Goal: Task Accomplishment & Management: Use online tool/utility

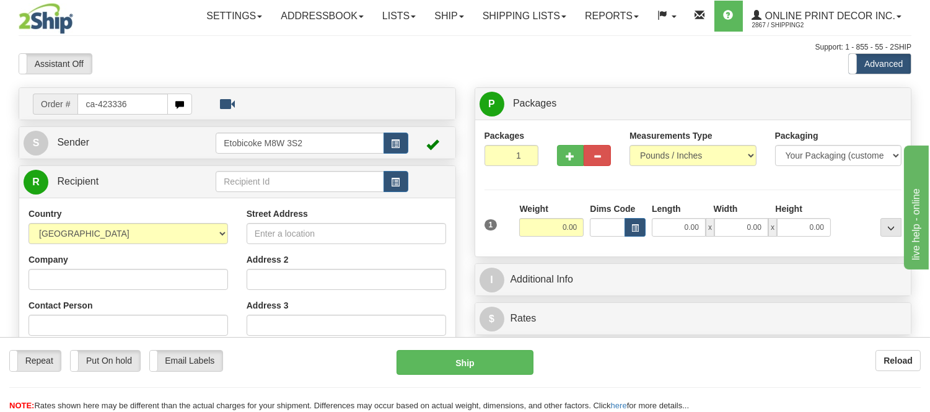
type input "ca-423336"
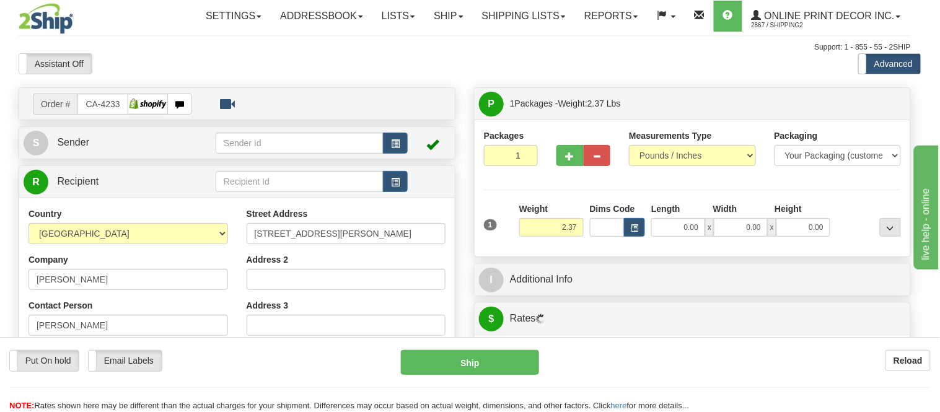
type input "QUISPAMSIS"
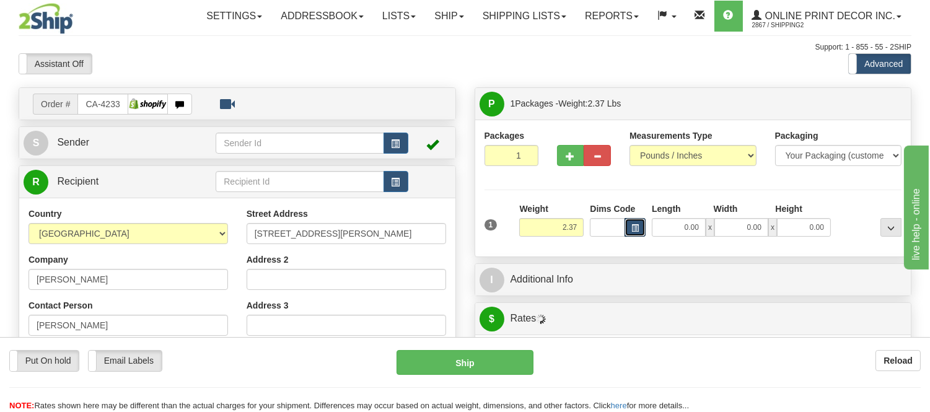
click at [635, 232] on span "button" at bounding box center [634, 228] width 7 height 7
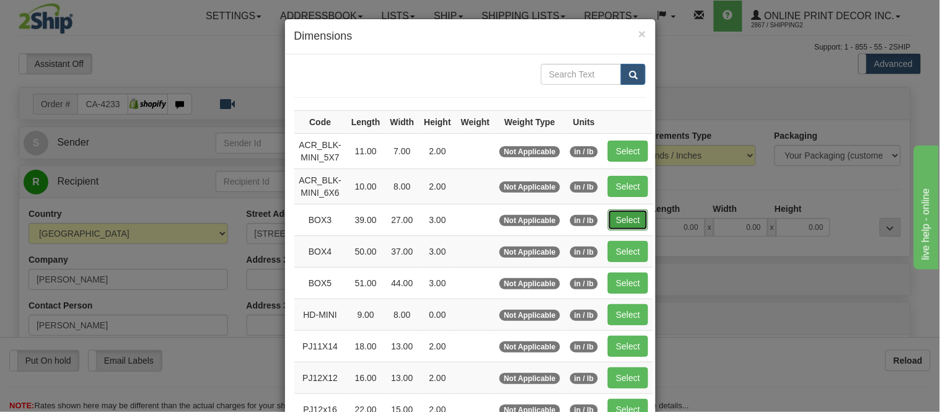
click at [609, 218] on button "Select" at bounding box center [628, 219] width 40 height 21
type input "BOX3"
type input "39.00"
type input "27.00"
type input "3.00"
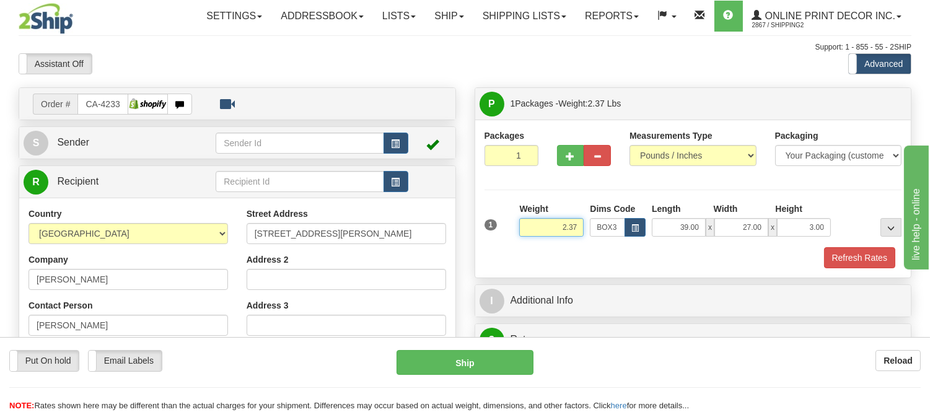
drag, startPoint x: 577, startPoint y: 226, endPoint x: 519, endPoint y: 229, distance: 58.3
click at [519, 229] on input "2.37" at bounding box center [551, 227] width 64 height 19
type input "11.98"
click at [573, 161] on button "button" at bounding box center [570, 155] width 27 height 21
radio input "true"
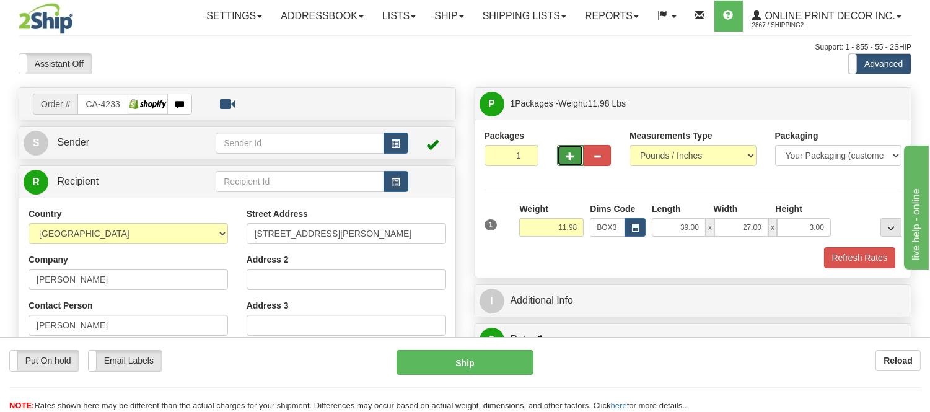
type input "2"
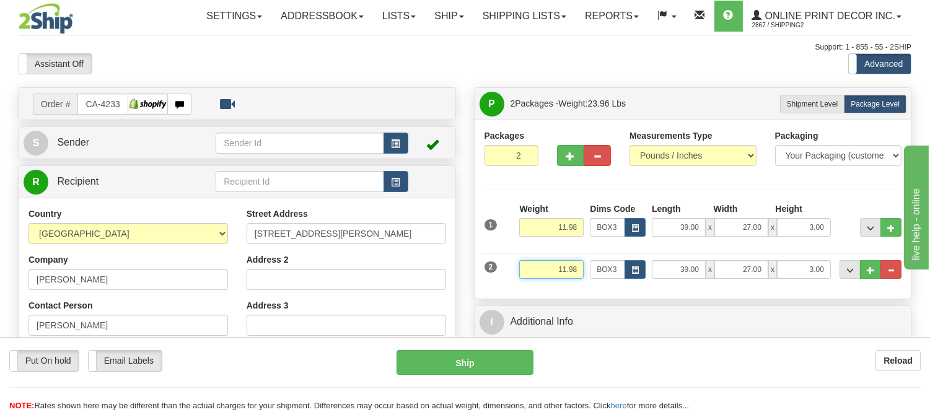
drag, startPoint x: 579, startPoint y: 265, endPoint x: 524, endPoint y: 268, distance: 54.7
click at [524, 268] on input "11.98" at bounding box center [551, 269] width 64 height 19
type input "2.20"
click at [633, 276] on button "button" at bounding box center [635, 269] width 21 height 19
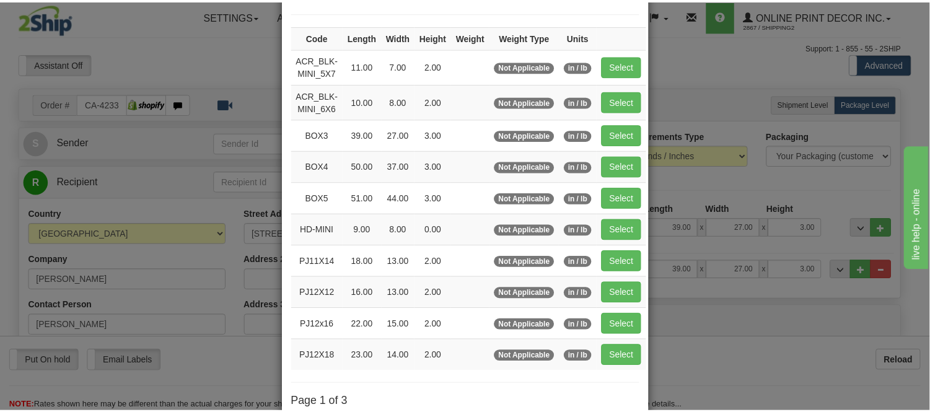
scroll to position [138, 0]
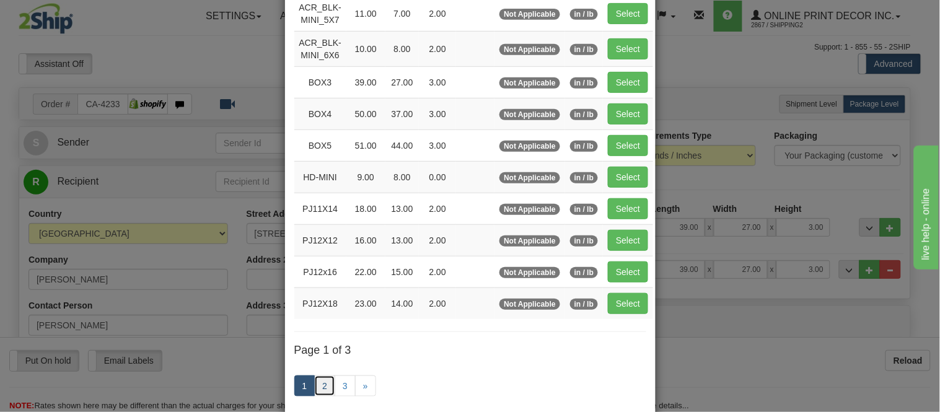
click at [319, 385] on link "2" at bounding box center [324, 386] width 21 height 21
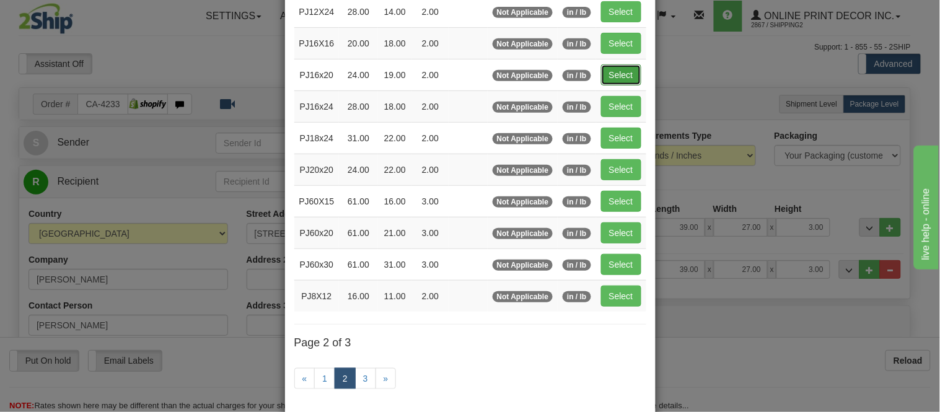
click at [605, 71] on button "Select" at bounding box center [621, 74] width 40 height 21
type input "PJ16x20"
type input "24.00"
type input "19.00"
type input "2.00"
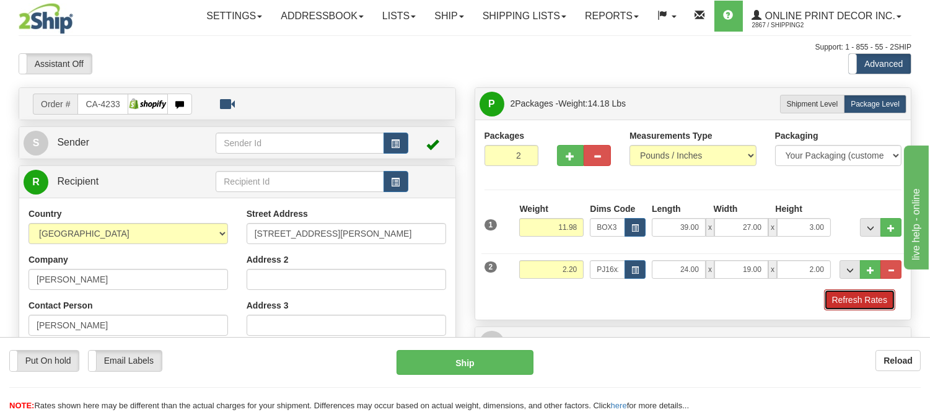
click at [838, 299] on button "Refresh Rates" at bounding box center [859, 299] width 71 height 21
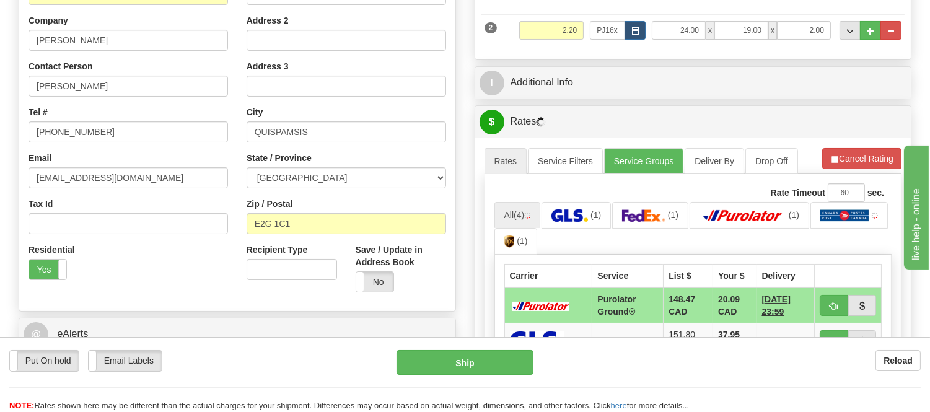
scroll to position [313, 0]
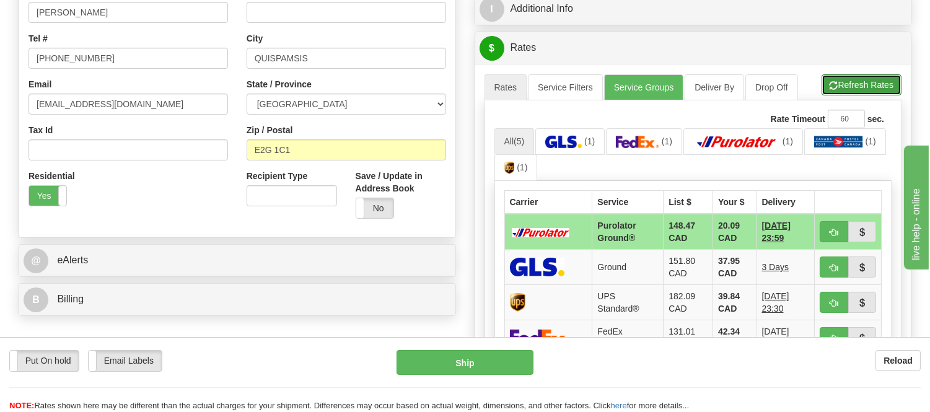
click at [864, 82] on button "Refresh Rates" at bounding box center [862, 84] width 80 height 21
click at [828, 231] on button "button" at bounding box center [834, 231] width 29 height 21
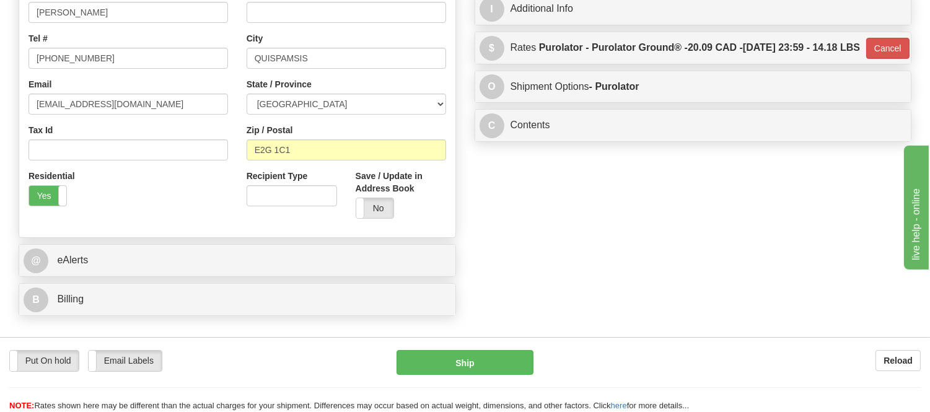
type input "260"
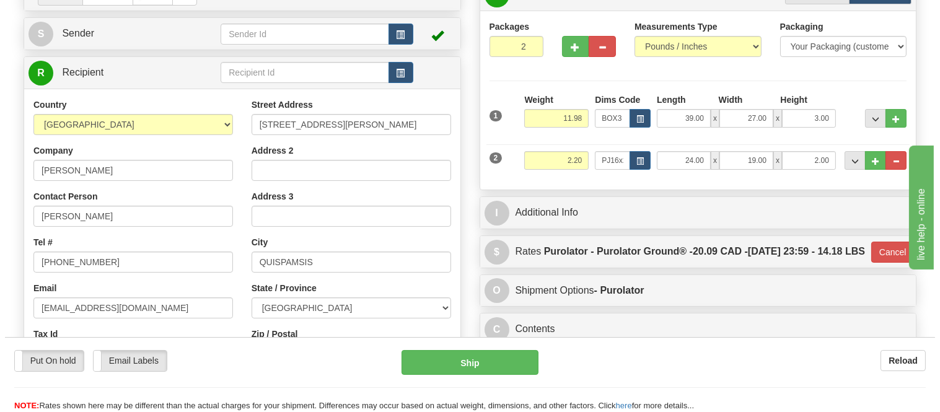
scroll to position [107, 0]
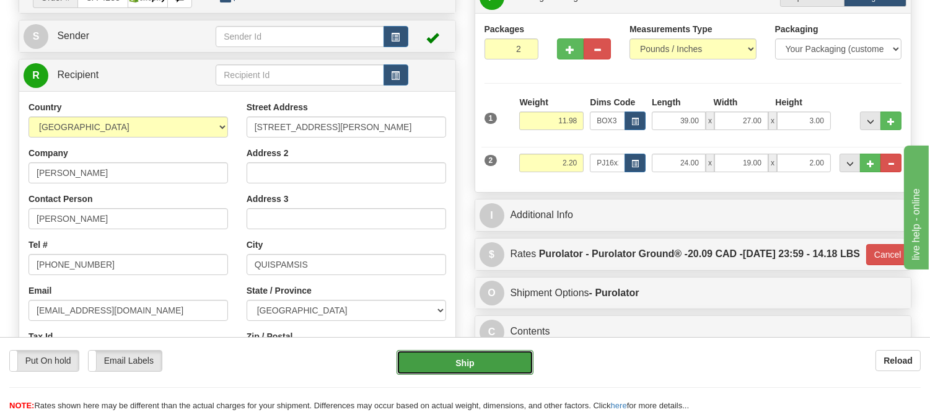
click at [504, 368] on button "Ship" at bounding box center [465, 362] width 136 height 25
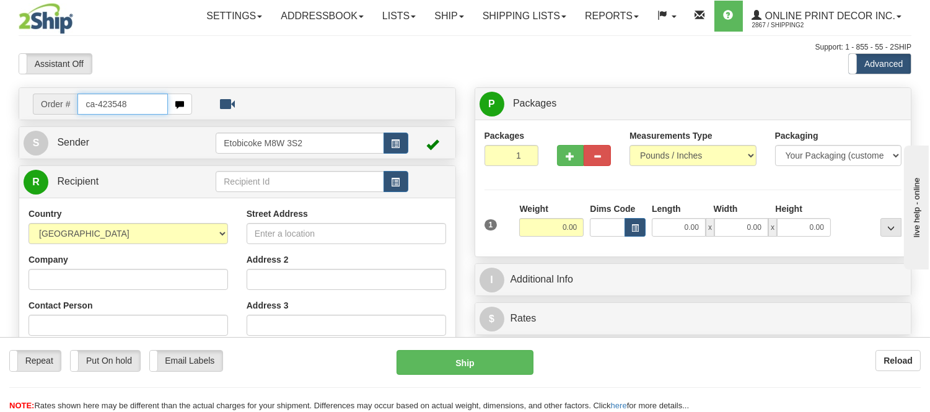
type input "ca-423548"
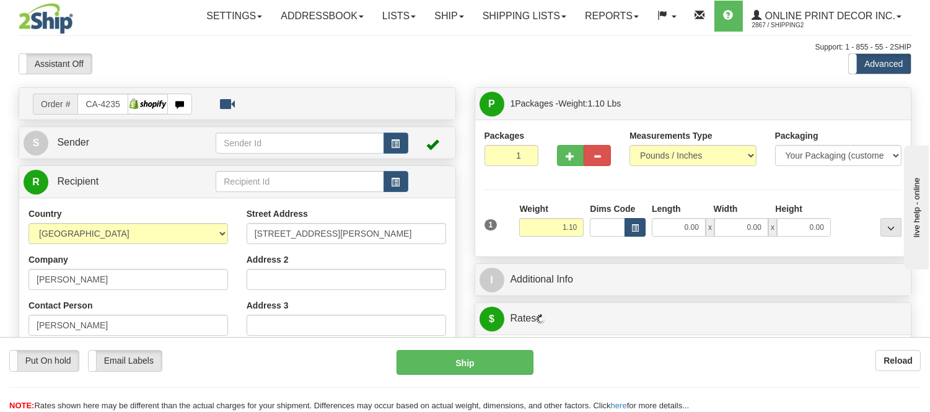
type input "HANMER"
click at [635, 228] on span "button" at bounding box center [634, 228] width 7 height 7
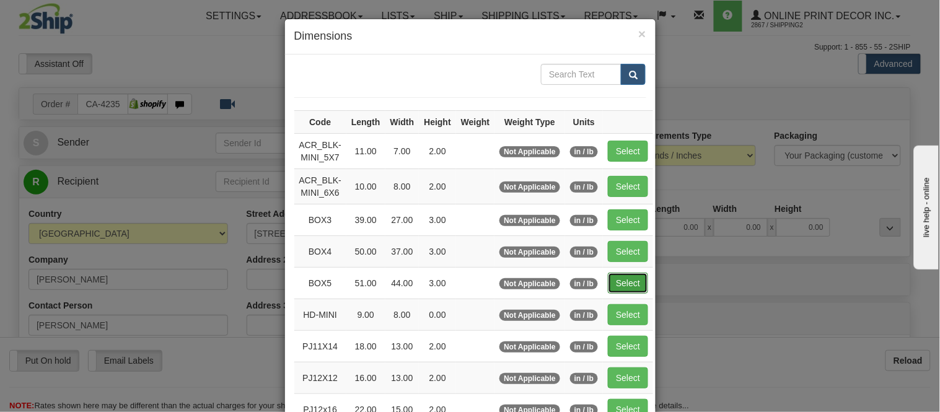
click at [615, 278] on button "Select" at bounding box center [628, 283] width 40 height 21
type input "BOX5"
type input "51.00"
type input "44.00"
type input "3.00"
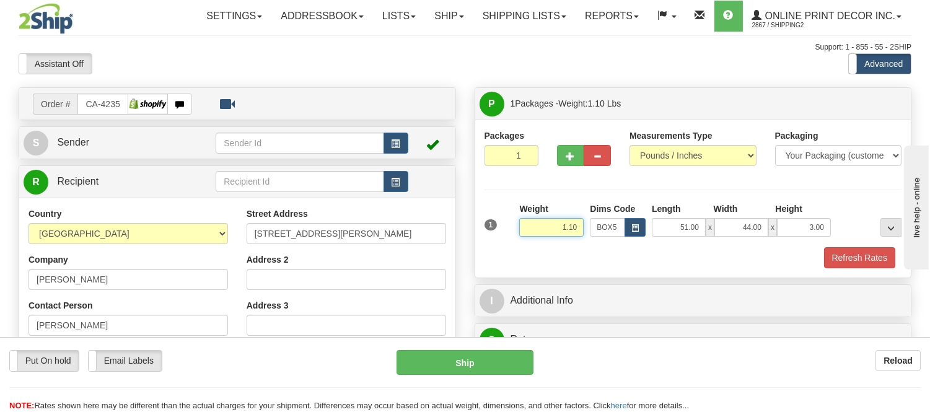
drag, startPoint x: 579, startPoint y: 224, endPoint x: 523, endPoint y: 213, distance: 57.5
click at [523, 213] on div "Weight 1.10" at bounding box center [551, 220] width 64 height 34
type input "13.98"
click at [875, 258] on button "Refresh Rates" at bounding box center [859, 257] width 71 height 21
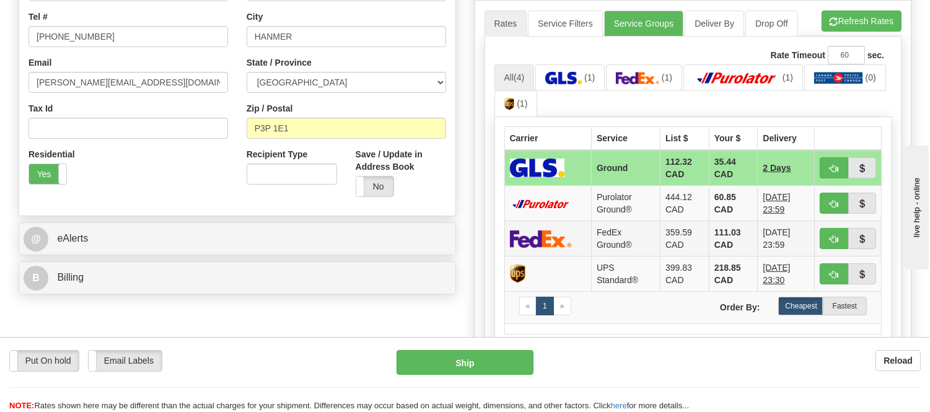
scroll to position [344, 0]
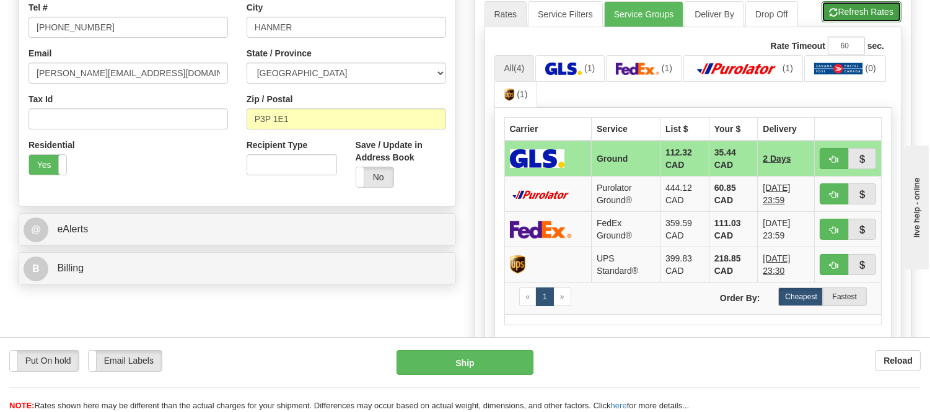
click at [858, 2] on button "Refresh Rates" at bounding box center [862, 11] width 80 height 21
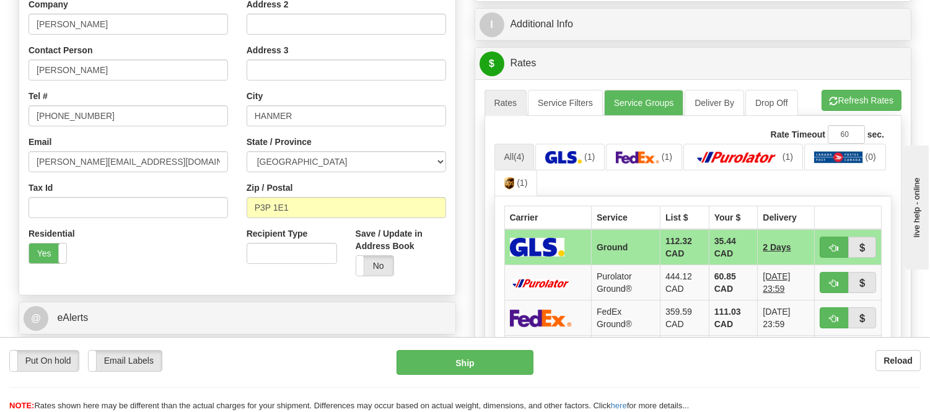
scroll to position [138, 0]
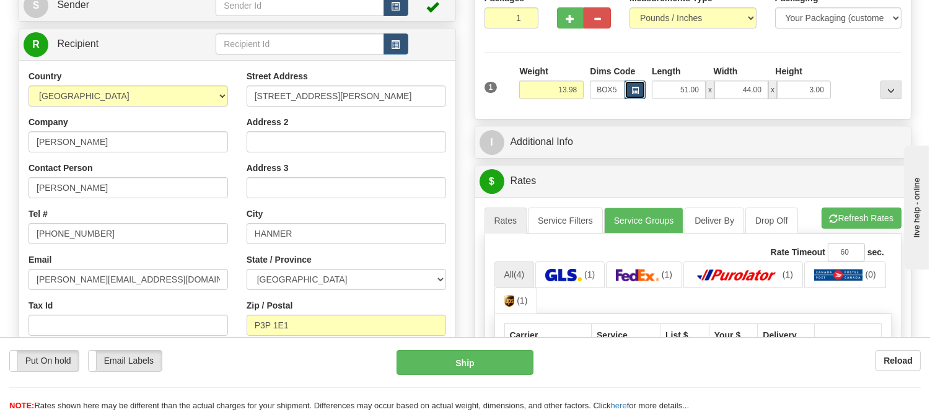
click at [635, 90] on span "button" at bounding box center [634, 90] width 7 height 7
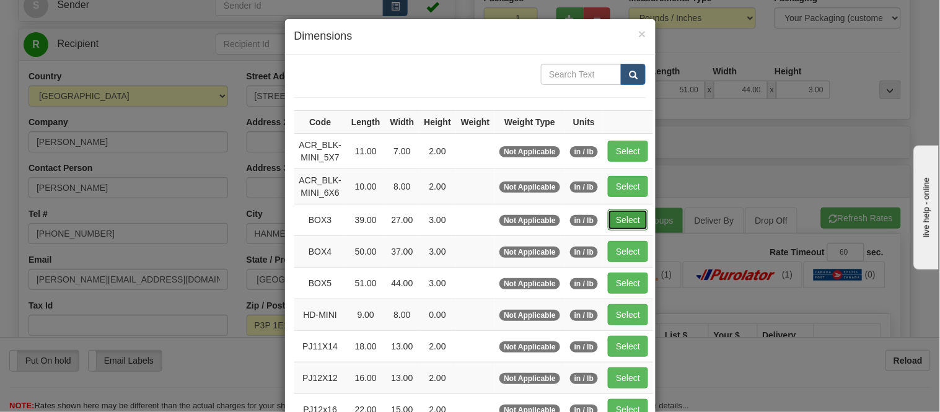
click at [628, 226] on button "Select" at bounding box center [628, 219] width 40 height 21
type input "BOX3"
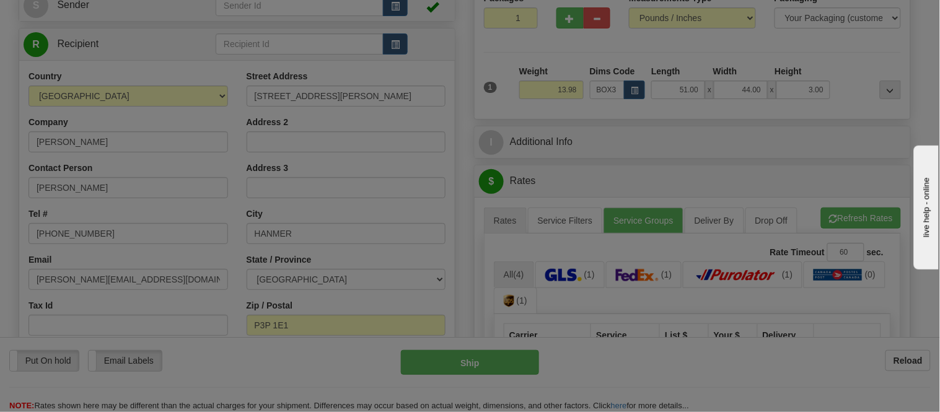
type input "39.00"
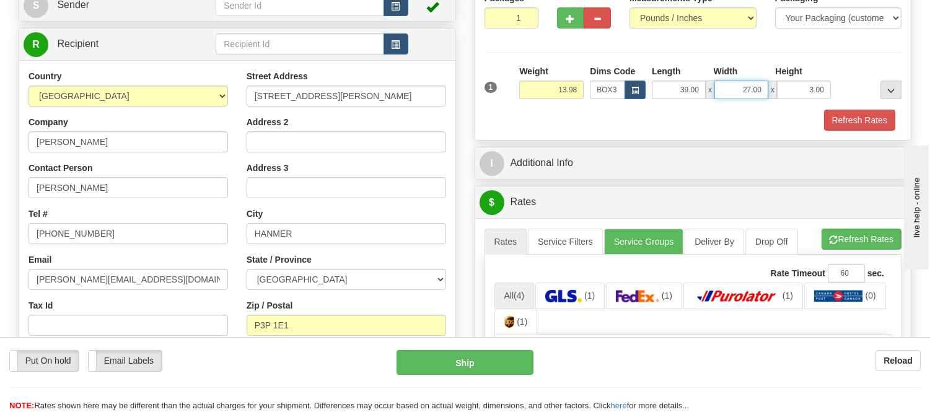
drag, startPoint x: 763, startPoint y: 87, endPoint x: 690, endPoint y: 79, distance: 73.6
click at [690, 79] on div "Length Width Height 39.00 x 27.00 x 3.00" at bounding box center [741, 82] width 185 height 34
type input "39.00"
click at [843, 126] on button "Refresh Rates" at bounding box center [859, 120] width 71 height 21
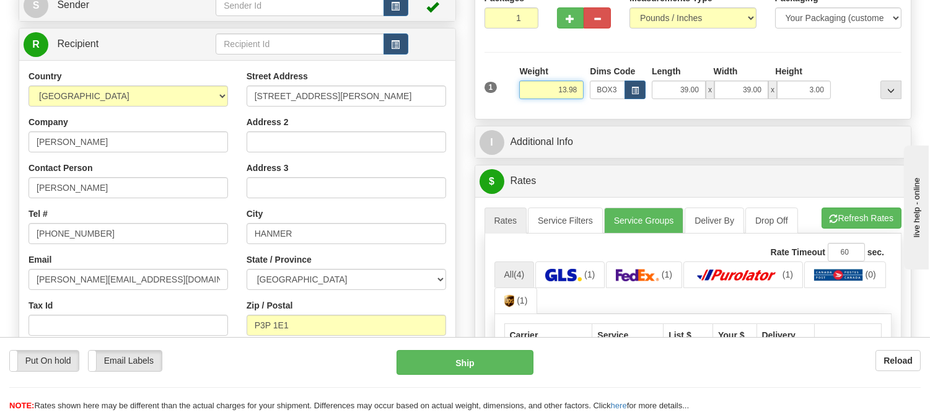
drag, startPoint x: 581, startPoint y: 82, endPoint x: 550, endPoint y: 97, distance: 33.8
click at [550, 97] on input "13.98" at bounding box center [551, 90] width 64 height 19
type input "15.98"
click at [869, 211] on li "Refresh Rates Cancel Rating" at bounding box center [862, 218] width 80 height 21
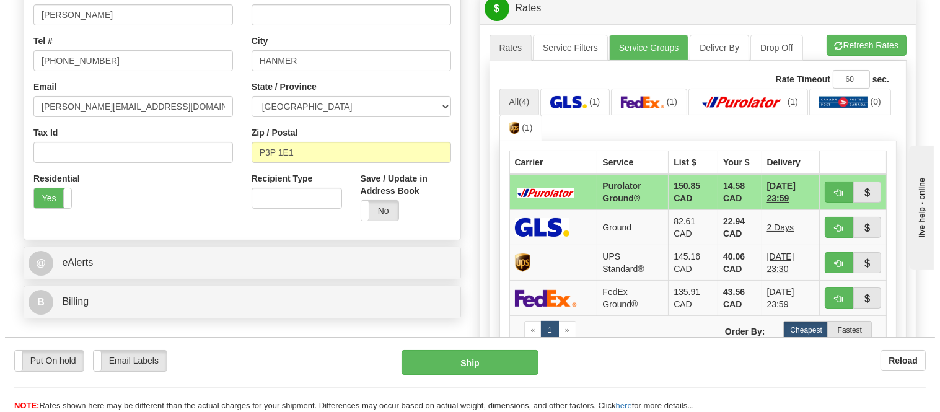
scroll to position [344, 0]
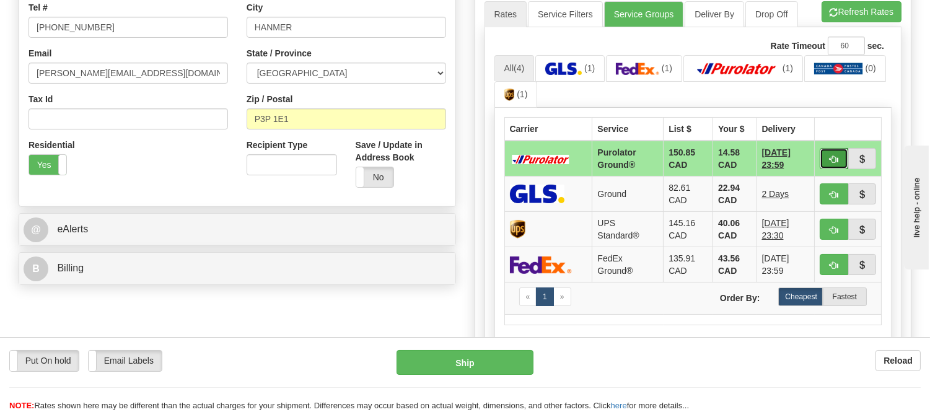
click at [832, 157] on span "button" at bounding box center [834, 160] width 9 height 8
type input "260"
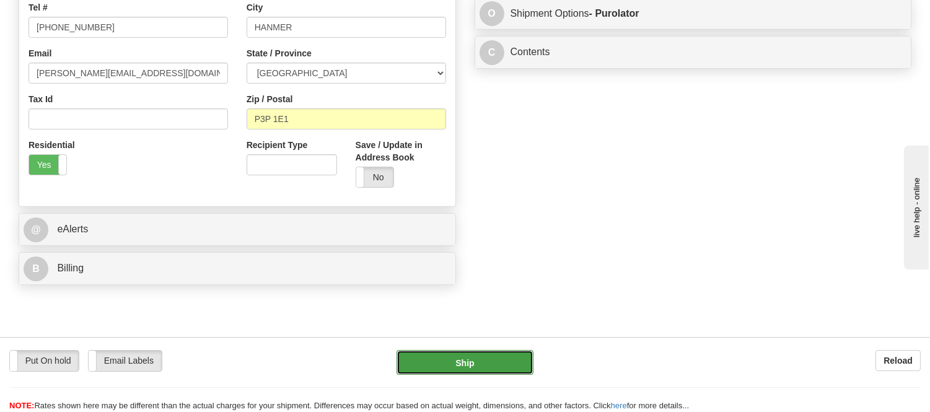
click at [516, 362] on button "Ship" at bounding box center [465, 362] width 136 height 25
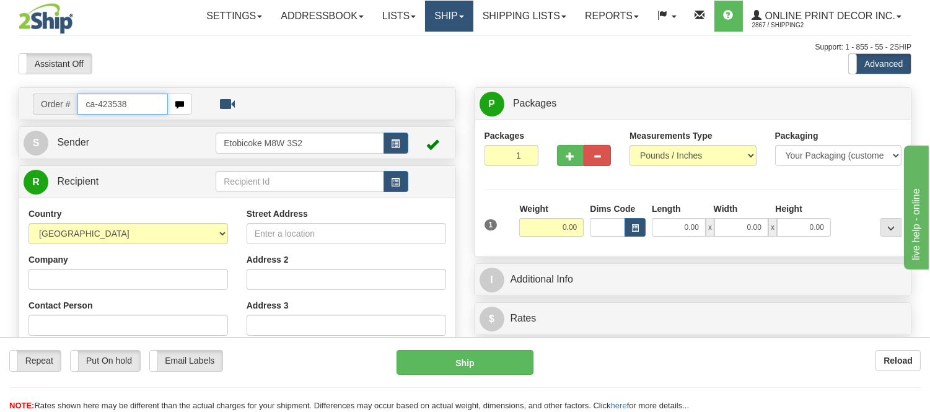
type input "ca-423538"
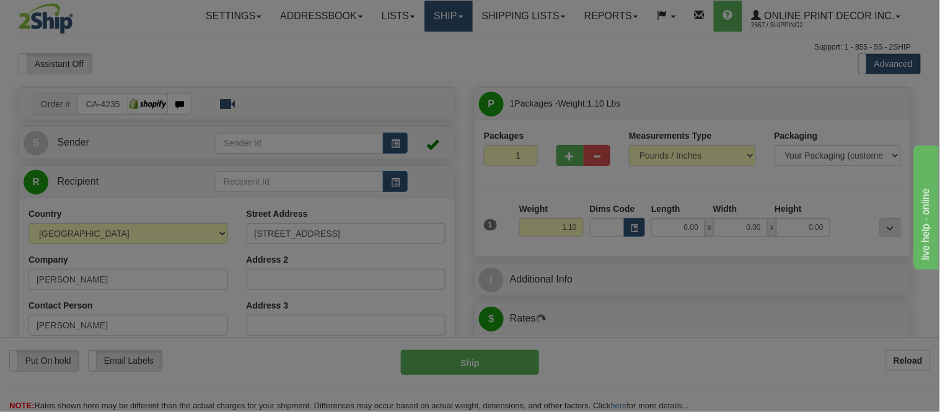
type input "BEACONSFIELD"
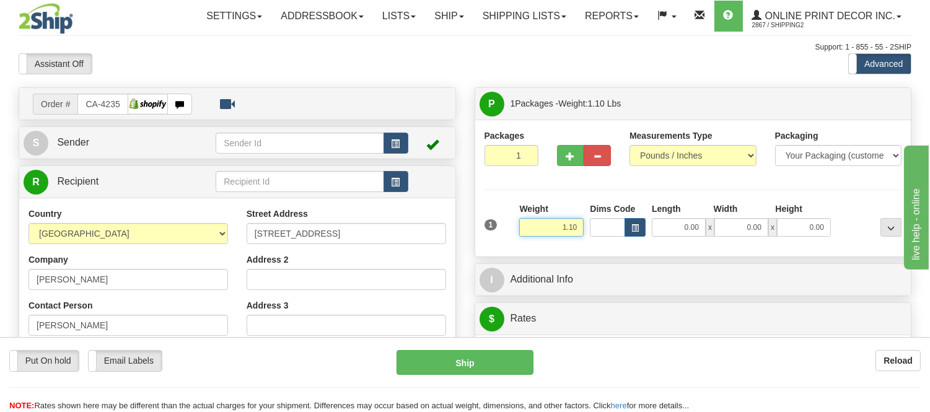
drag, startPoint x: 583, startPoint y: 226, endPoint x: 519, endPoint y: 219, distance: 63.6
click at [519, 219] on input "1.10" at bounding box center [551, 227] width 64 height 19
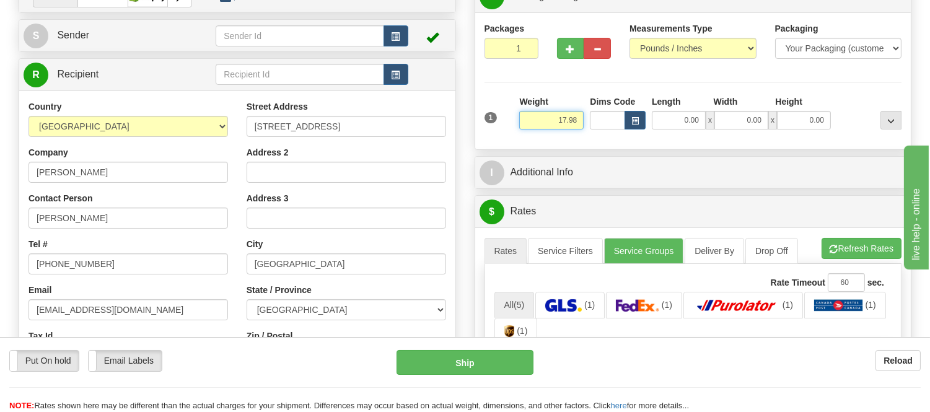
scroll to position [138, 0]
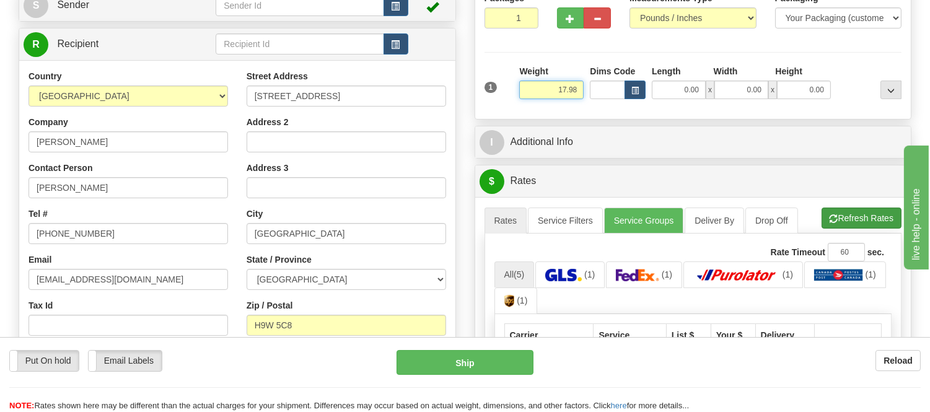
type input "17.98"
click at [881, 220] on li "Refresh Rates Cancel Rating" at bounding box center [862, 218] width 80 height 21
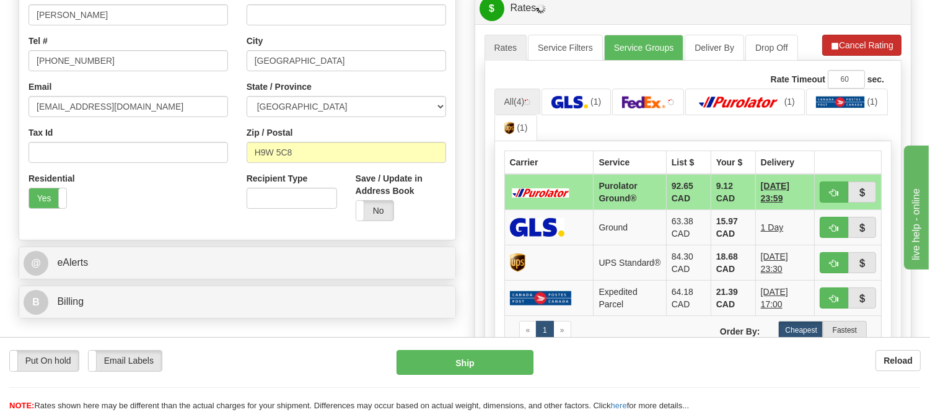
scroll to position [344, 0]
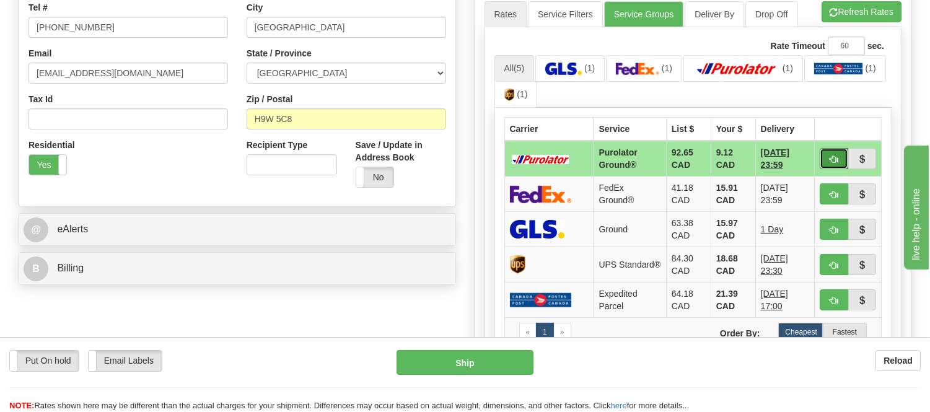
click at [826, 158] on button "button" at bounding box center [834, 158] width 29 height 21
type input "260"
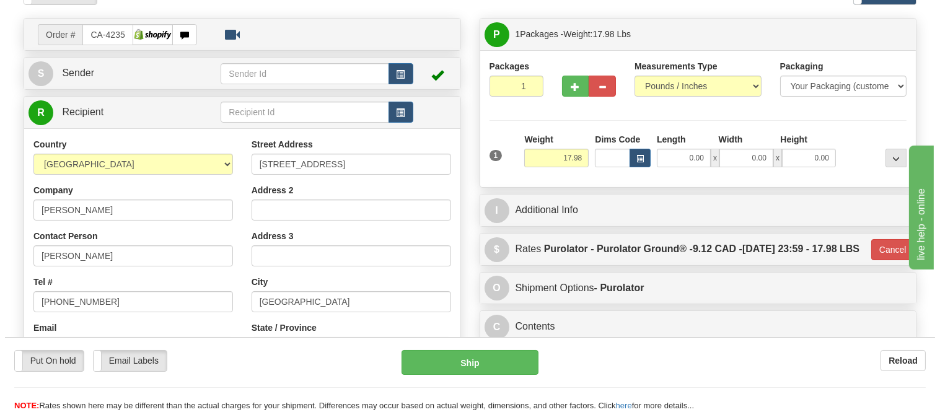
scroll to position [69, 0]
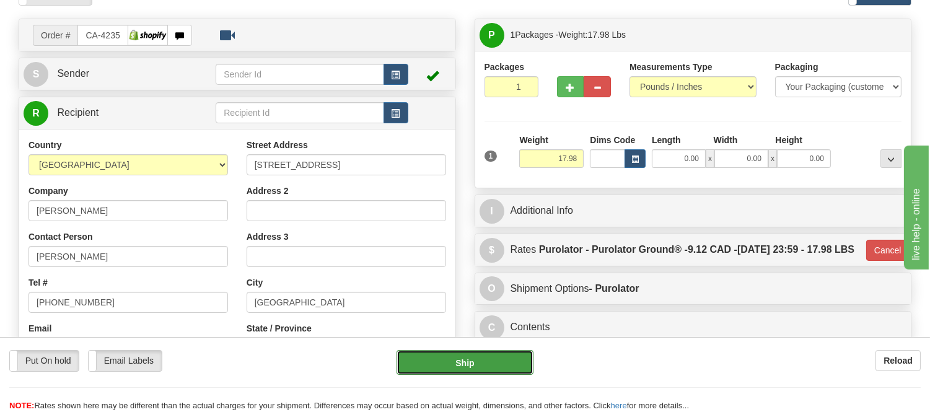
click at [434, 356] on button "Ship" at bounding box center [465, 362] width 136 height 25
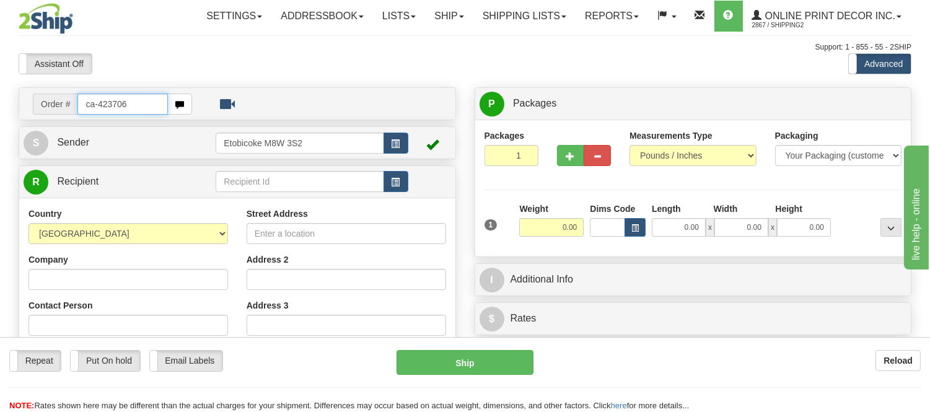
type input "ca-423706"
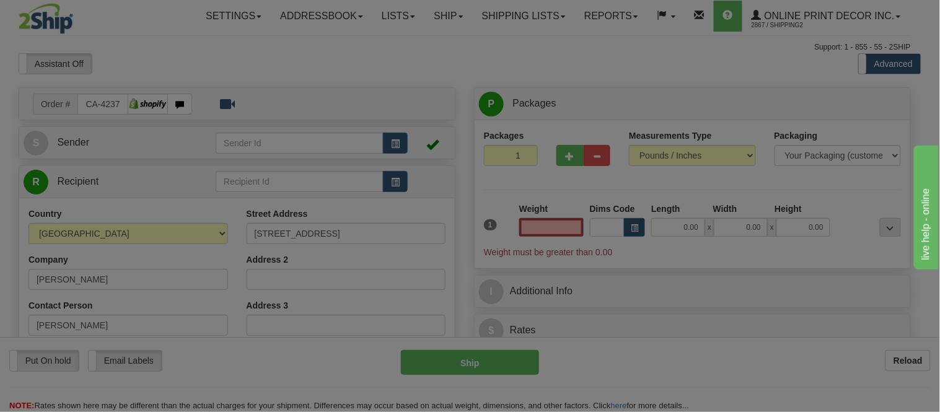
type input "CALGARY"
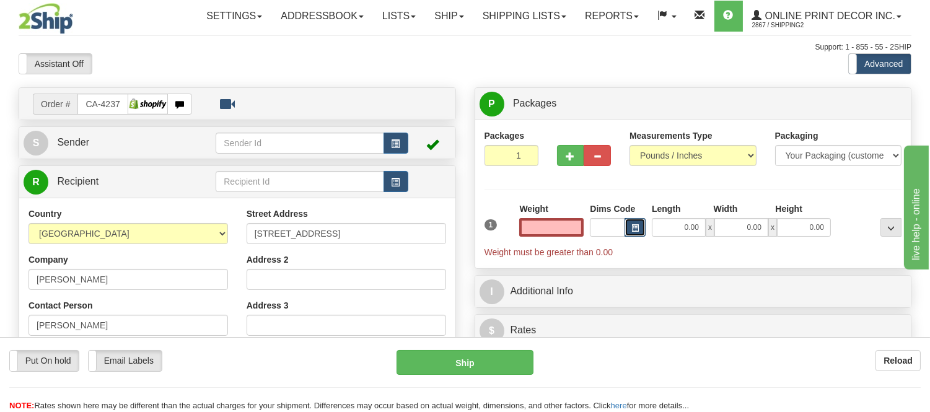
type input "0.00"
click at [632, 224] on button "button" at bounding box center [635, 227] width 21 height 19
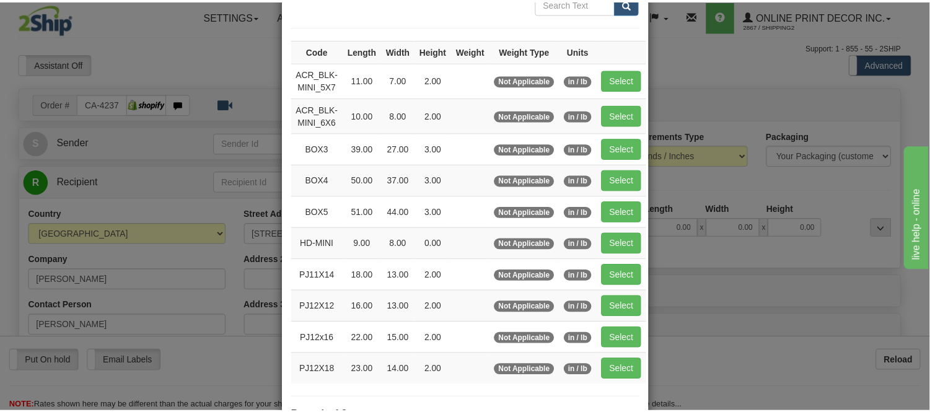
scroll to position [206, 0]
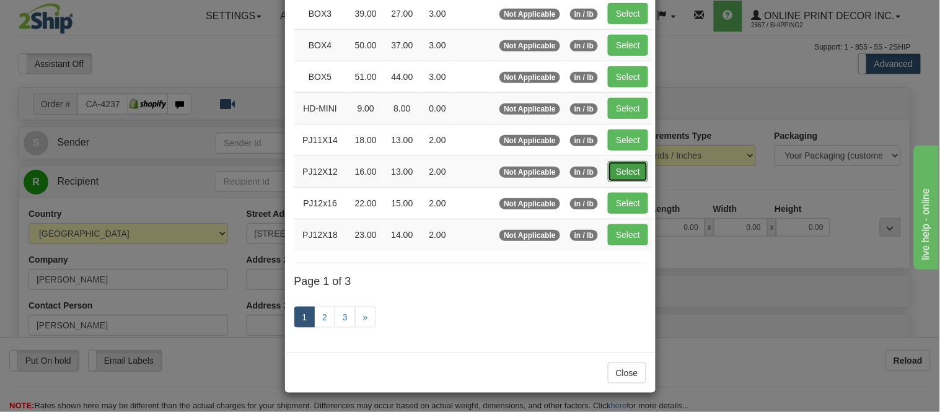
click at [614, 169] on button "Select" at bounding box center [628, 171] width 40 height 21
type input "PJ12X12"
type input "16.00"
type input "13.00"
type input "2.00"
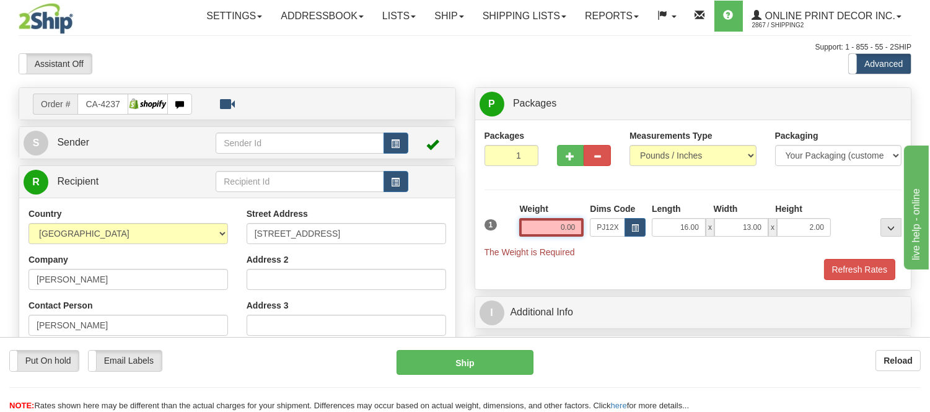
drag, startPoint x: 571, startPoint y: 227, endPoint x: 539, endPoint y: 245, distance: 37.2
click at [539, 245] on div "Weight 0.00" at bounding box center [551, 224] width 71 height 43
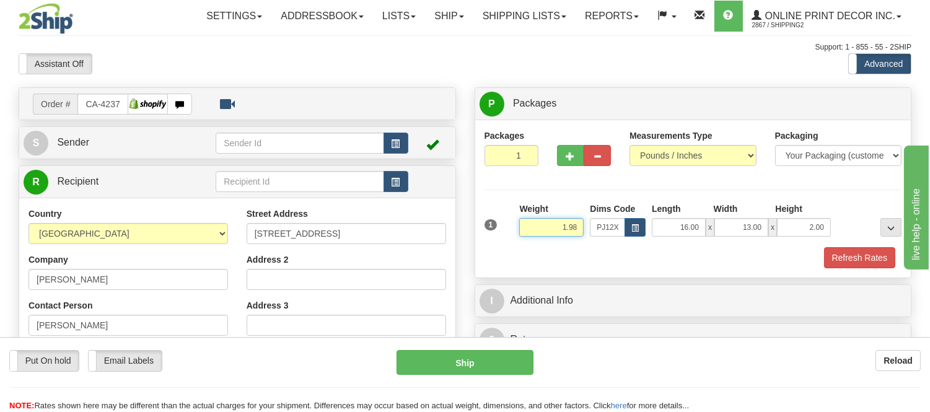
type input "1.98"
click at [856, 246] on div at bounding box center [693, 246] width 424 height 1
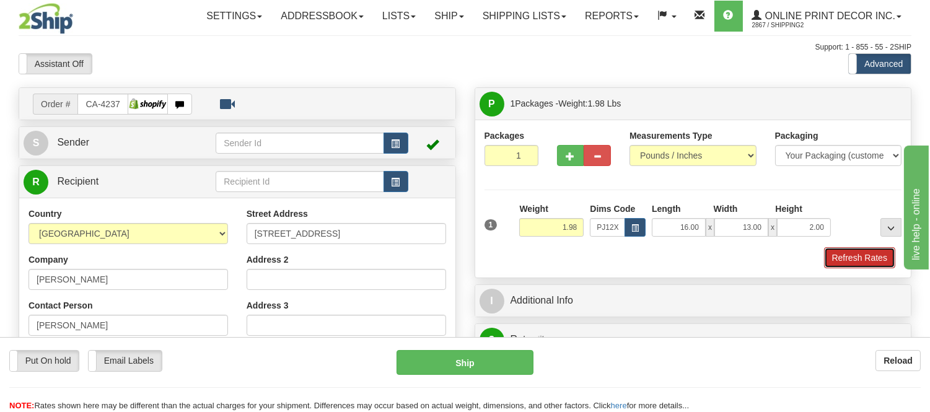
click at [857, 252] on button "Refresh Rates" at bounding box center [859, 257] width 71 height 21
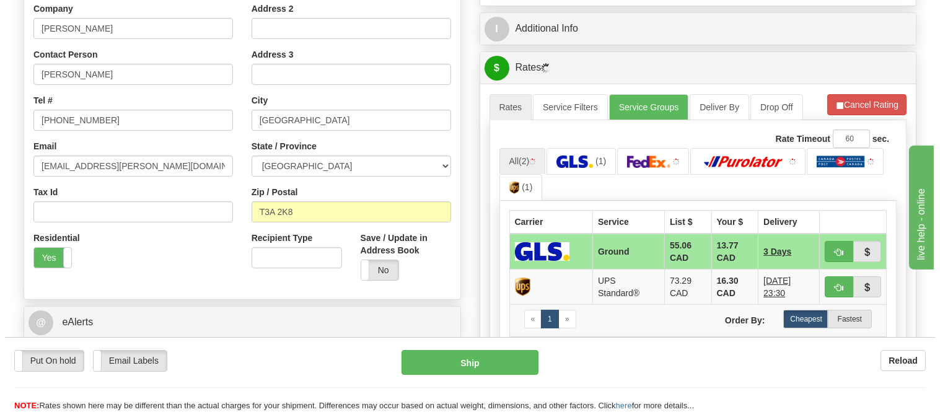
scroll to position [275, 0]
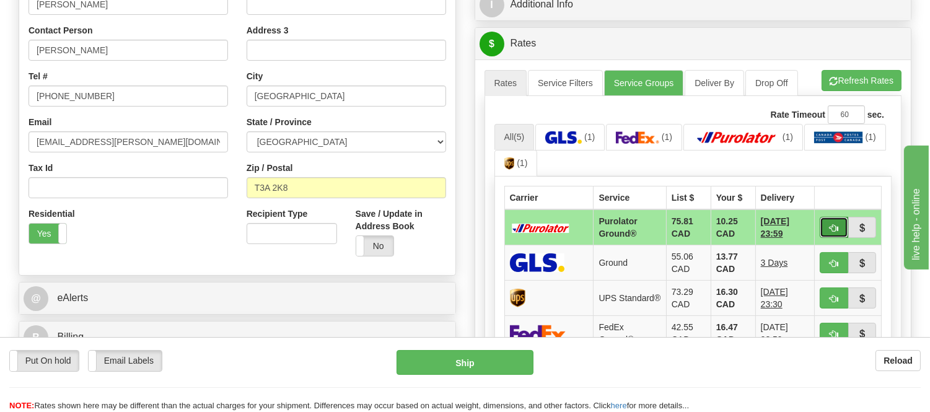
click at [835, 221] on button "button" at bounding box center [834, 227] width 29 height 21
type input "260"
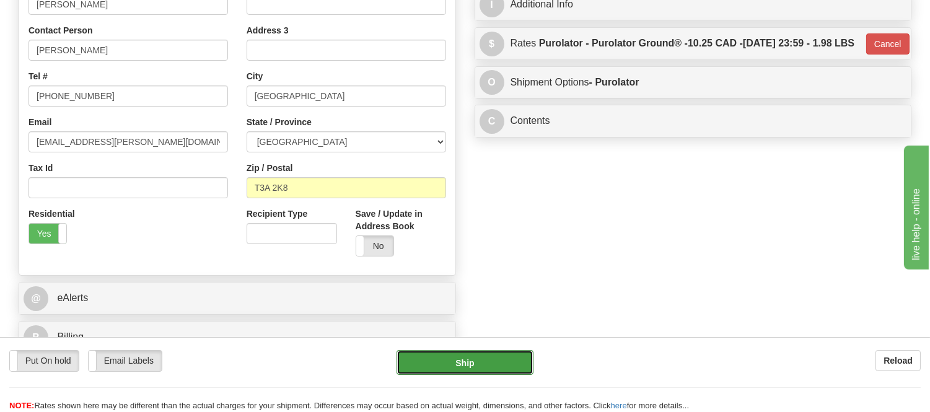
click at [504, 363] on button "Ship" at bounding box center [465, 362] width 136 height 25
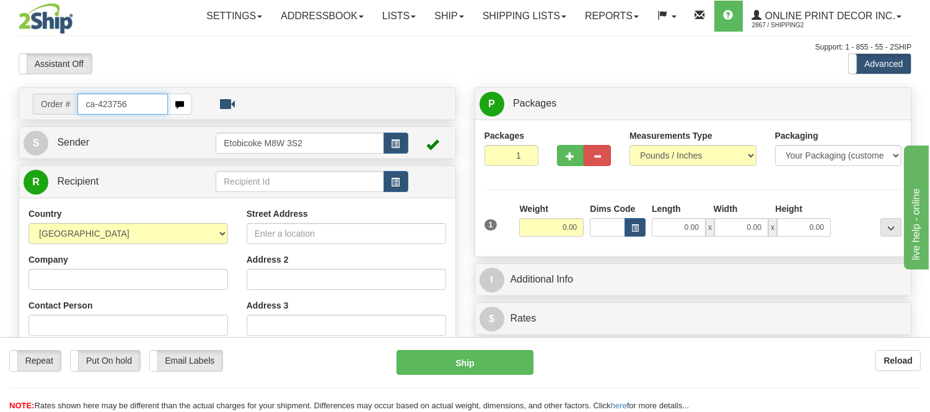
type input "ca-423756"
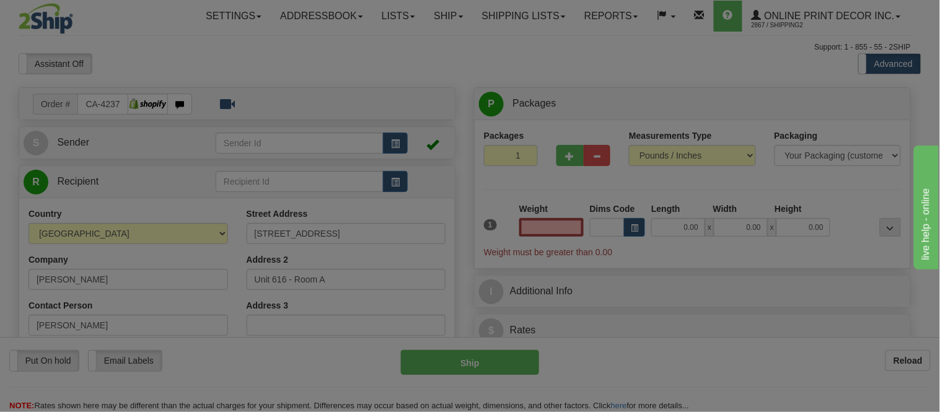
type input "KAMLOOPS"
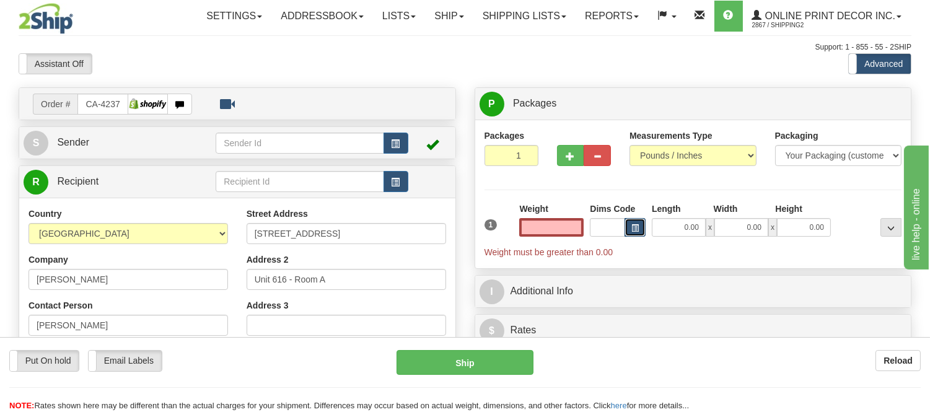
type input "0.00"
click at [633, 227] on span "button" at bounding box center [634, 228] width 7 height 7
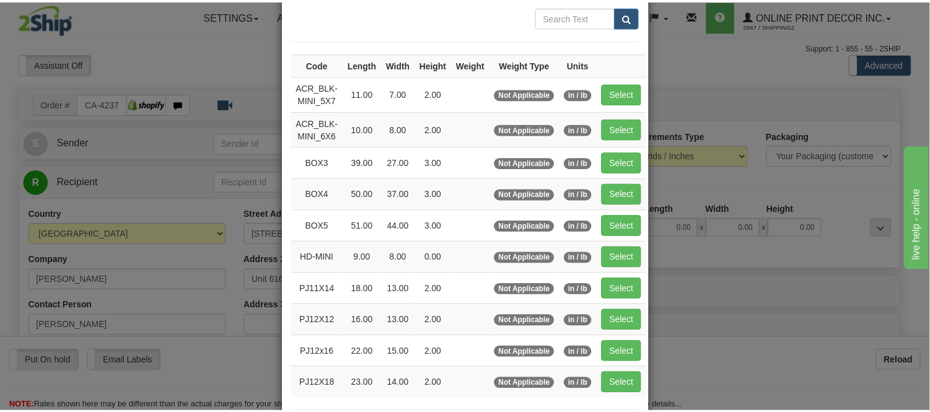
scroll to position [138, 0]
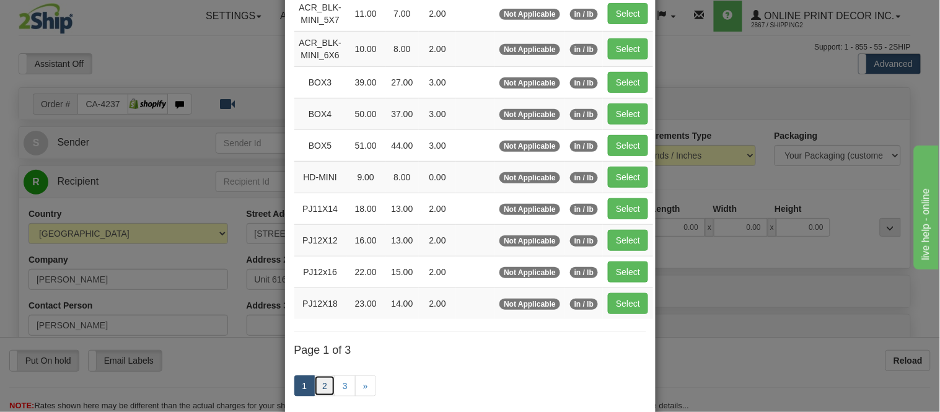
click at [319, 381] on link "2" at bounding box center [324, 386] width 21 height 21
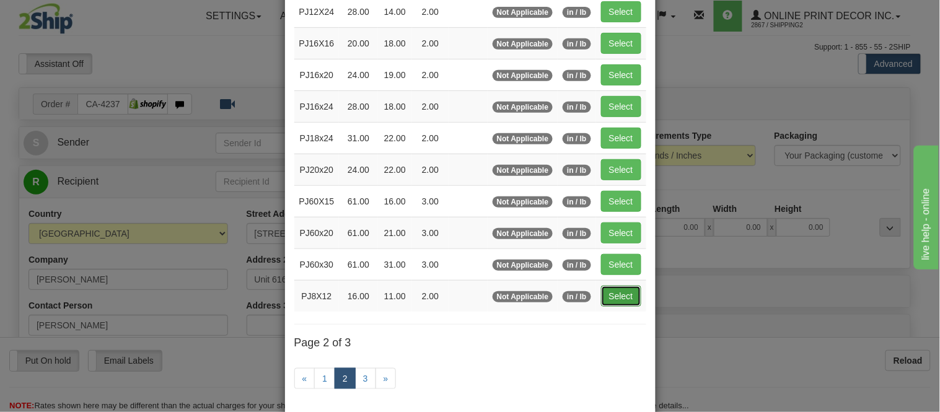
click at [606, 290] on button "Select" at bounding box center [621, 296] width 40 height 21
type input "PJ8X12"
type input "16.00"
type input "11.00"
type input "2.00"
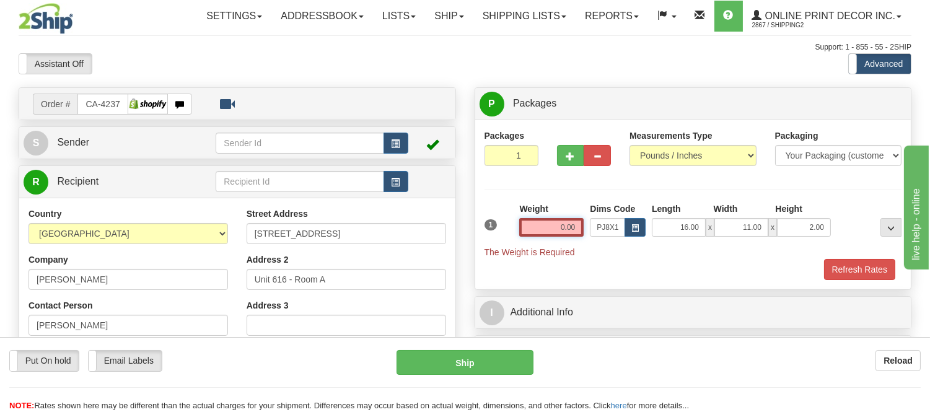
drag, startPoint x: 579, startPoint y: 220, endPoint x: 525, endPoint y: 233, distance: 55.5
click at [525, 233] on input "0.00" at bounding box center [551, 227] width 64 height 19
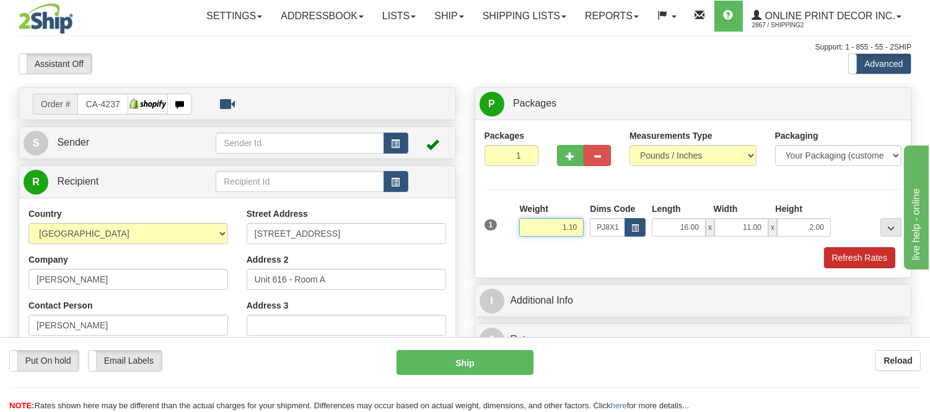
type input "1.10"
click at [857, 262] on button "Refresh Rates" at bounding box center [859, 257] width 71 height 21
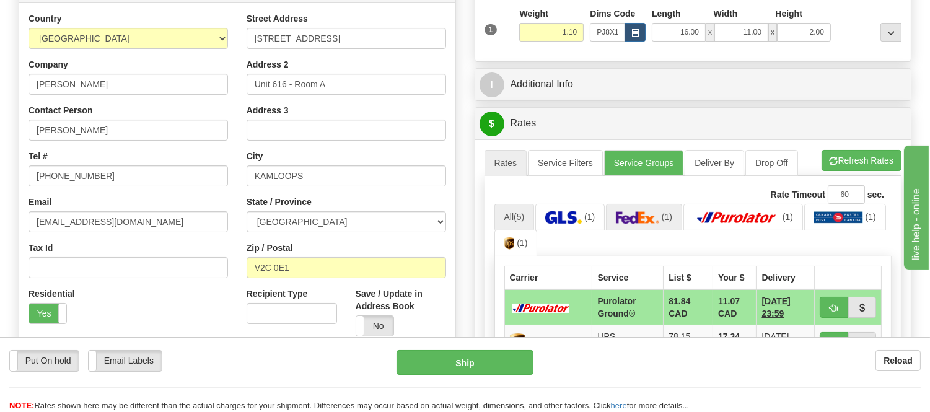
scroll to position [275, 0]
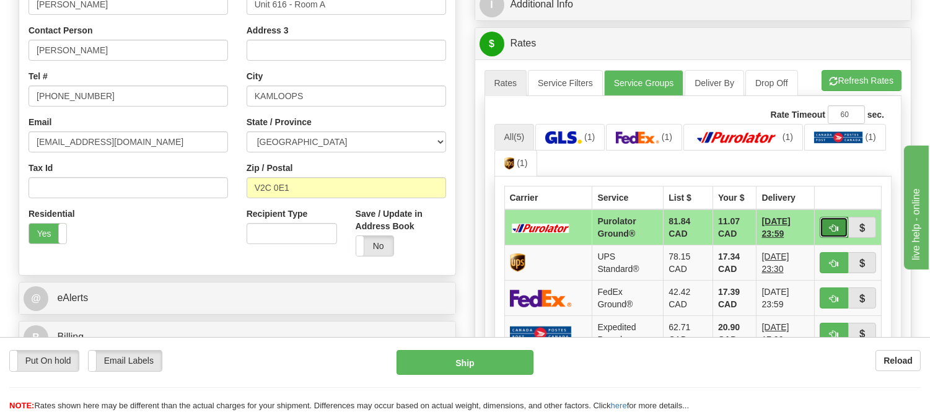
click at [826, 220] on button "button" at bounding box center [834, 227] width 29 height 21
type input "260"
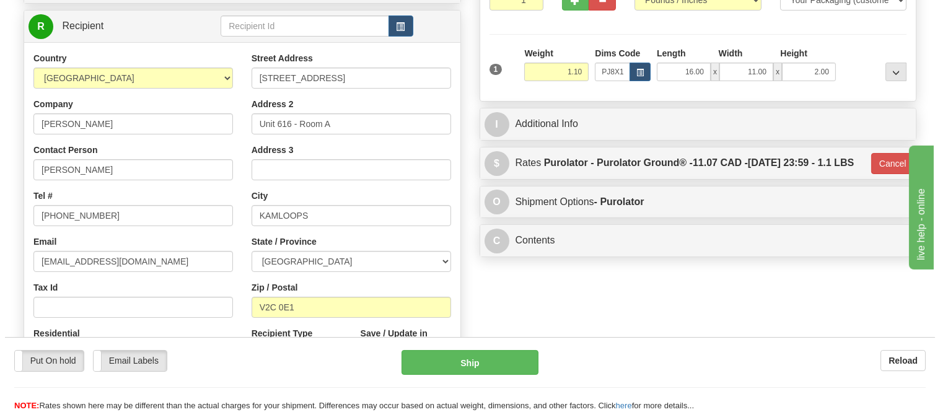
scroll to position [69, 0]
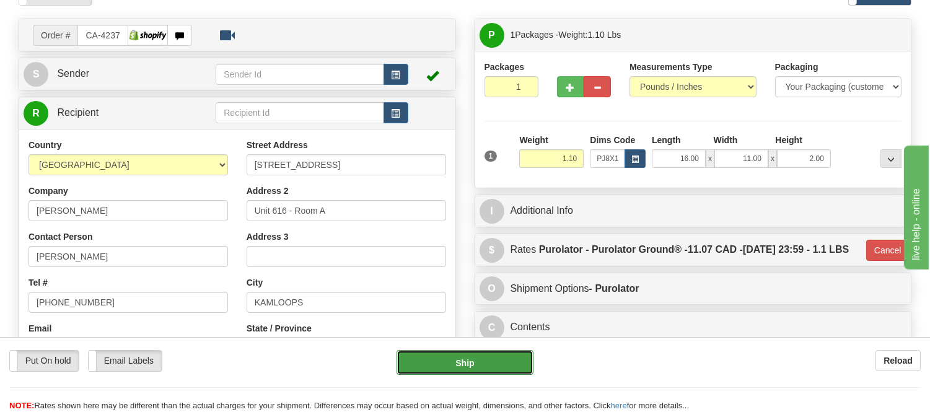
click at [497, 361] on button "Ship" at bounding box center [465, 362] width 136 height 25
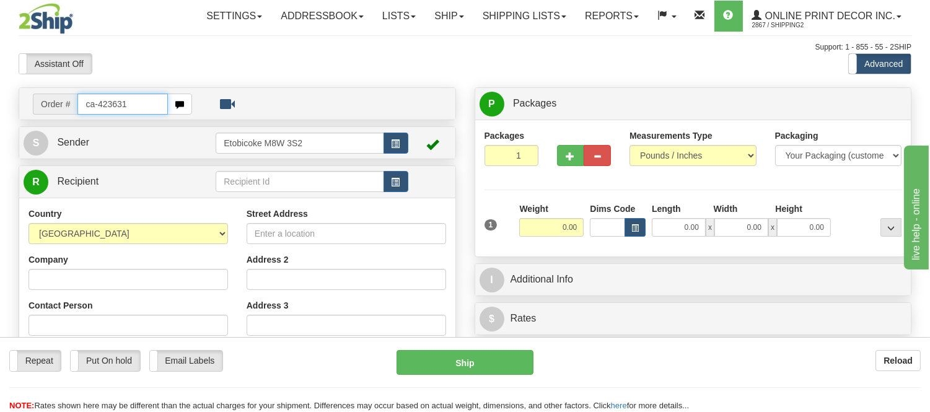
type input "ca-423631"
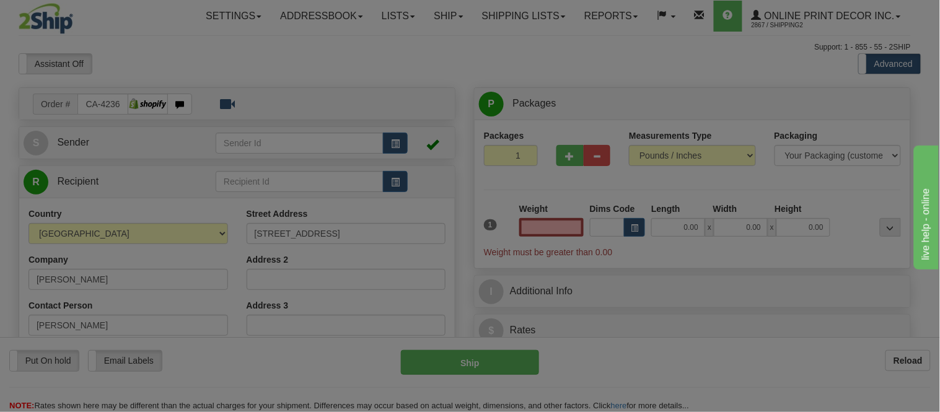
type input "[GEOGRAPHIC_DATA]"
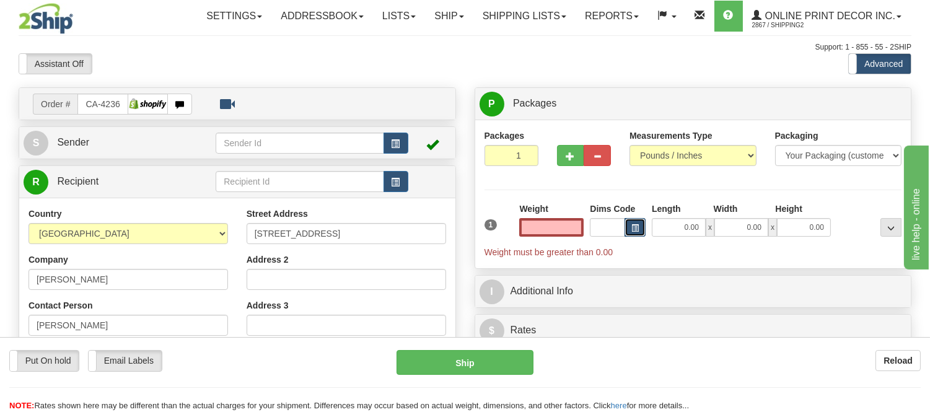
type input "0.00"
click at [626, 226] on button "button" at bounding box center [635, 227] width 21 height 19
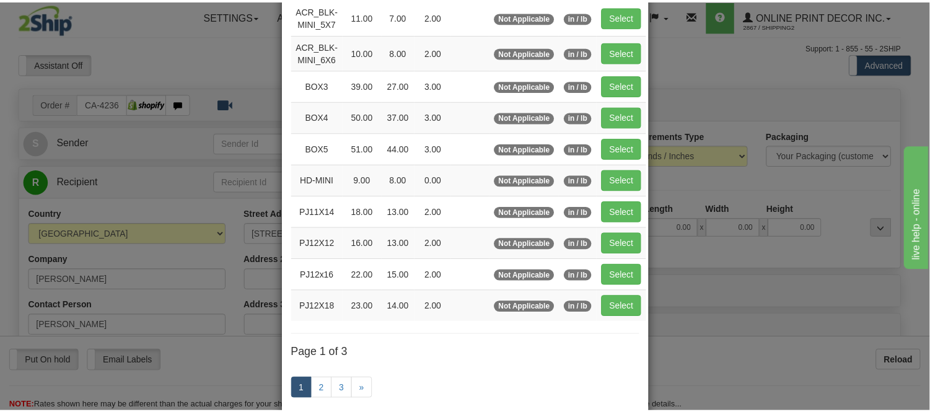
scroll to position [138, 0]
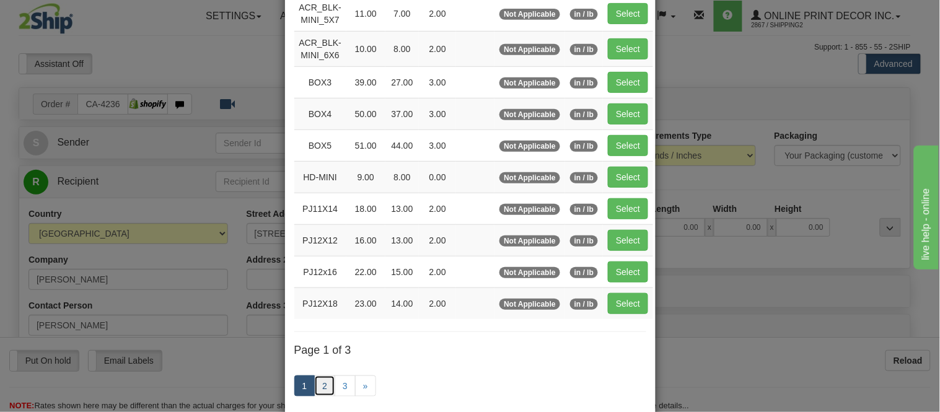
click at [316, 393] on link "2" at bounding box center [324, 386] width 21 height 21
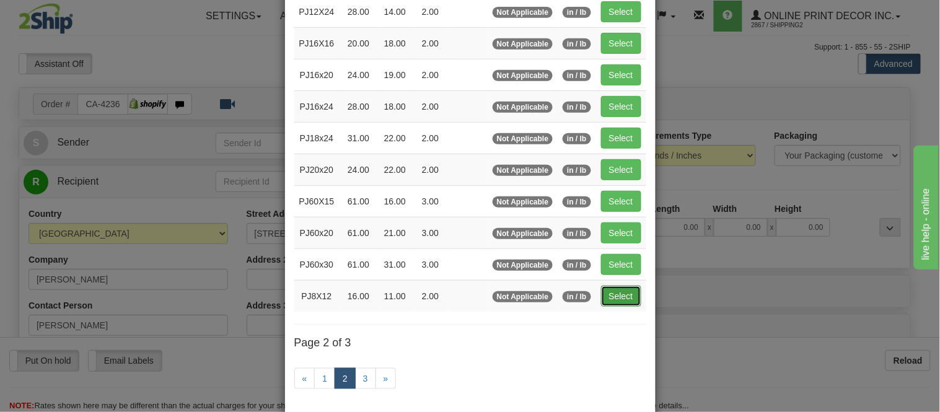
click at [625, 301] on button "Select" at bounding box center [621, 296] width 40 height 21
type input "PJ8X12"
type input "16.00"
type input "11.00"
type input "2.00"
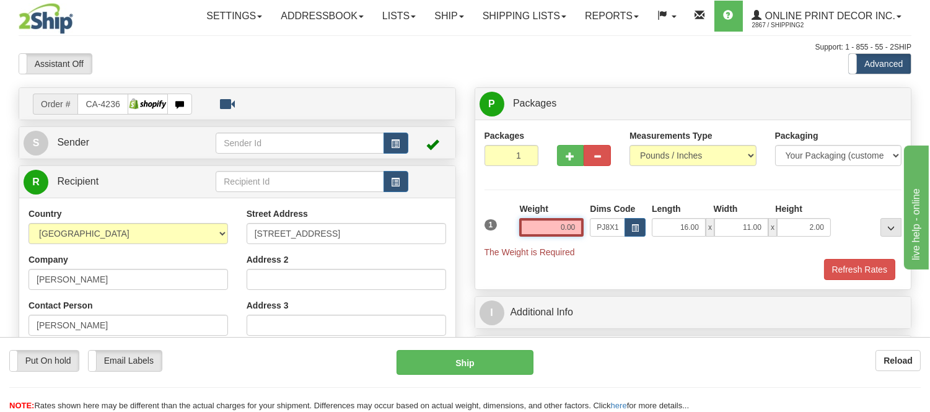
drag, startPoint x: 579, startPoint y: 227, endPoint x: 533, endPoint y: 221, distance: 46.9
click at [533, 221] on input "0.00" at bounding box center [551, 227] width 64 height 19
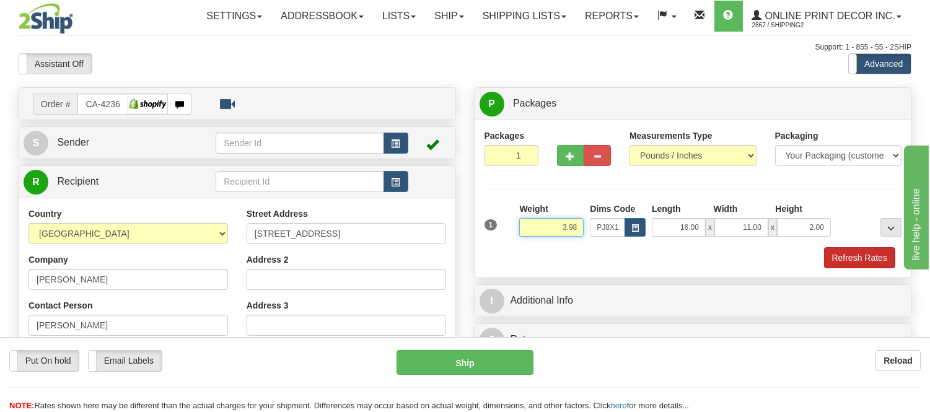
type input "3.98"
click at [862, 262] on button "Refresh Rates" at bounding box center [859, 257] width 71 height 21
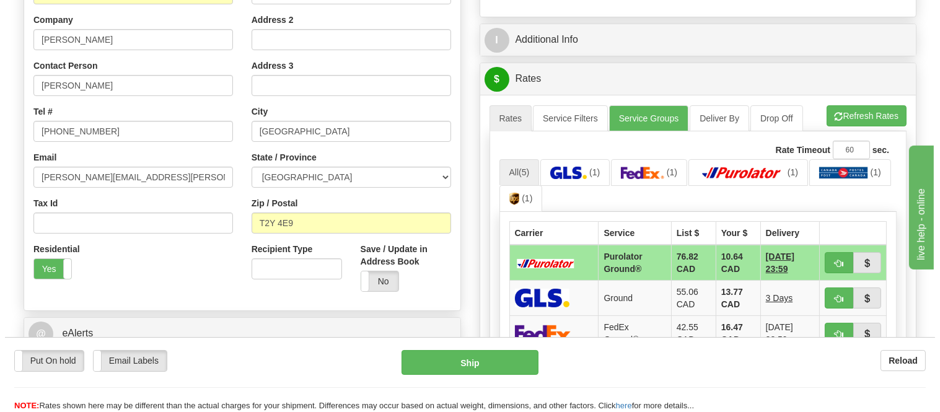
scroll to position [316, 0]
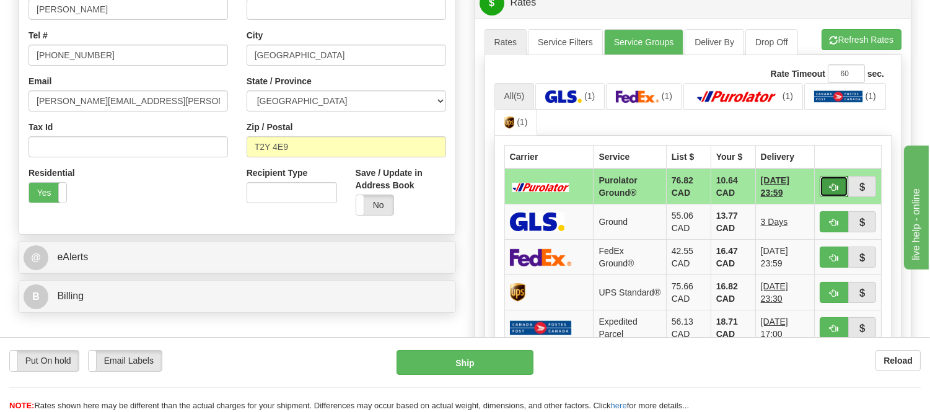
click at [822, 187] on button "button" at bounding box center [834, 186] width 29 height 21
type input "260"
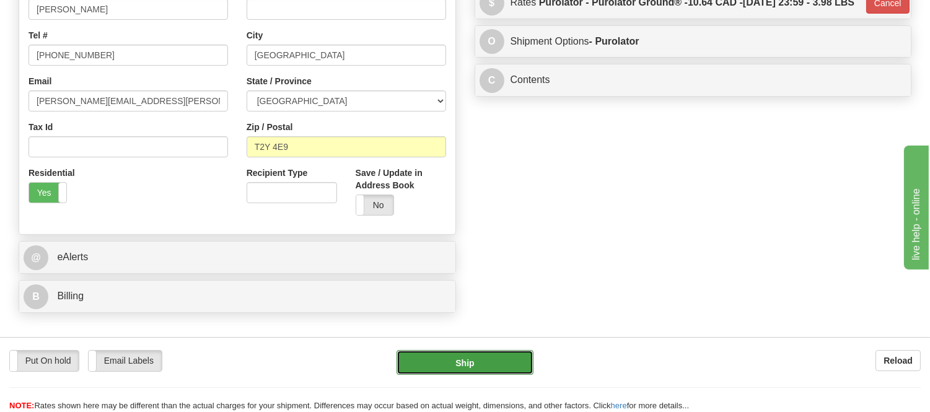
click at [462, 367] on button "Ship" at bounding box center [465, 362] width 136 height 25
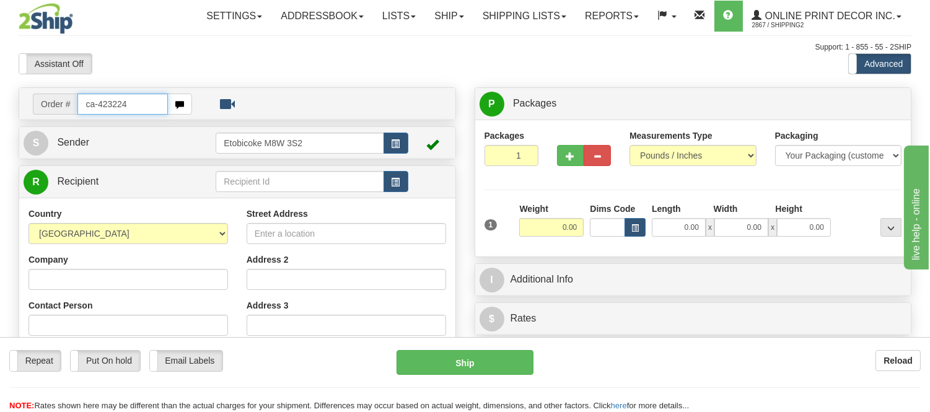
type input "ca-423224"
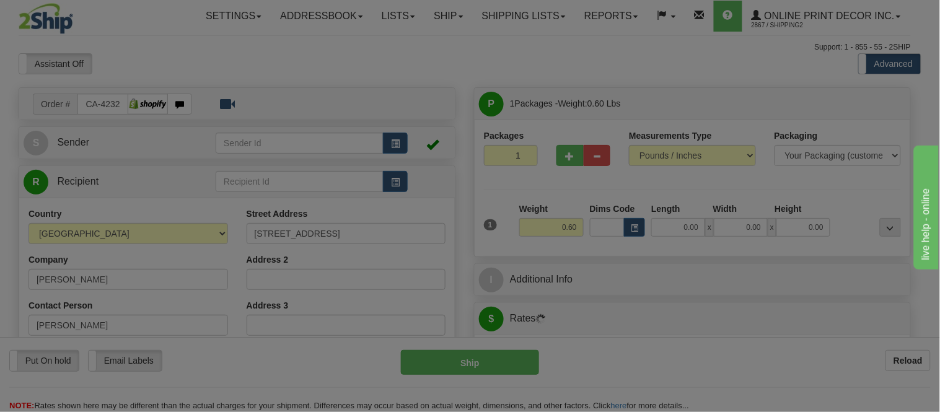
type input "REDWOOD MEADOWS"
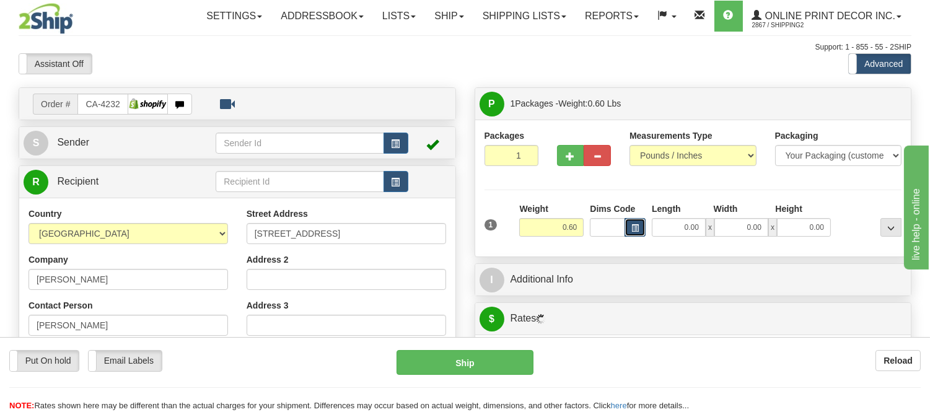
click at [630, 228] on button "button" at bounding box center [635, 227] width 21 height 19
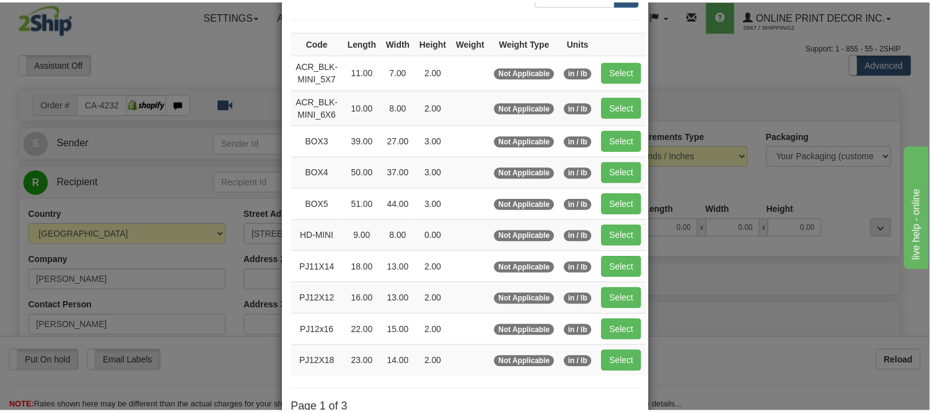
scroll to position [206, 0]
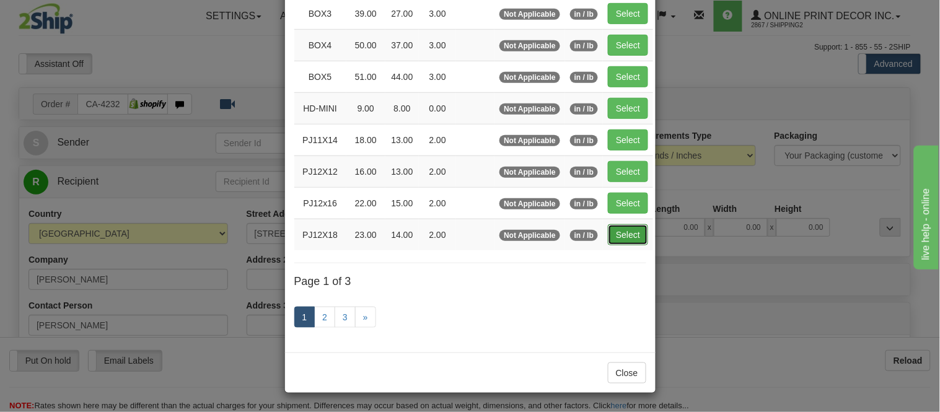
click at [610, 237] on button "Select" at bounding box center [628, 234] width 40 height 21
type input "PJ12X18"
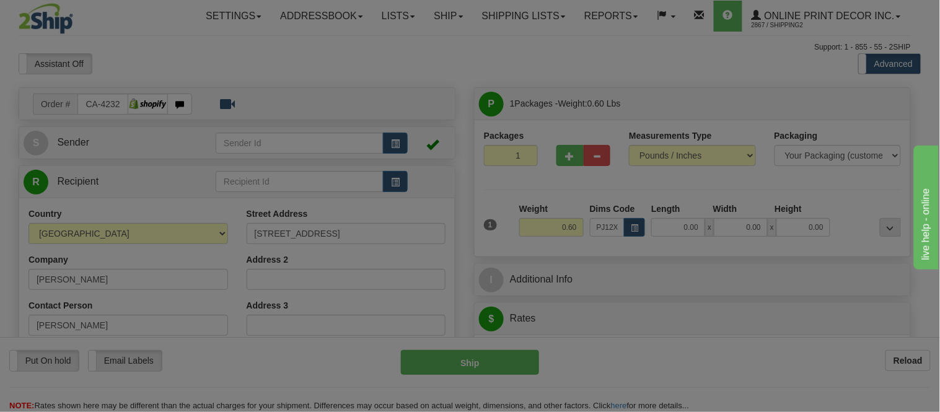
type input "23.00"
type input "14.00"
type input "2.00"
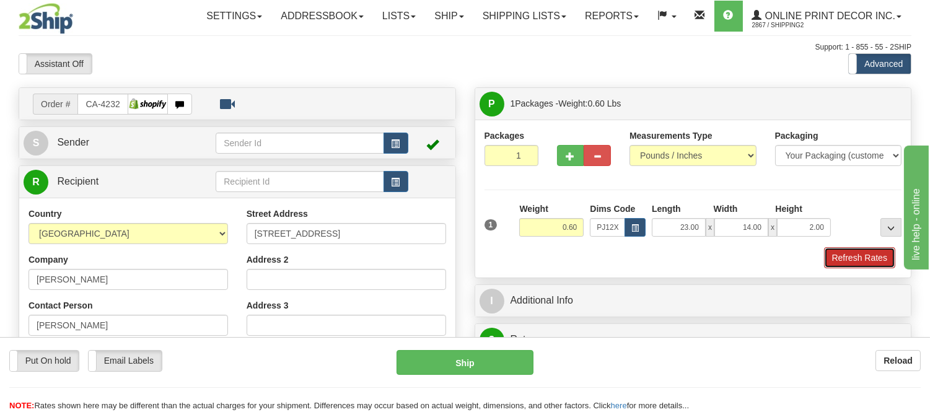
click at [852, 258] on button "Refresh Rates" at bounding box center [859, 257] width 71 height 21
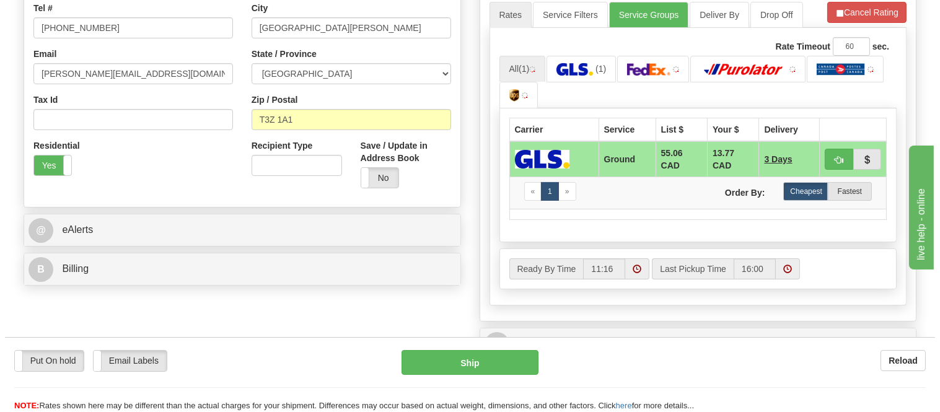
scroll to position [344, 0]
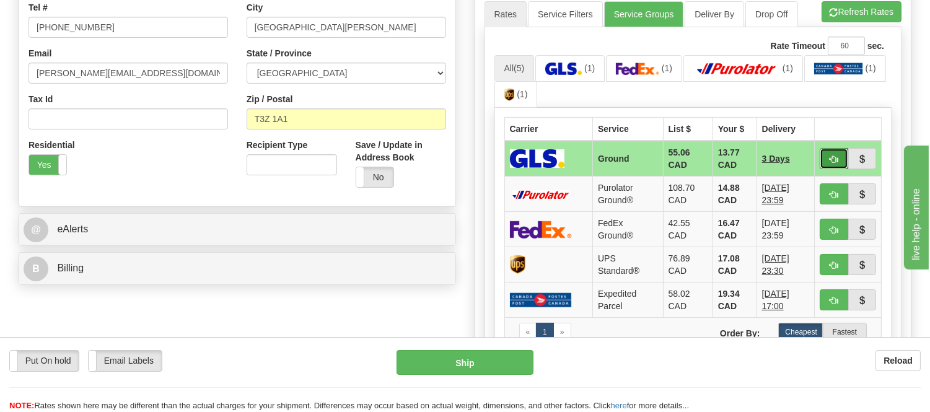
click at [824, 152] on button "button" at bounding box center [834, 158] width 29 height 21
type input "1"
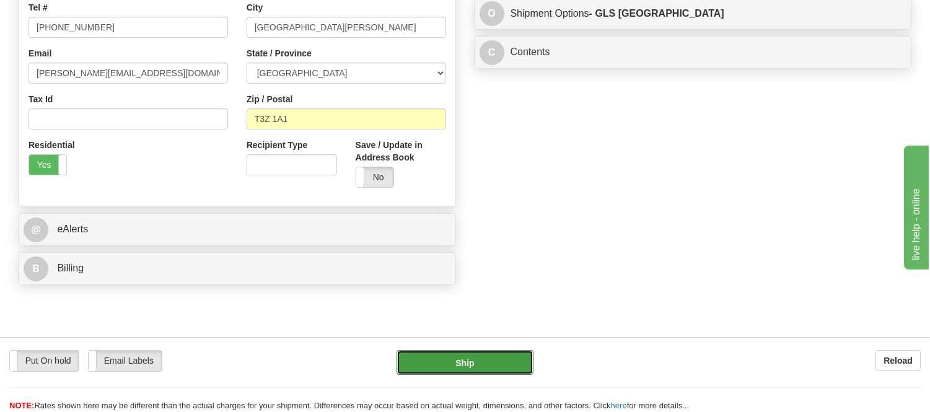
click at [493, 359] on button "Ship" at bounding box center [465, 362] width 136 height 25
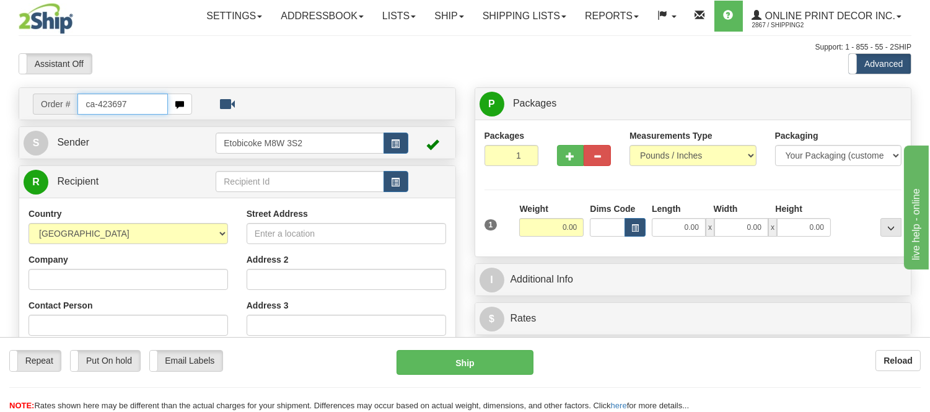
type input "ca-423697"
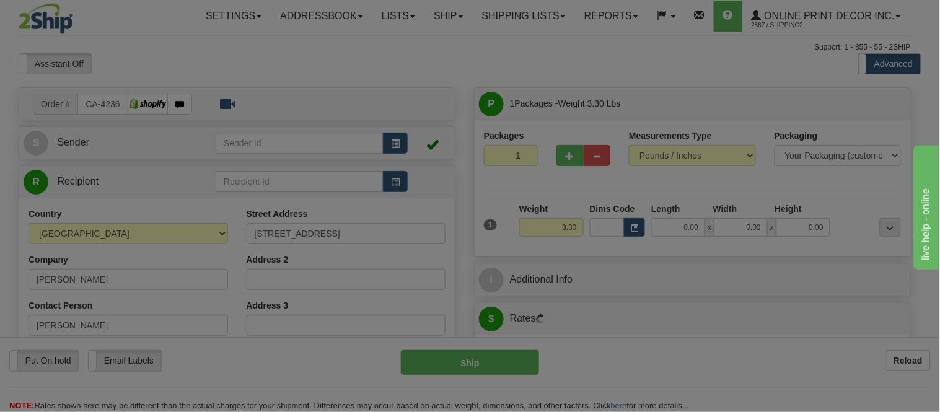
type input "[GEOGRAPHIC_DATA]"
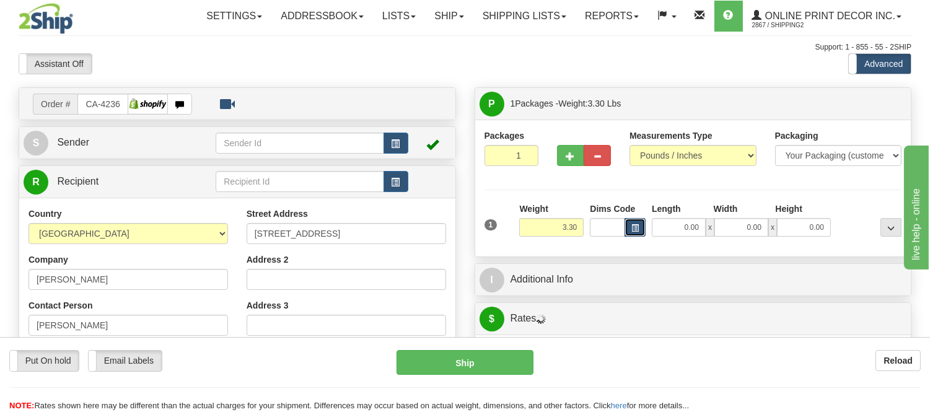
click at [639, 235] on button "button" at bounding box center [635, 227] width 21 height 19
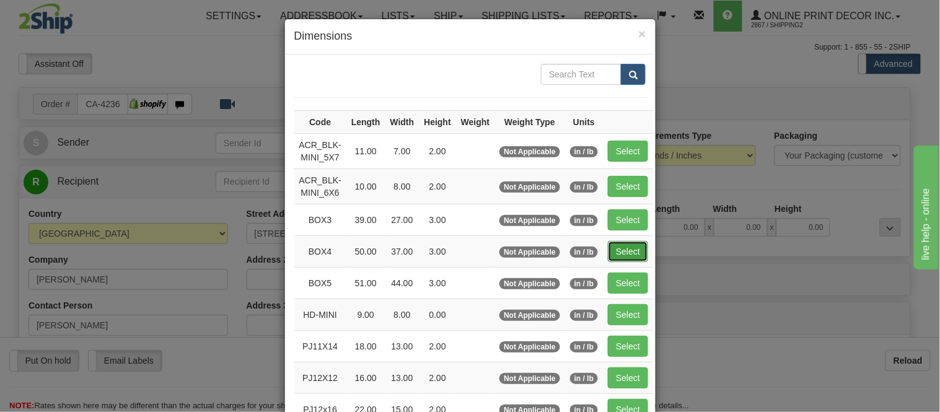
click at [615, 244] on button "Select" at bounding box center [628, 251] width 40 height 21
type input "BOX4"
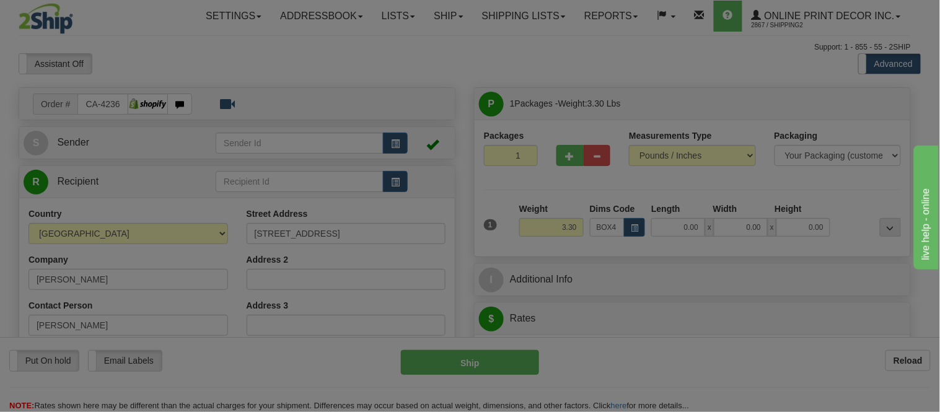
type input "50.00"
type input "37.00"
type input "3.00"
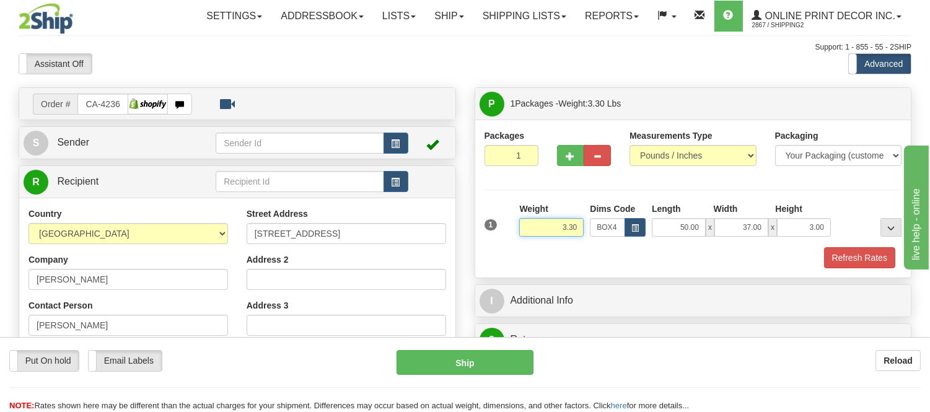
drag, startPoint x: 581, startPoint y: 227, endPoint x: 539, endPoint y: 227, distance: 41.5
click at [539, 227] on input "3.30" at bounding box center [551, 227] width 64 height 19
type input "11.98"
click at [566, 156] on span "button" at bounding box center [570, 156] width 9 height 8
radio input "true"
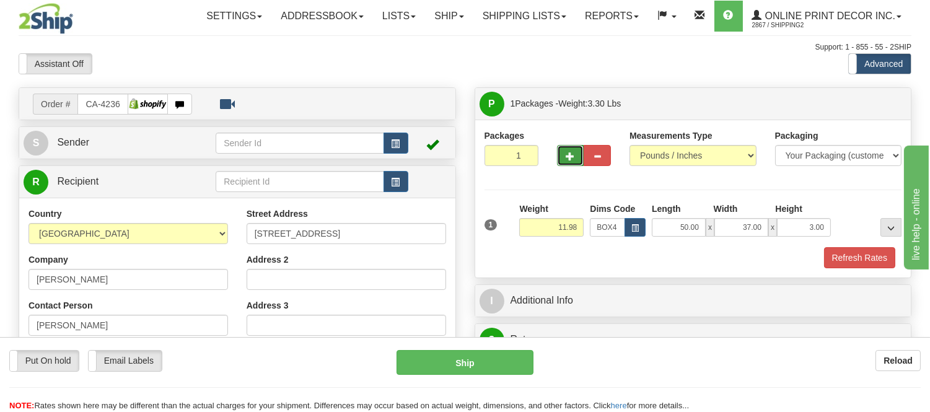
type input "2"
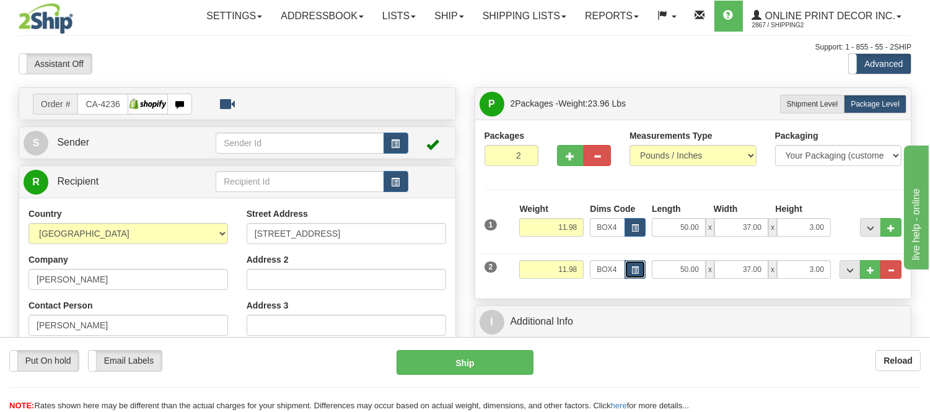
click at [630, 275] on button "button" at bounding box center [635, 269] width 21 height 19
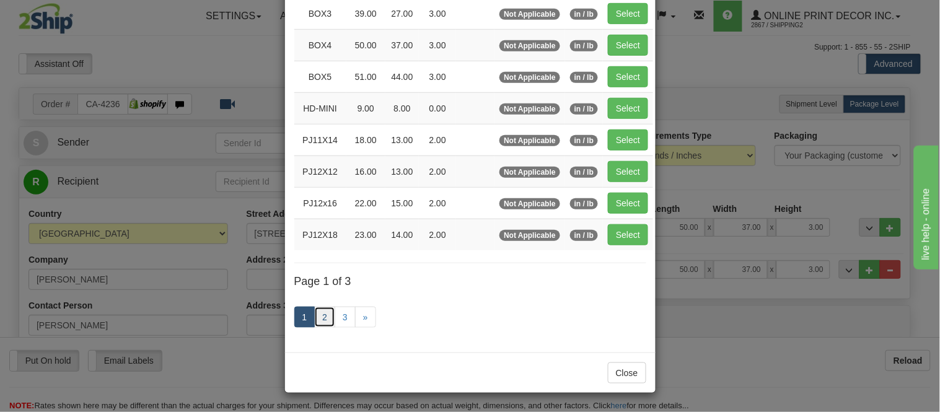
click at [322, 321] on link "2" at bounding box center [324, 317] width 21 height 21
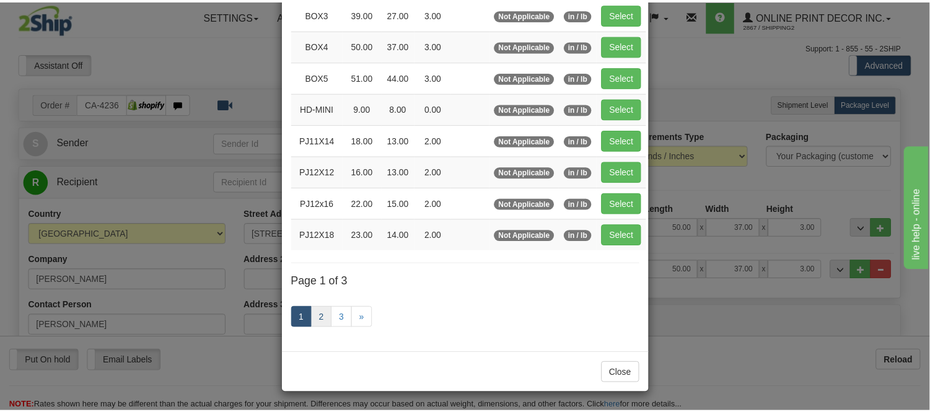
scroll to position [201, 0]
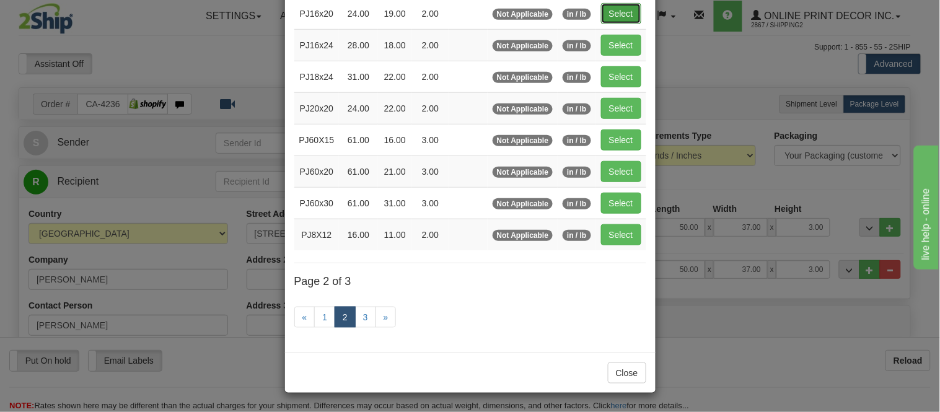
click at [618, 7] on button "Select" at bounding box center [621, 13] width 40 height 21
type input "PJ16x20"
type input "24.00"
type input "19.00"
type input "2.00"
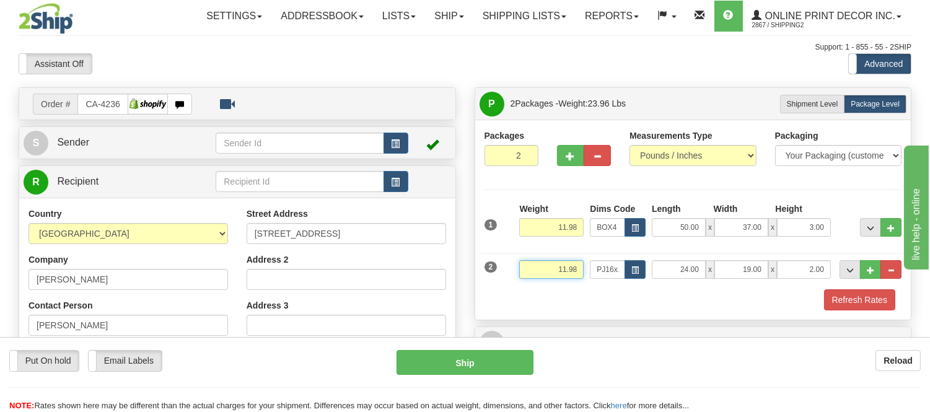
drag, startPoint x: 578, startPoint y: 267, endPoint x: 537, endPoint y: 277, distance: 42.7
click at [537, 277] on input "11.98" at bounding box center [551, 269] width 64 height 19
type input "4.40"
drag, startPoint x: 835, startPoint y: 273, endPoint x: 799, endPoint y: 265, distance: 36.2
click at [799, 265] on div "2 Weight 4.40 Dims Code PJ16x20 Length Width" at bounding box center [693, 268] width 424 height 42
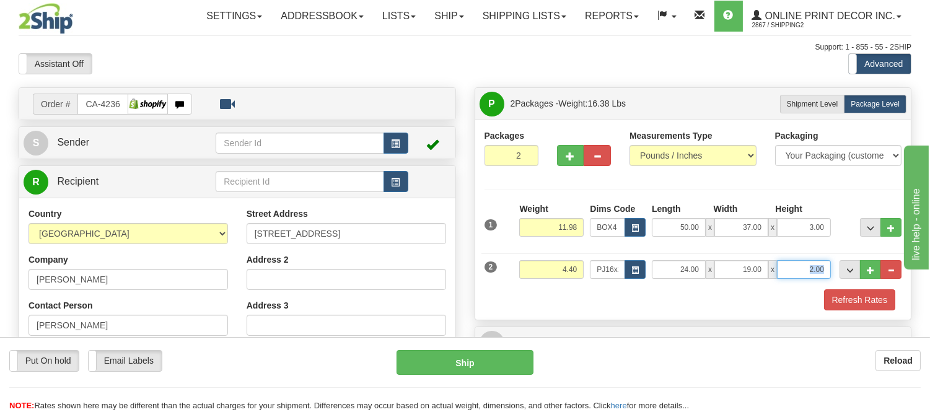
click at [819, 269] on input "2.00" at bounding box center [804, 269] width 54 height 19
drag, startPoint x: 829, startPoint y: 271, endPoint x: 761, endPoint y: 276, distance: 67.7
click at [761, 276] on div "24.00 x 19.00 x 2.00" at bounding box center [741, 269] width 179 height 19
click button "Delete" at bounding box center [0, 0] width 0 height 0
type input "4.00"
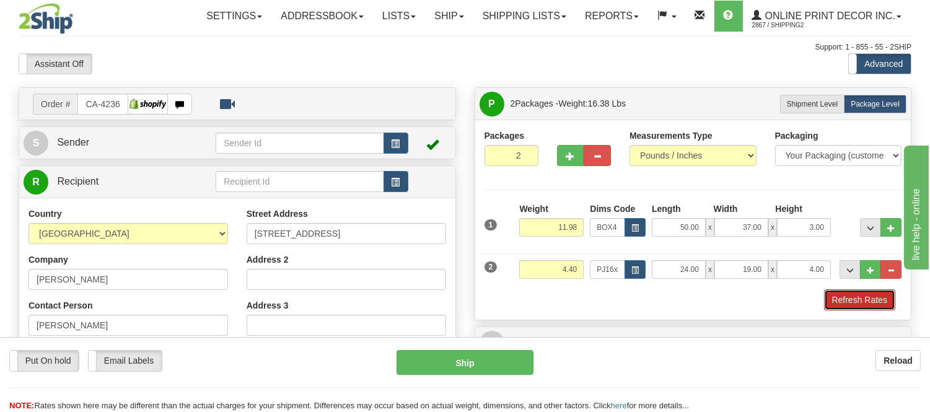
click at [834, 292] on button "Refresh Rates" at bounding box center [859, 299] width 71 height 21
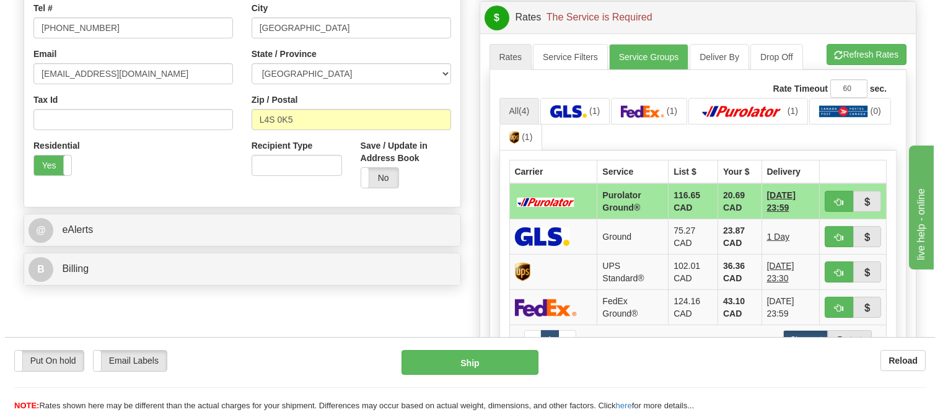
scroll to position [344, 0]
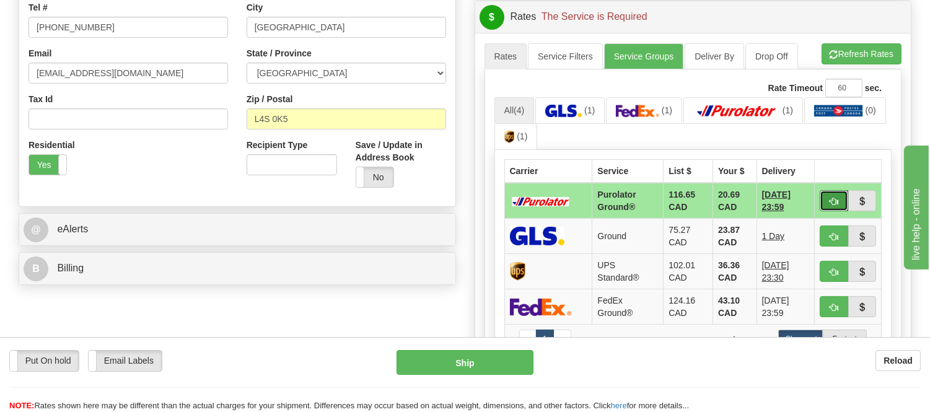
click at [825, 206] on button "button" at bounding box center [834, 200] width 29 height 21
type input "260"
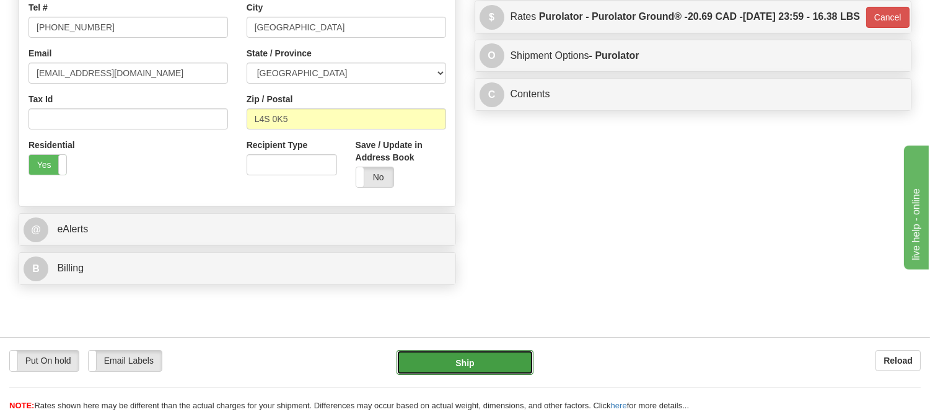
click at [480, 352] on button "Ship" at bounding box center [465, 362] width 136 height 25
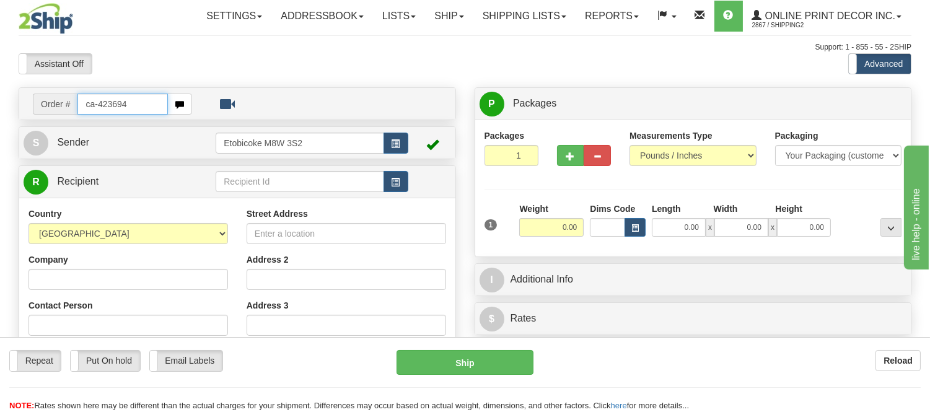
type input "ca-423694"
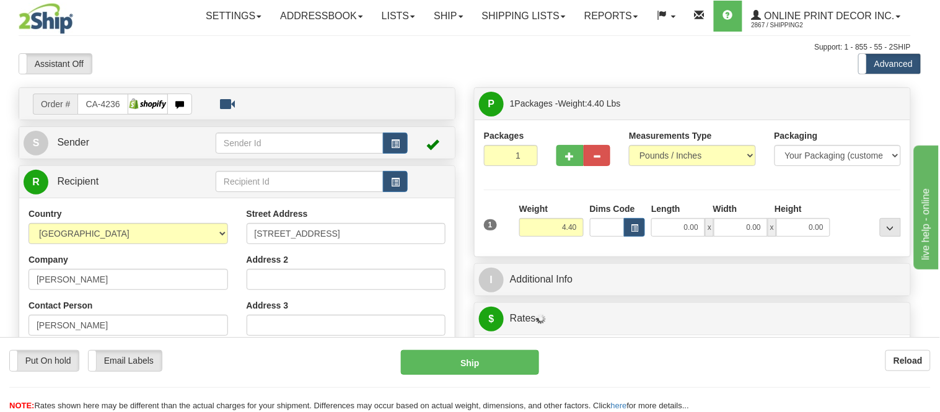
type input "THUNDER BAY"
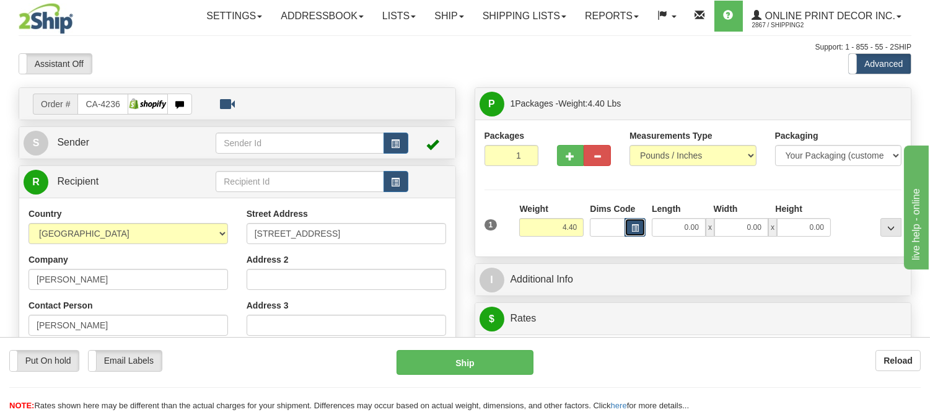
click at [637, 226] on span "button" at bounding box center [634, 228] width 7 height 7
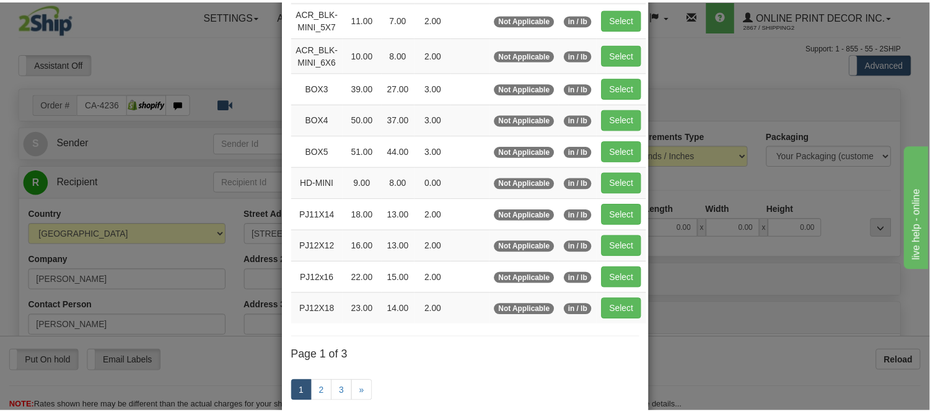
scroll to position [138, 0]
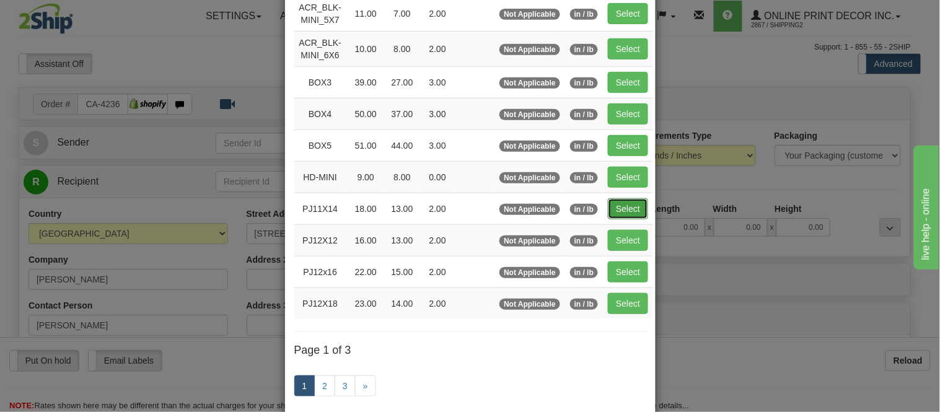
click at [610, 207] on button "Select" at bounding box center [628, 208] width 40 height 21
type input "PJ11X14"
type input "18.00"
type input "13.00"
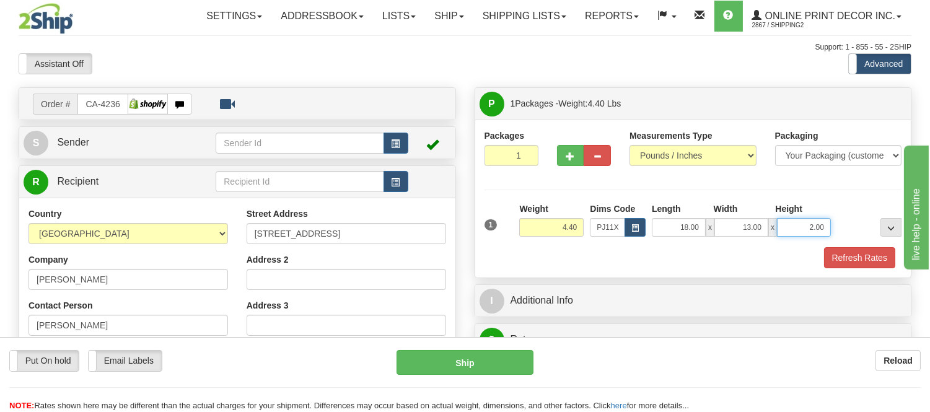
drag, startPoint x: 825, startPoint y: 226, endPoint x: 775, endPoint y: 230, distance: 50.9
click at [775, 230] on div "18.00 x 13.00 x 2.00" at bounding box center [741, 227] width 179 height 19
click button "Delete" at bounding box center [0, 0] width 0 height 0
type input "4.00"
click at [889, 259] on button "Refresh Rates" at bounding box center [859, 257] width 71 height 21
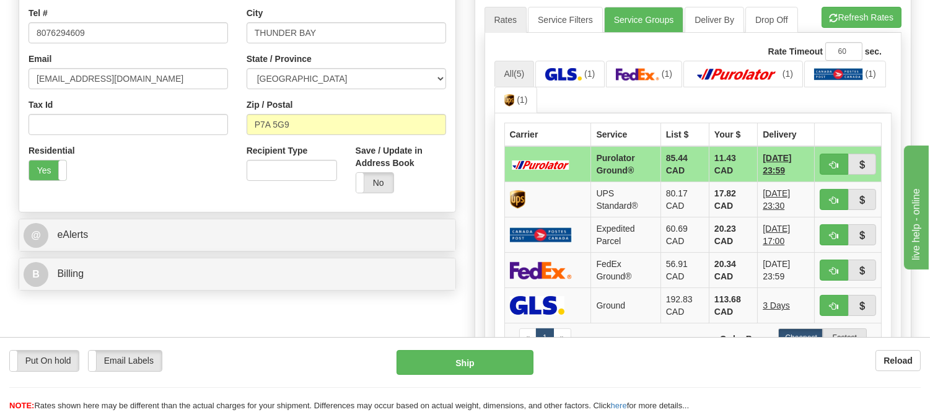
scroll to position [344, 0]
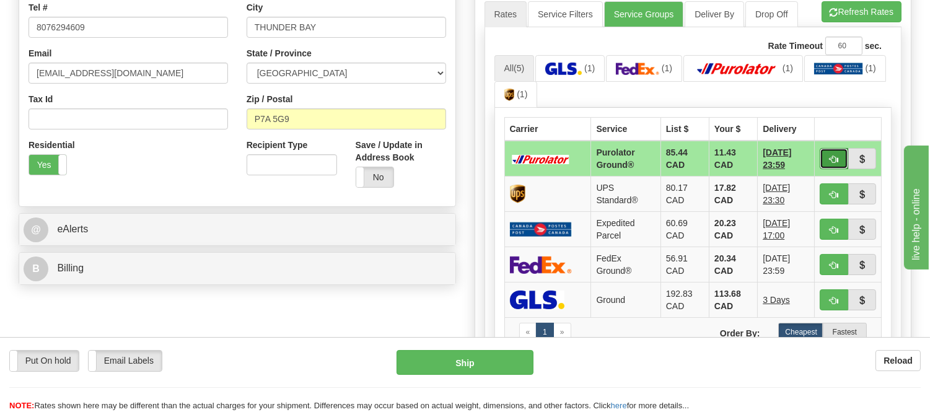
click at [832, 157] on span "button" at bounding box center [834, 160] width 9 height 8
type input "260"
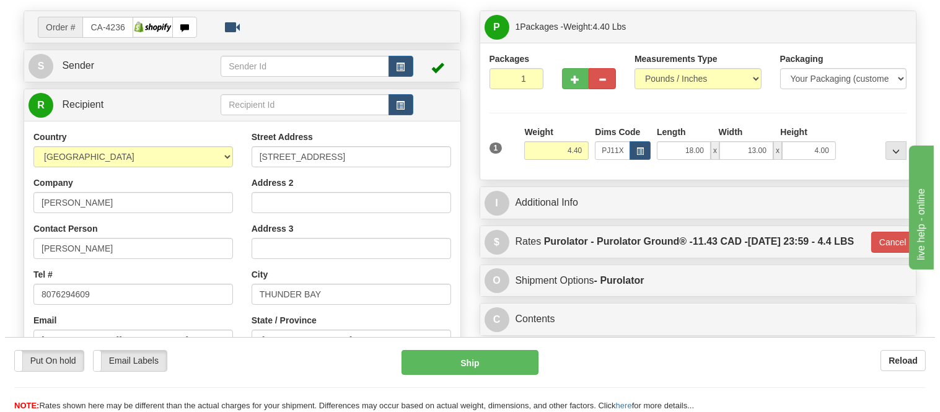
scroll to position [69, 0]
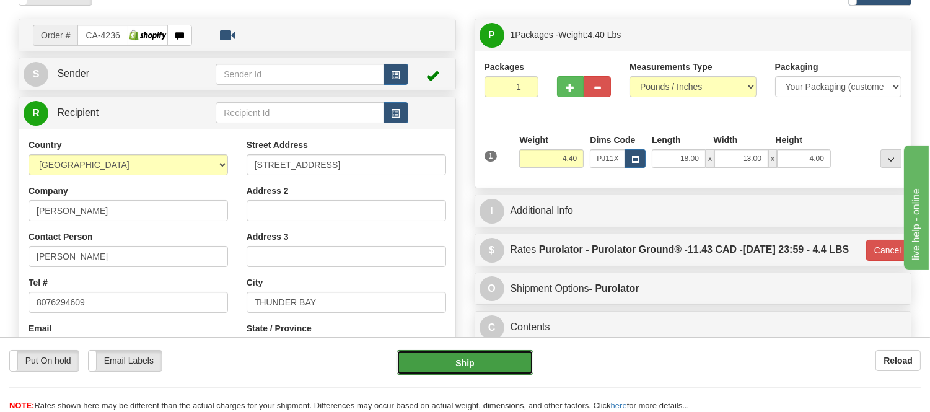
click at [523, 351] on button "Ship" at bounding box center [465, 362] width 136 height 25
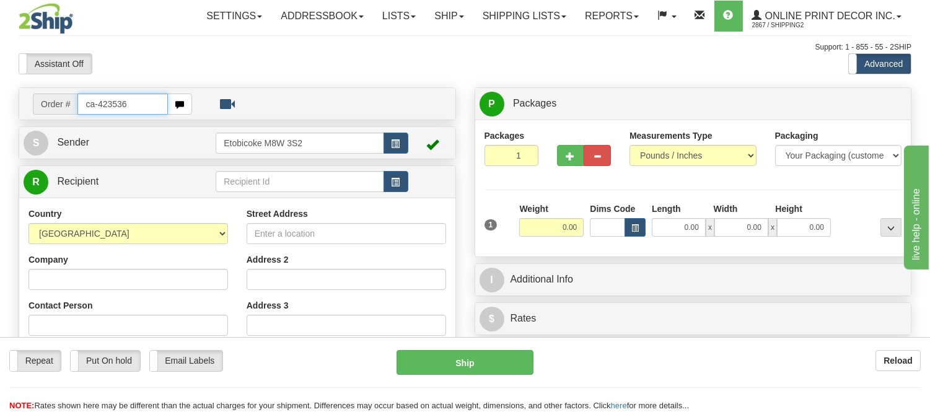
type input "ca-423536"
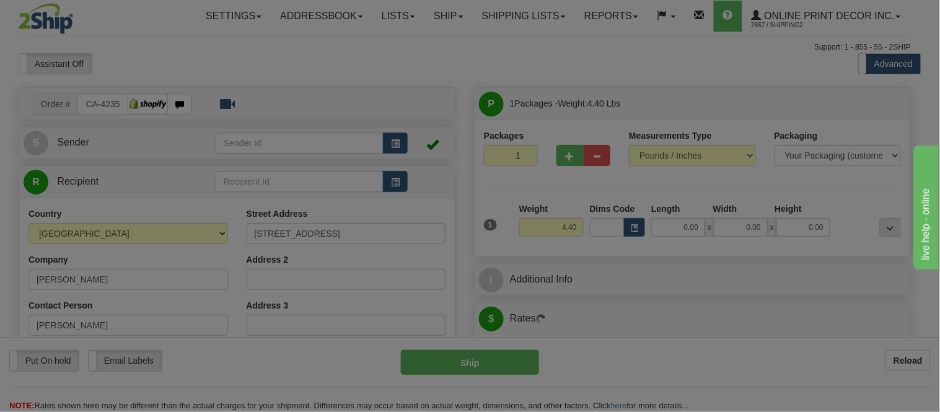
type input "CHASE"
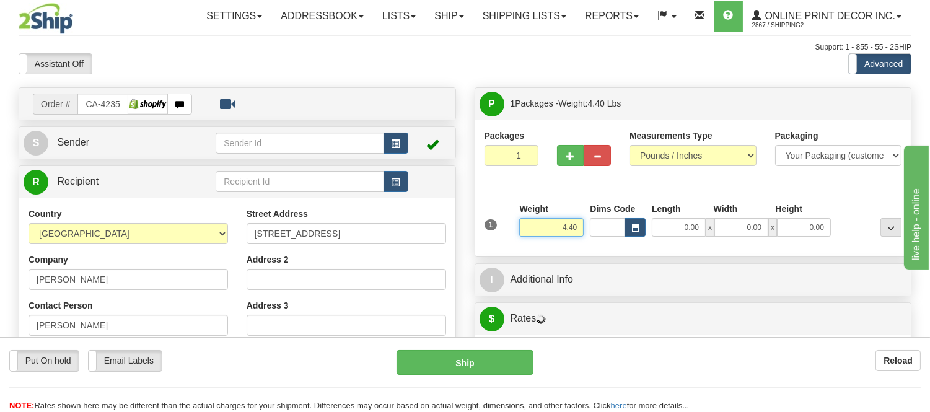
drag, startPoint x: 583, startPoint y: 225, endPoint x: 513, endPoint y: 233, distance: 69.9
click at [513, 233] on div "1 Weight 4.40 Dims Code 0.00" at bounding box center [693, 225] width 424 height 44
type input "5.98"
click at [640, 236] on button "button" at bounding box center [635, 227] width 21 height 19
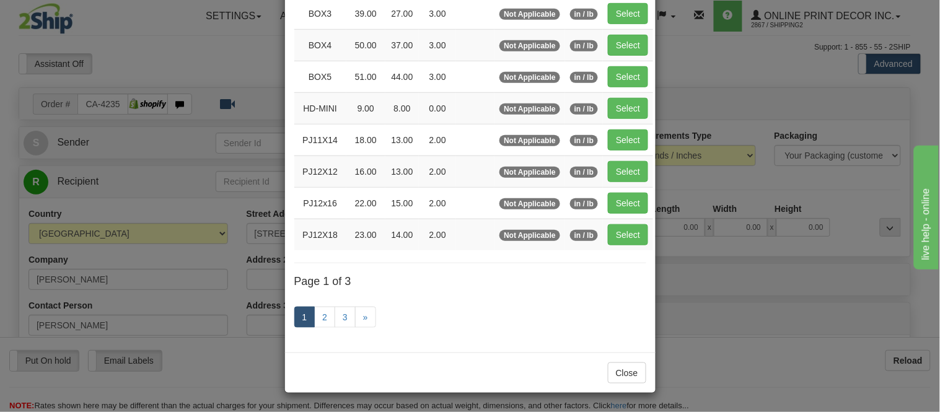
scroll to position [208, 0]
click at [319, 314] on link "2" at bounding box center [324, 317] width 21 height 21
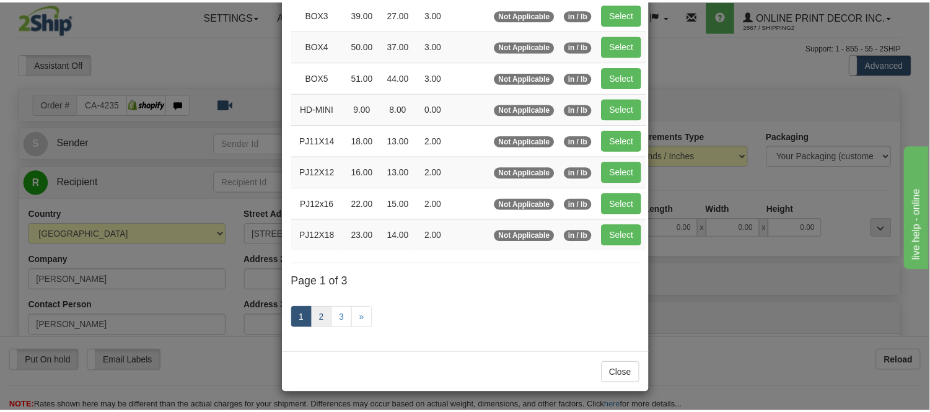
scroll to position [201, 0]
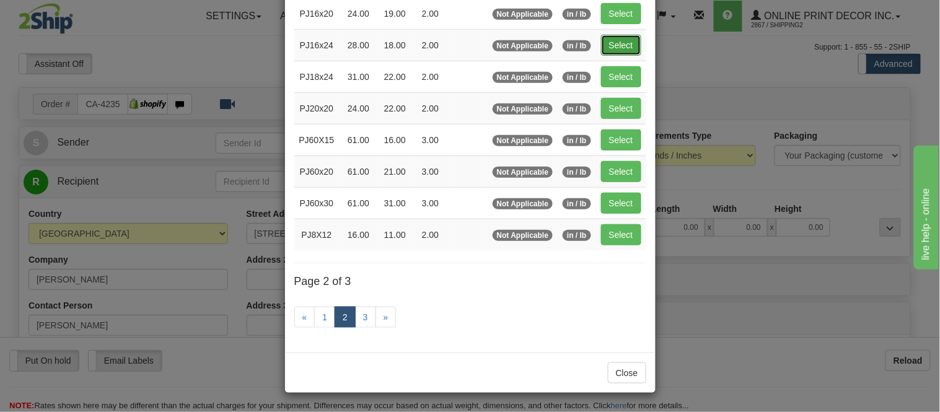
click at [603, 48] on button "Select" at bounding box center [621, 45] width 40 height 21
type input "PJ16x24"
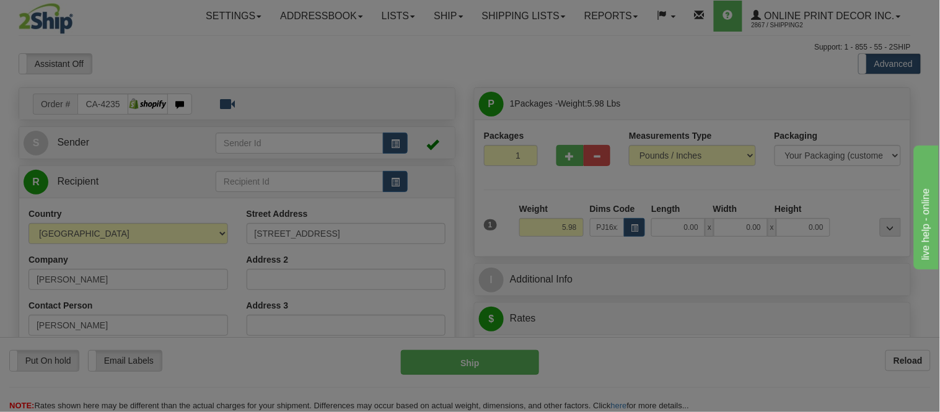
type input "28.00"
type input "18.00"
type input "2.00"
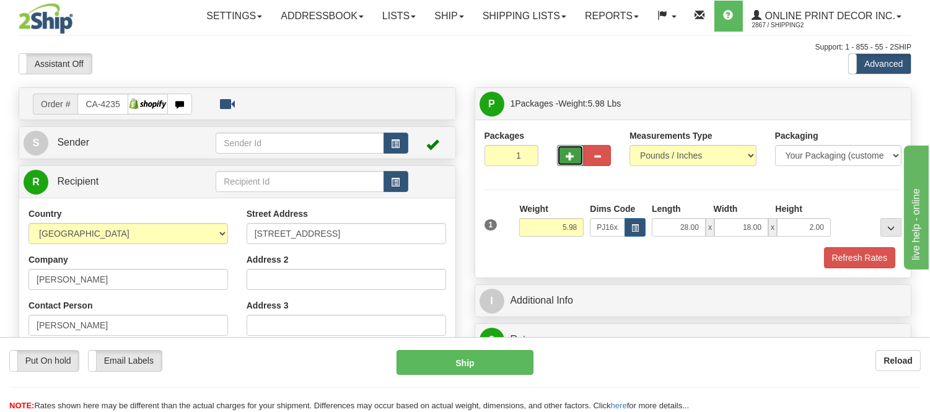
click at [566, 152] on span "button" at bounding box center [570, 156] width 9 height 8
radio input "true"
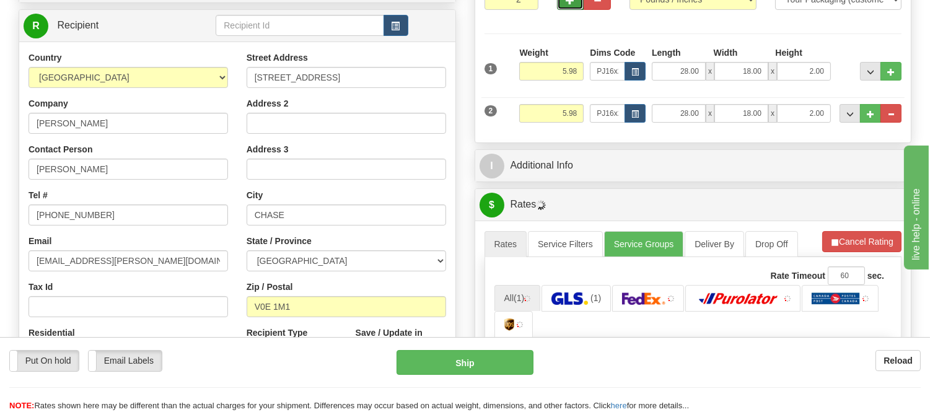
scroll to position [275, 0]
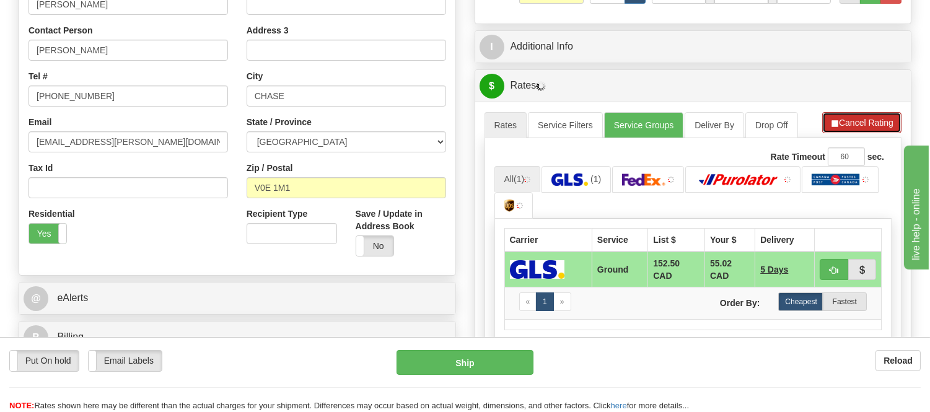
click at [864, 131] on button "Cancel Rating" at bounding box center [861, 122] width 79 height 21
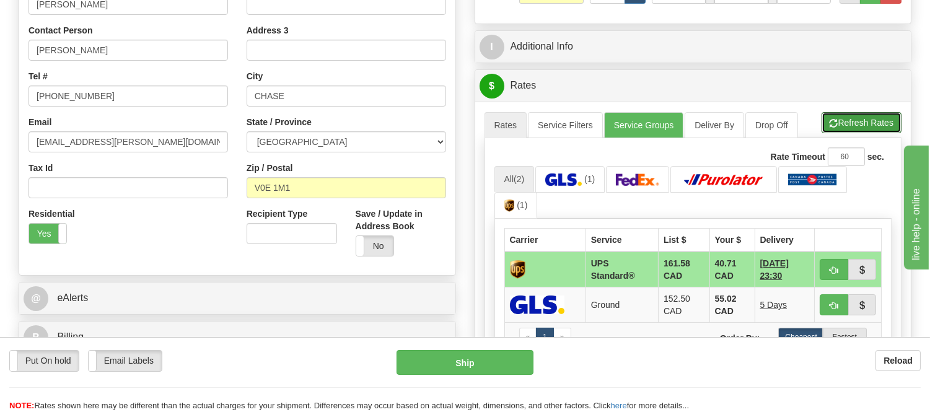
click at [864, 131] on button "Refresh Rates" at bounding box center [862, 122] width 80 height 21
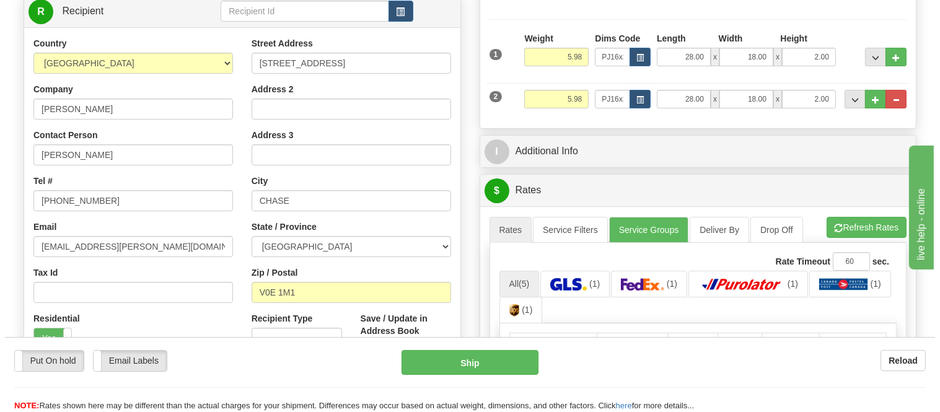
scroll to position [138, 0]
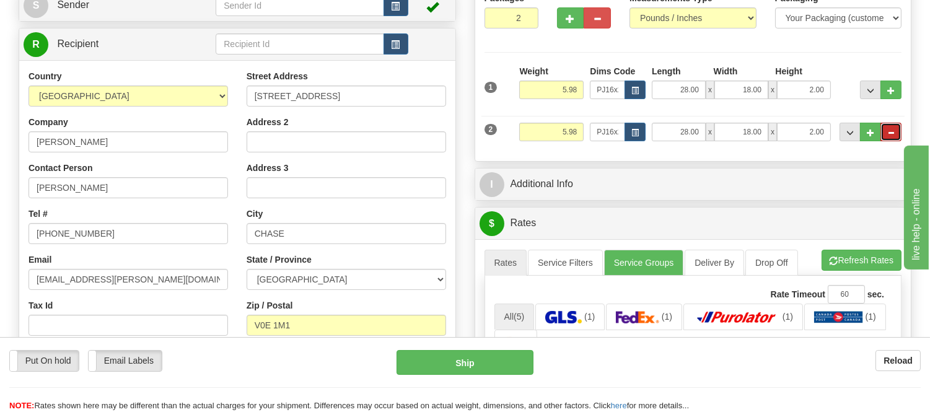
click at [885, 123] on button "..." at bounding box center [891, 132] width 21 height 19
type input "1"
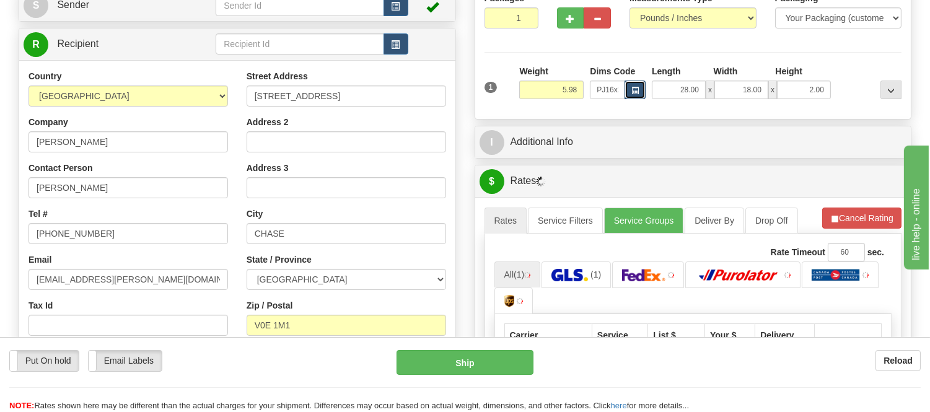
click at [626, 89] on button "button" at bounding box center [635, 90] width 21 height 19
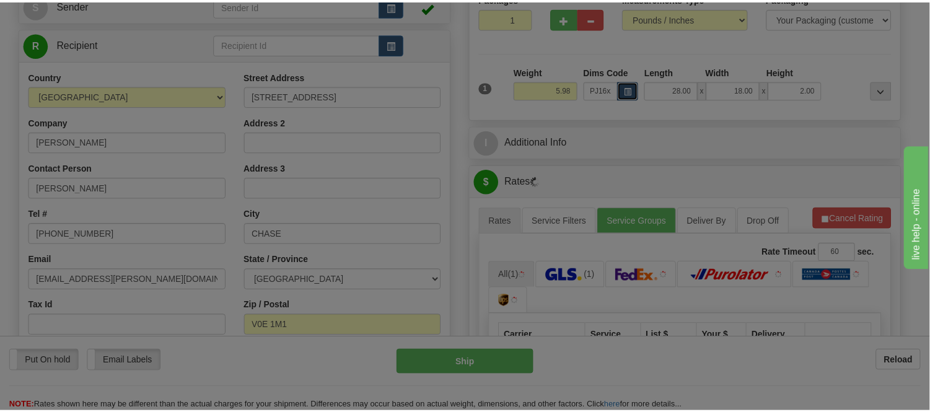
scroll to position [0, 0]
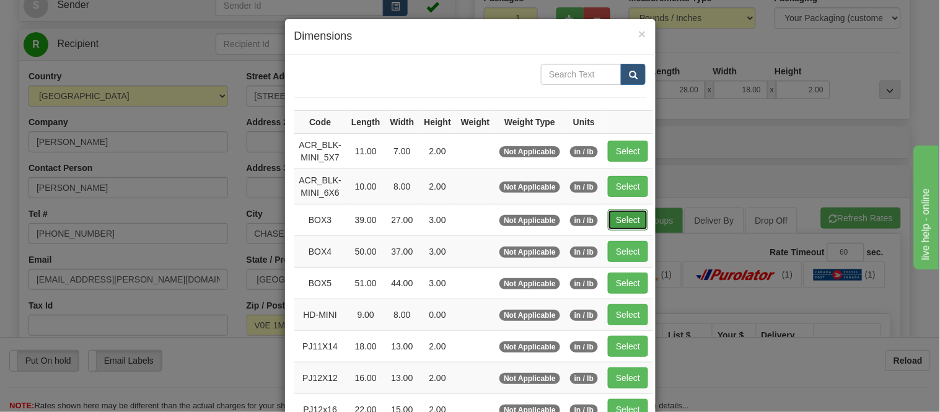
click at [627, 209] on button "Select" at bounding box center [628, 219] width 40 height 21
type input "BOX3"
type input "39.00"
type input "27.00"
type input "3.00"
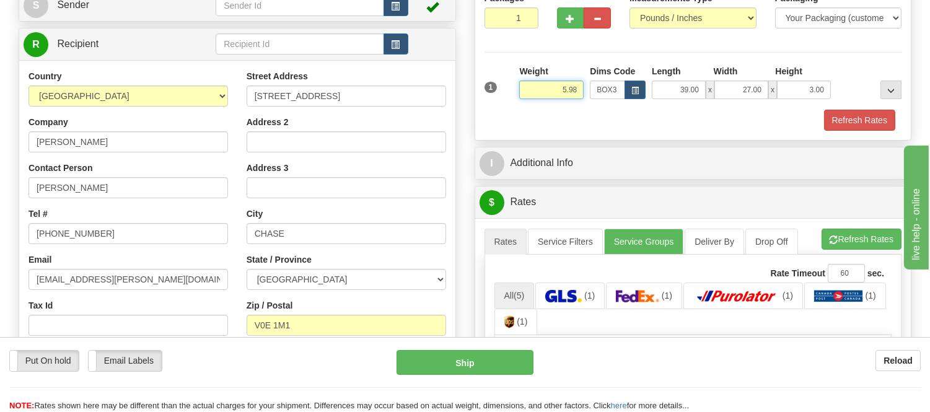
drag, startPoint x: 575, startPoint y: 86, endPoint x: 521, endPoint y: 87, distance: 53.9
click at [521, 87] on input "5.98" at bounding box center [551, 90] width 64 height 19
type input "9.98"
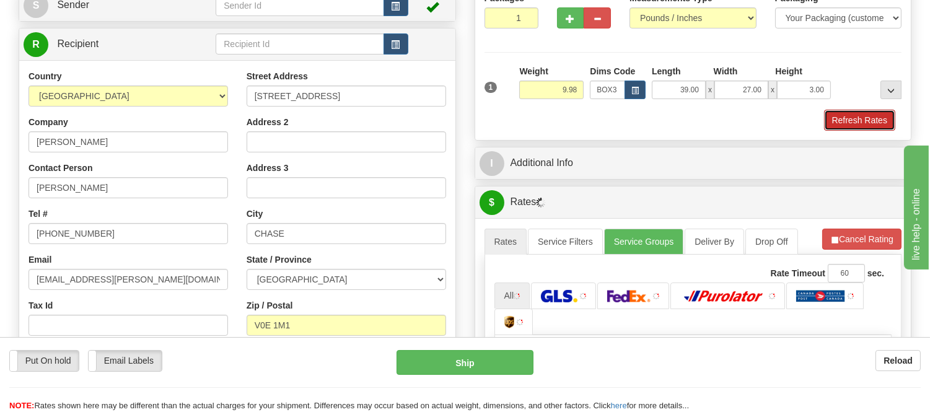
click at [844, 126] on button "Refresh Rates" at bounding box center [859, 120] width 71 height 21
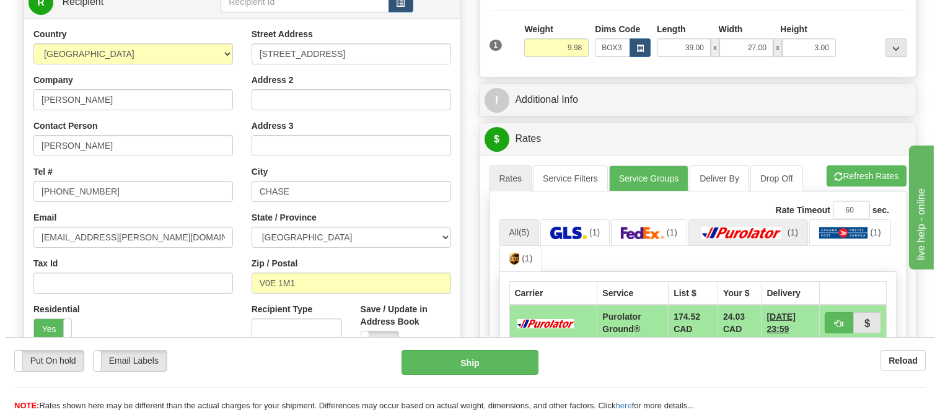
scroll to position [138, 0]
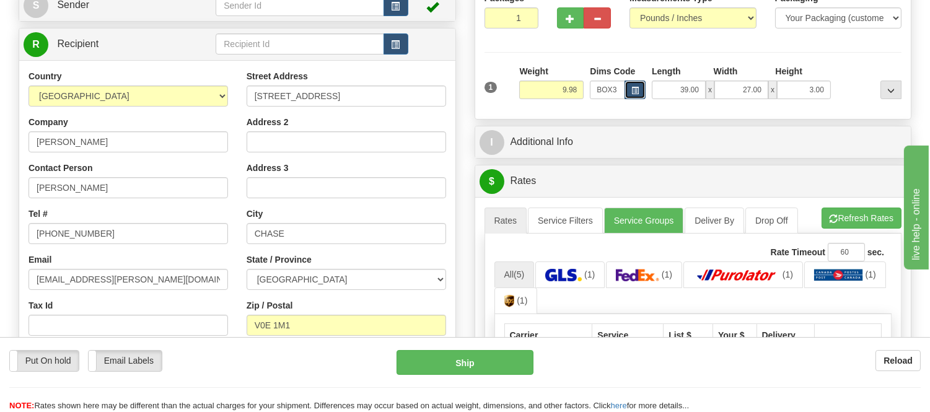
click at [636, 93] on span "button" at bounding box center [634, 90] width 7 height 7
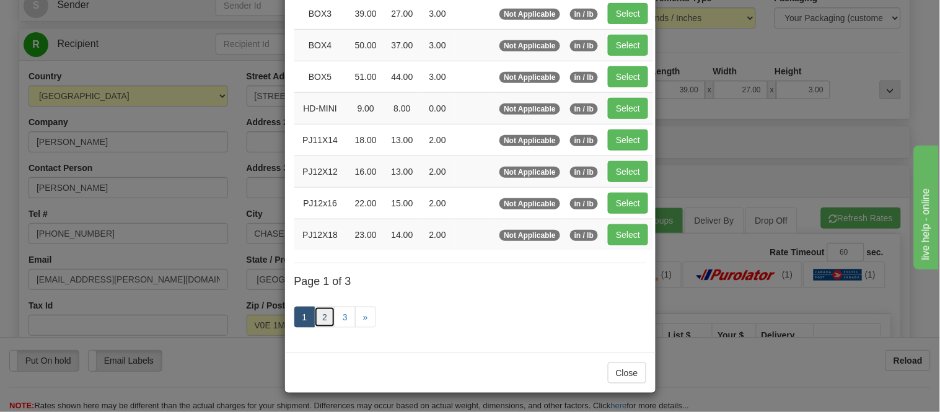
click at [319, 324] on link "2" at bounding box center [324, 317] width 21 height 21
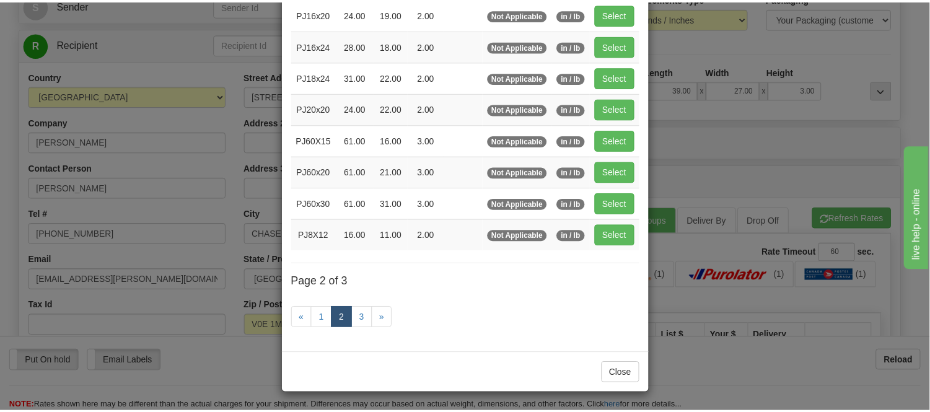
scroll to position [201, 0]
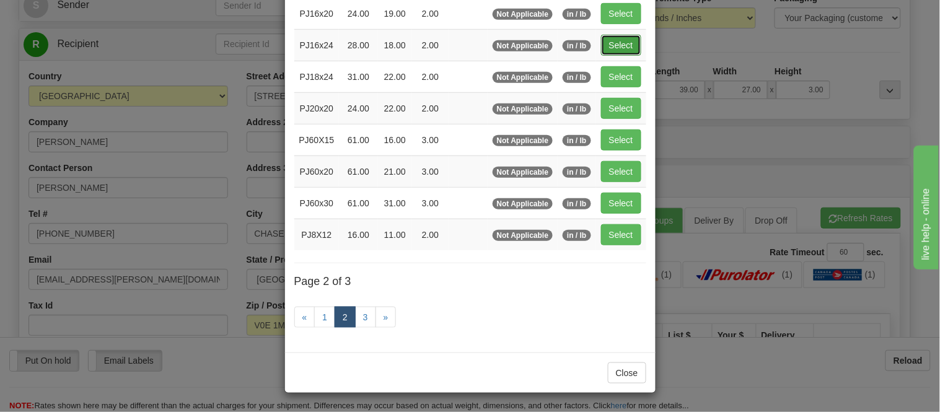
click at [626, 36] on button "Select" at bounding box center [621, 45] width 40 height 21
type input "PJ16x24"
type input "28.00"
type input "18.00"
type input "2.00"
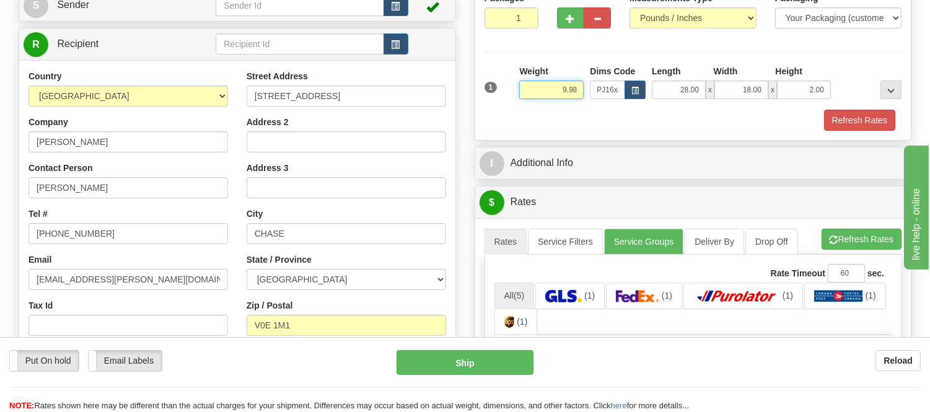
drag, startPoint x: 578, startPoint y: 94, endPoint x: 529, endPoint y: 94, distance: 49.0
click at [529, 94] on input "9.98" at bounding box center [551, 90] width 64 height 19
type input "5.98"
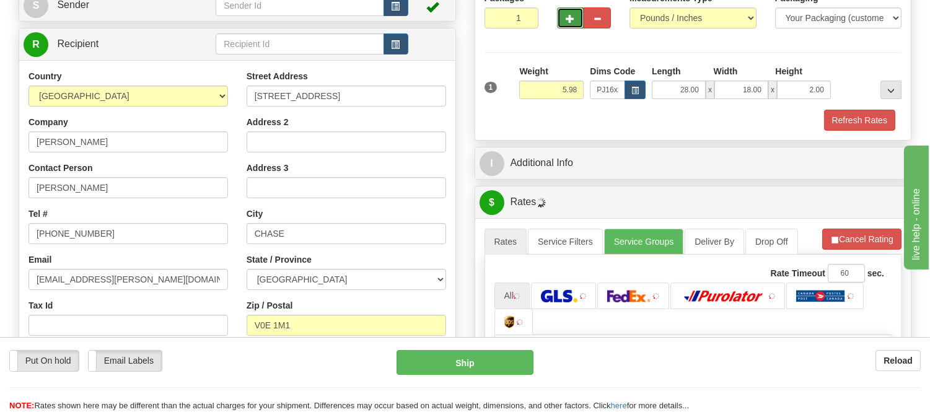
click at [565, 11] on button "button" at bounding box center [570, 17] width 27 height 21
radio input "true"
type input "2"
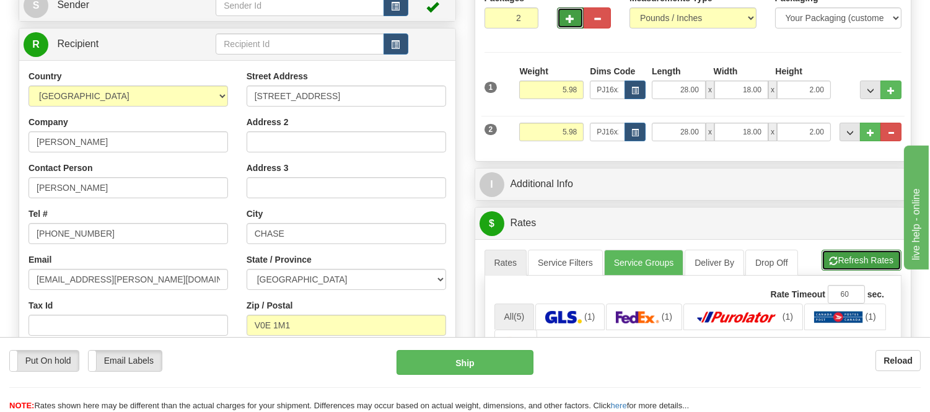
click at [881, 258] on button "Refresh Rates" at bounding box center [862, 260] width 80 height 21
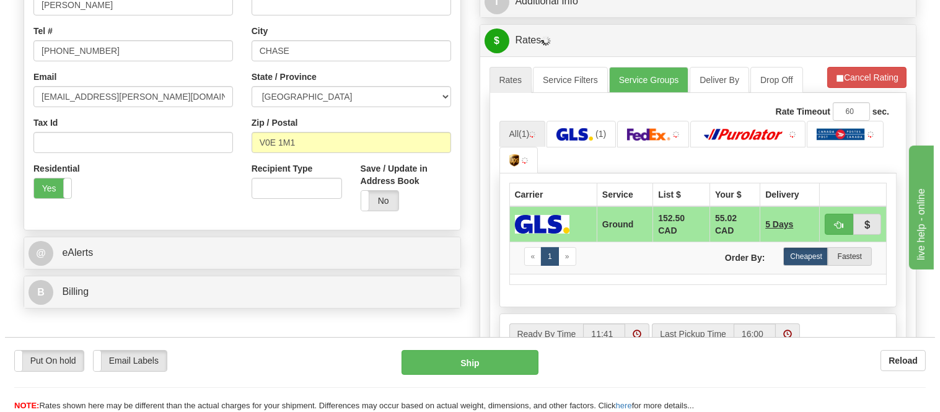
scroll to position [344, 0]
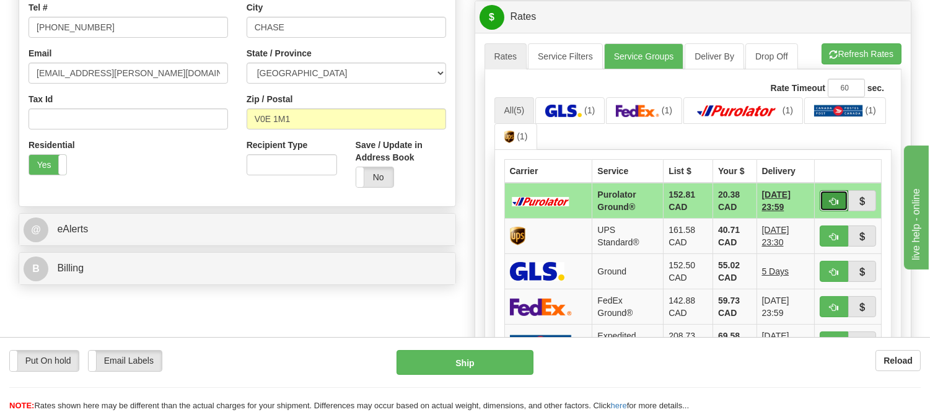
click at [833, 206] on button "button" at bounding box center [834, 200] width 29 height 21
type input "260"
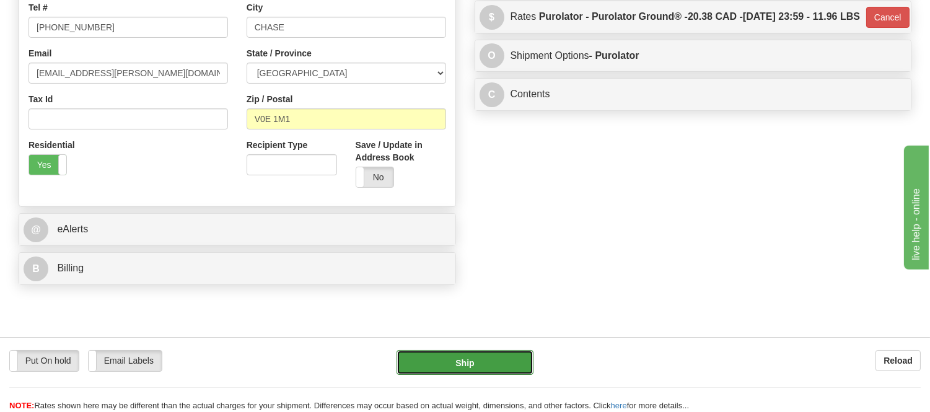
click at [495, 354] on button "Ship" at bounding box center [465, 362] width 136 height 25
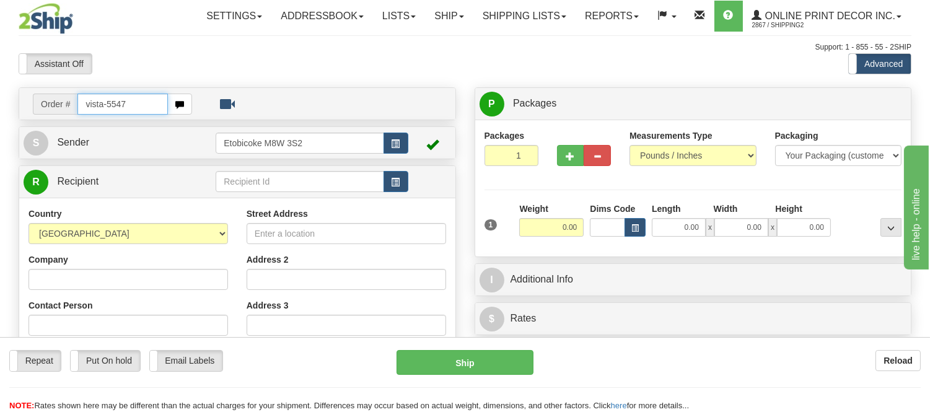
type input "vista-5547"
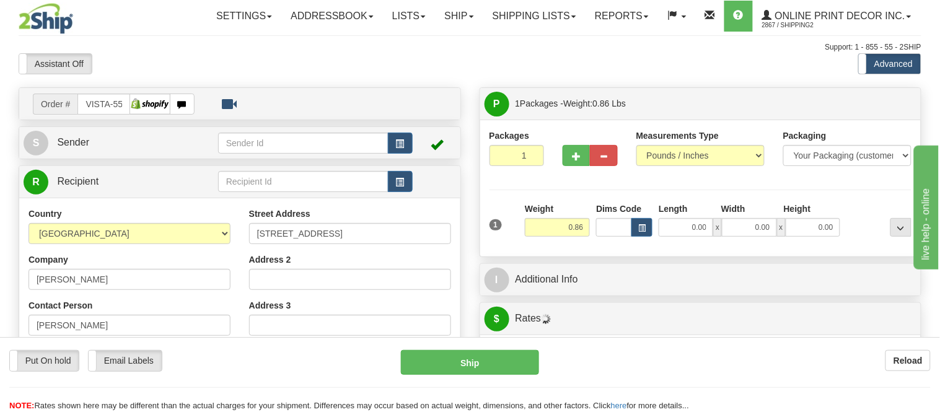
type input "SOURIS"
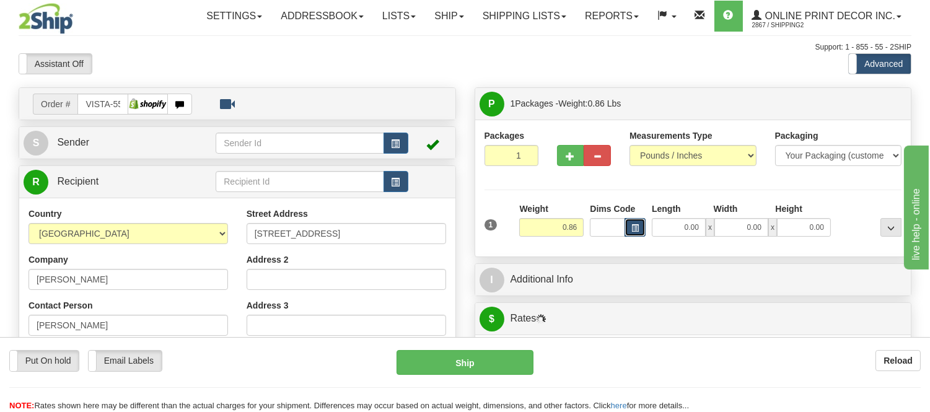
click at [629, 231] on button "button" at bounding box center [635, 227] width 21 height 19
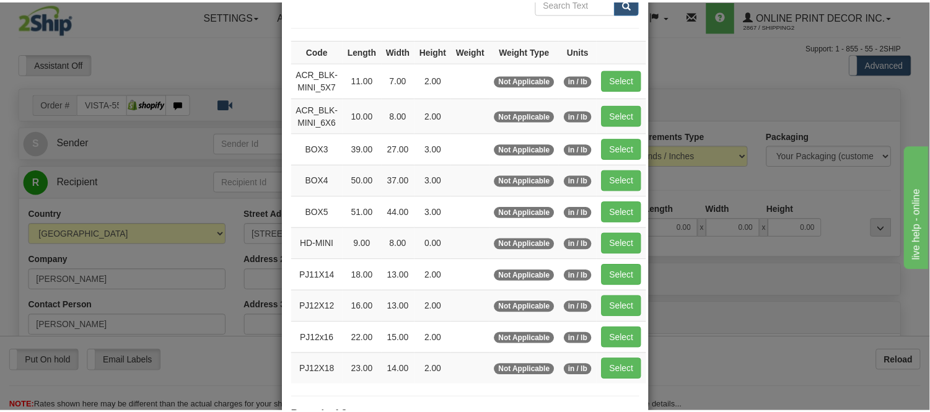
scroll to position [138, 0]
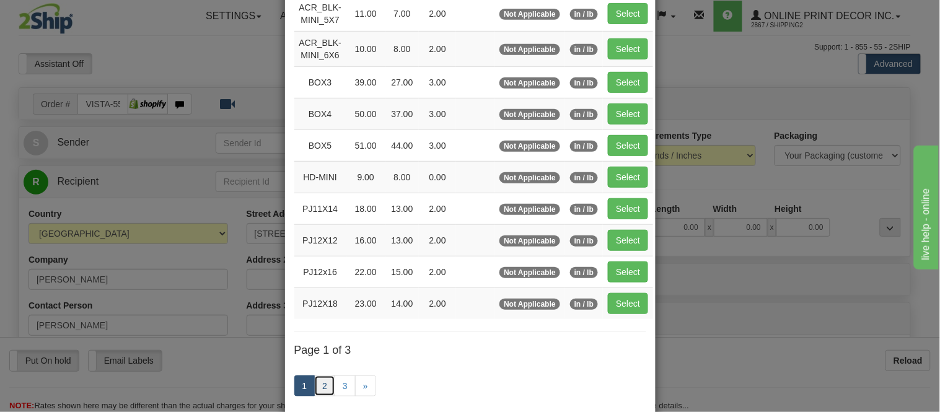
click at [317, 379] on link "2" at bounding box center [324, 386] width 21 height 21
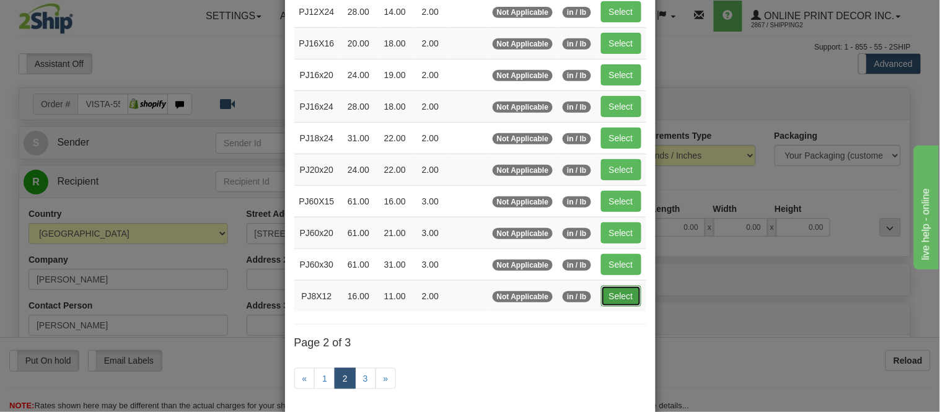
click at [609, 294] on button "Select" at bounding box center [621, 296] width 40 height 21
type input "PJ8X12"
type input "16.00"
type input "11.00"
type input "2.00"
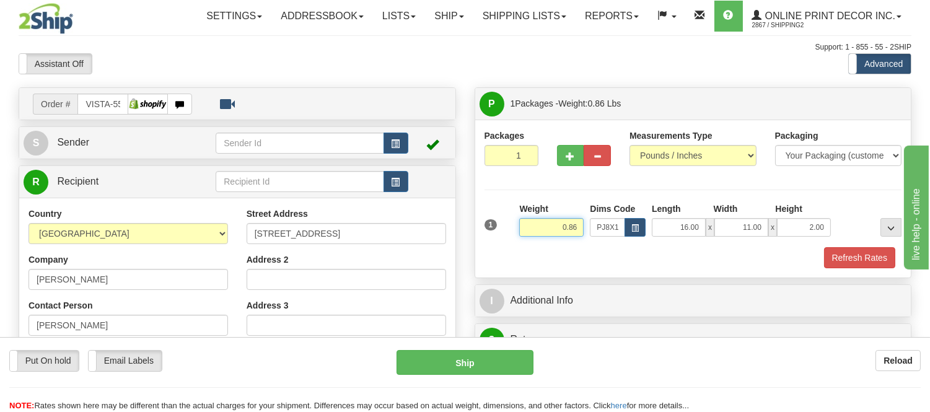
drag, startPoint x: 577, startPoint y: 224, endPoint x: 493, endPoint y: 238, distance: 85.5
click at [493, 238] on div "1 Weight 0.86 Dims Code x x" at bounding box center [693, 225] width 424 height 44
click button "Delete" at bounding box center [0, 0] width 0 height 0
type input "1.00"
click at [864, 257] on button "Refresh Rates" at bounding box center [859, 257] width 71 height 21
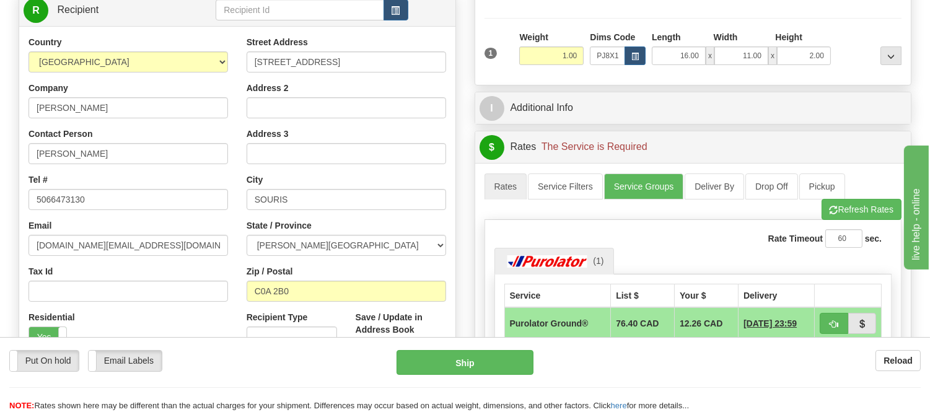
scroll to position [103, 0]
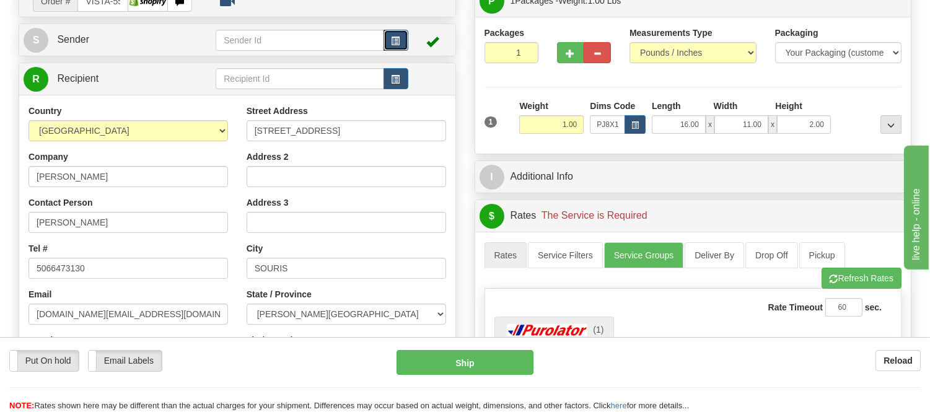
click at [406, 42] on button "button" at bounding box center [396, 40] width 25 height 21
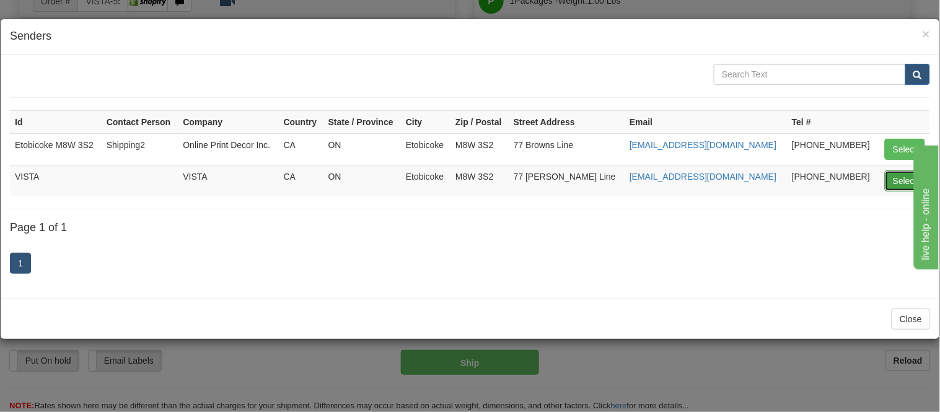
click at [894, 184] on button "Select" at bounding box center [905, 180] width 40 height 21
type input "VISTA"
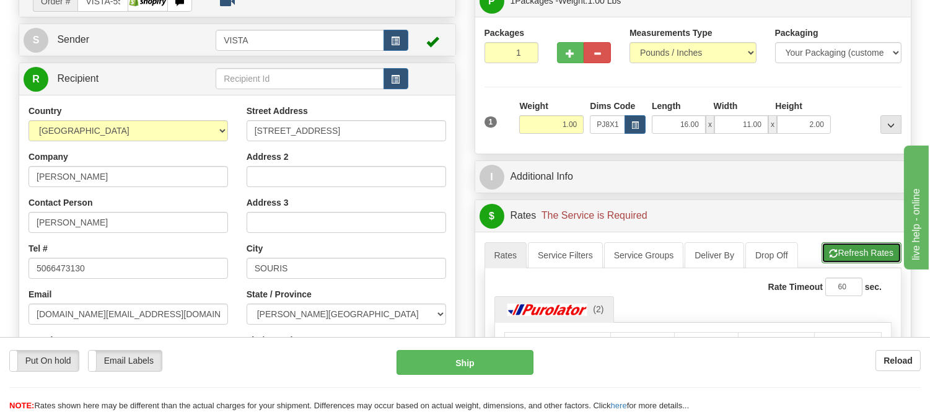
click at [843, 250] on button "Refresh Rates" at bounding box center [862, 252] width 80 height 21
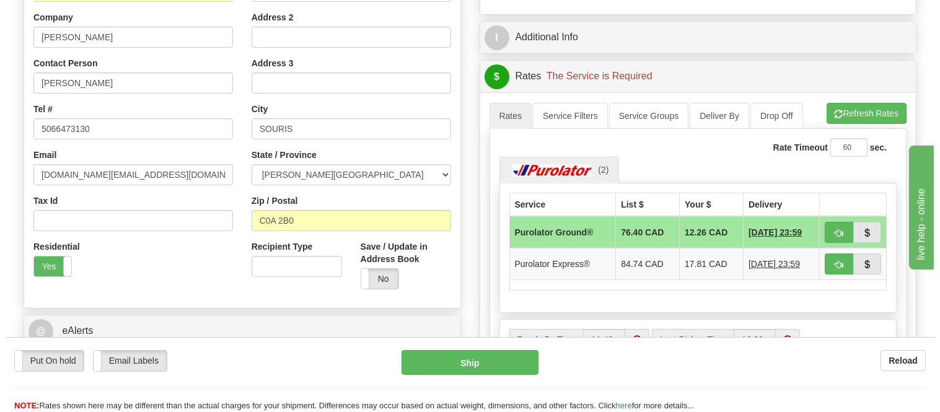
scroll to position [310, 0]
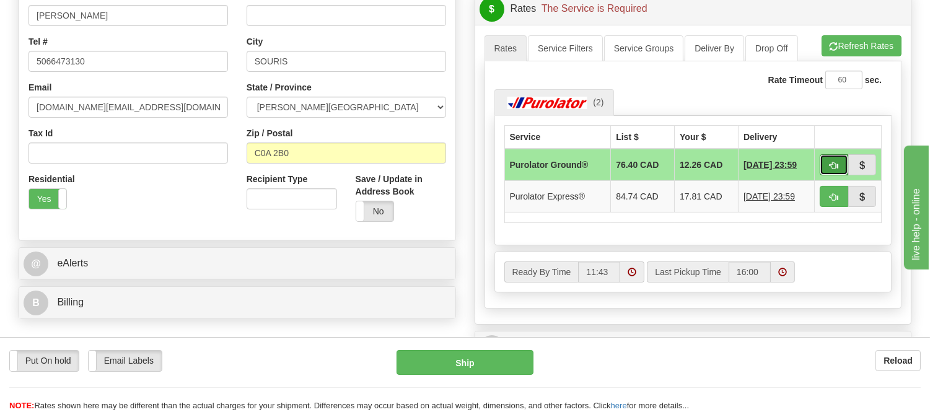
click at [830, 170] on span "button" at bounding box center [834, 166] width 9 height 8
type input "260"
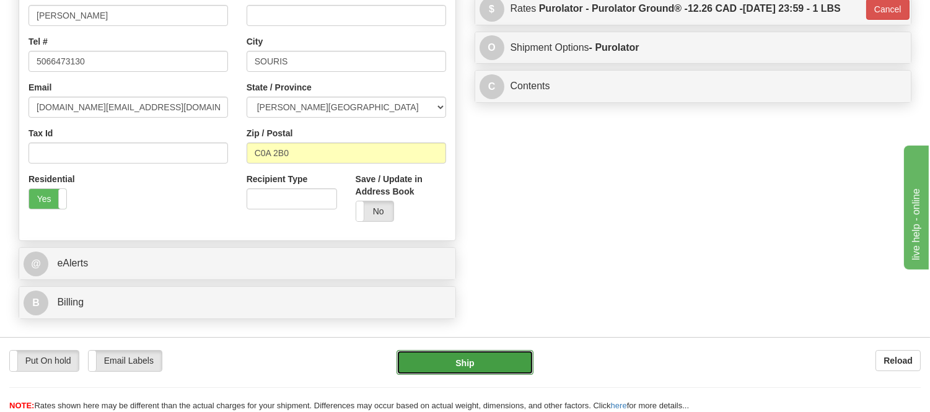
click at [485, 361] on button "Ship" at bounding box center [465, 362] width 136 height 25
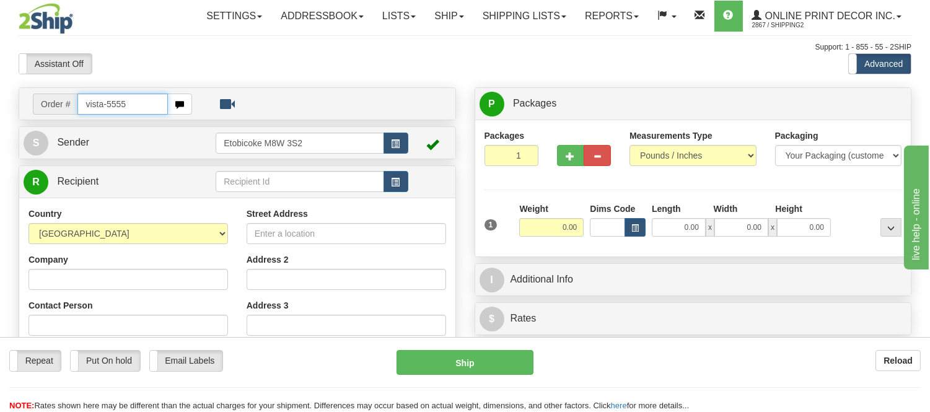
type input "vista-5555"
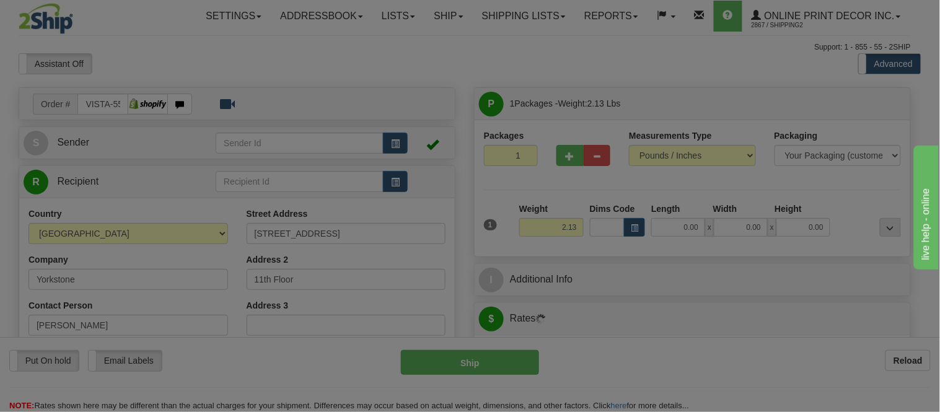
type input "[GEOGRAPHIC_DATA]"
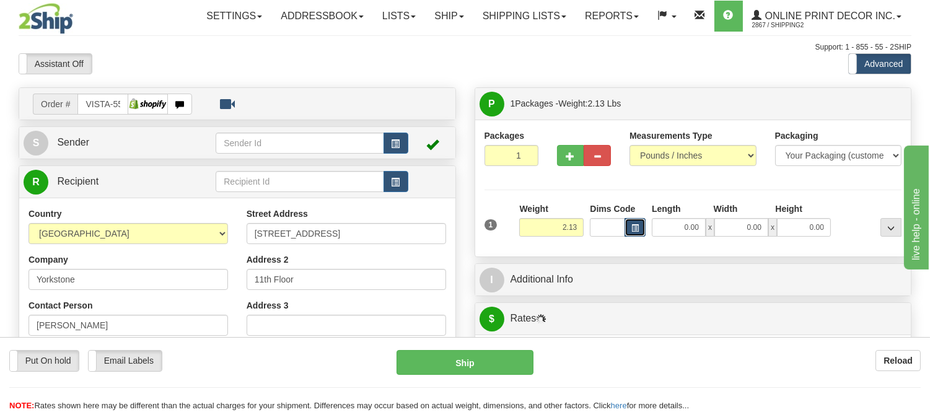
click at [633, 232] on span "button" at bounding box center [634, 228] width 7 height 7
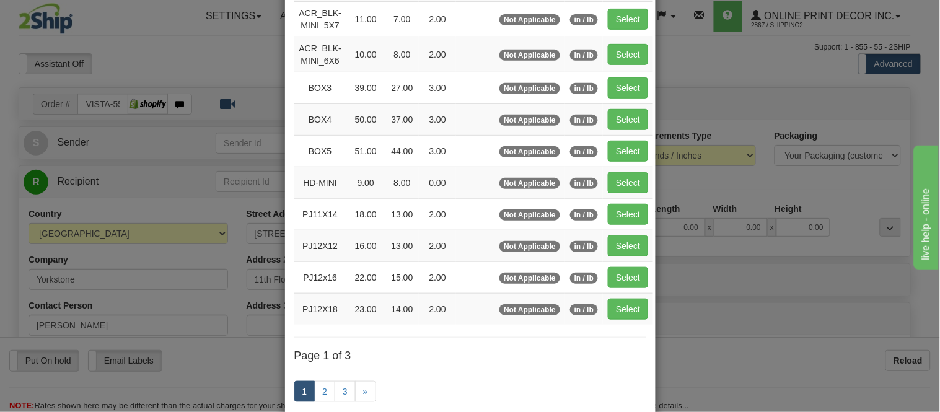
scroll to position [206, 0]
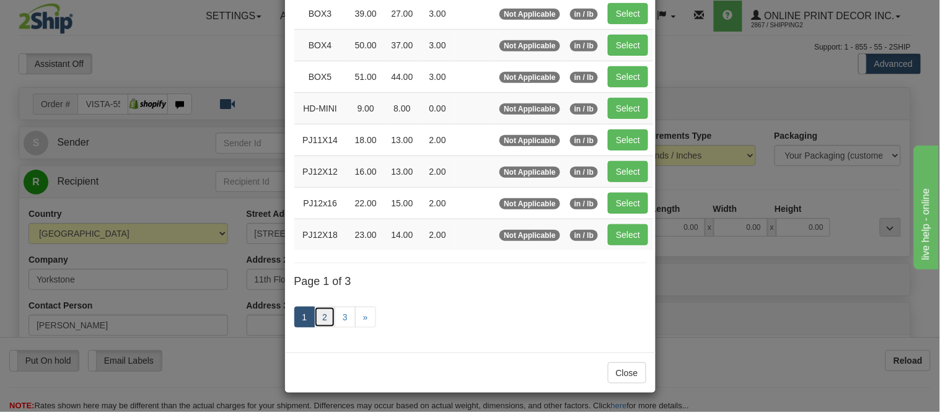
click at [327, 317] on link "2" at bounding box center [324, 317] width 21 height 21
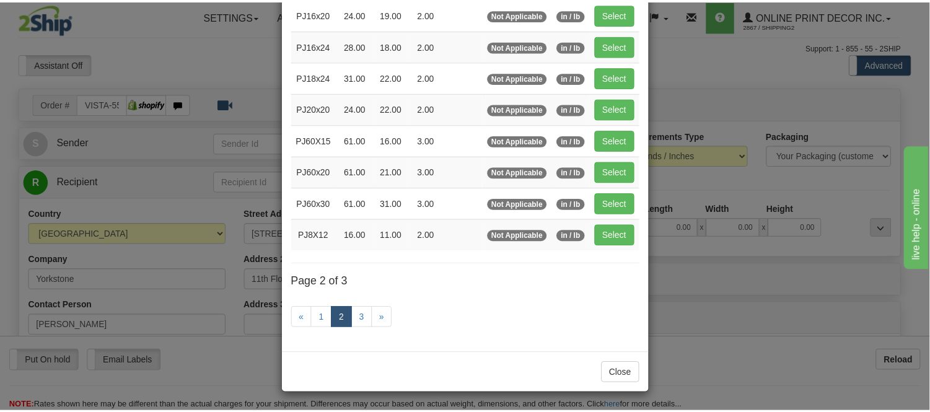
scroll to position [201, 0]
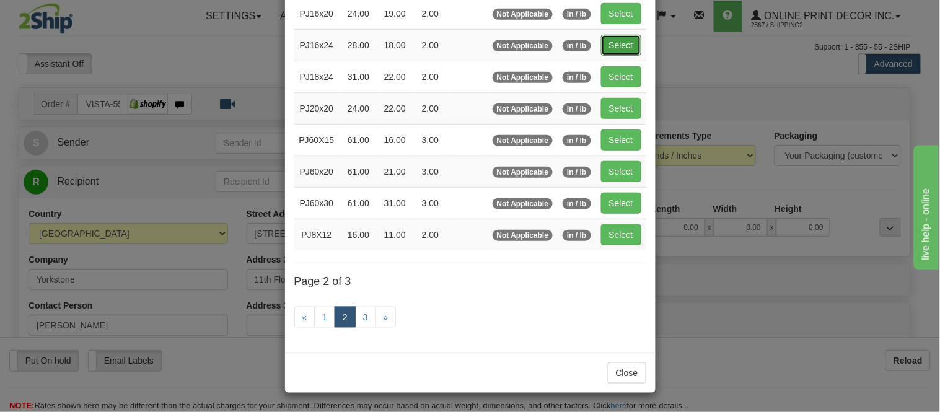
click at [604, 42] on button "Select" at bounding box center [621, 45] width 40 height 21
type input "PJ16x24"
type input "28.00"
type input "18.00"
type input "2.00"
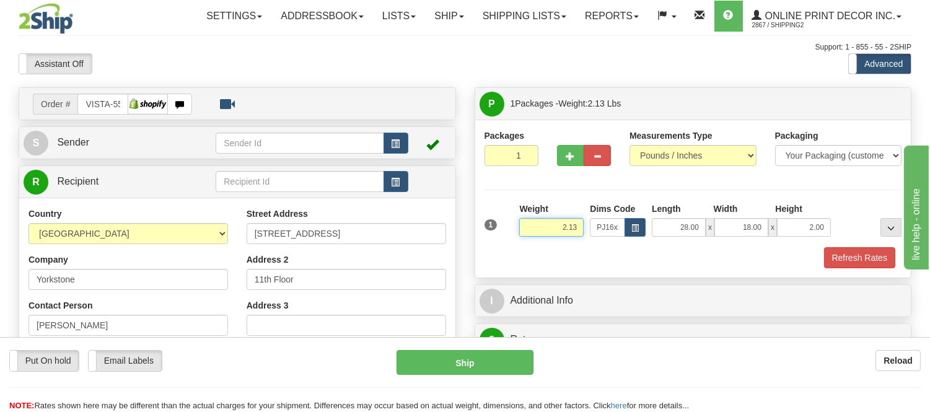
drag, startPoint x: 577, startPoint y: 223, endPoint x: 510, endPoint y: 223, distance: 66.9
click at [510, 223] on div "1 Weight 2.13 Dims Code x x" at bounding box center [693, 225] width 424 height 44
click button "Delete" at bounding box center [0, 0] width 0 height 0
type input "4.00"
click at [833, 261] on button "Refresh Rates" at bounding box center [859, 257] width 71 height 21
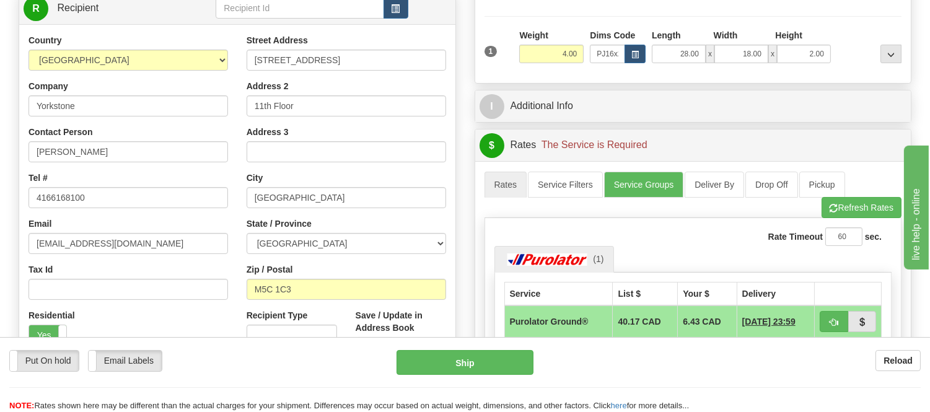
scroll to position [0, 0]
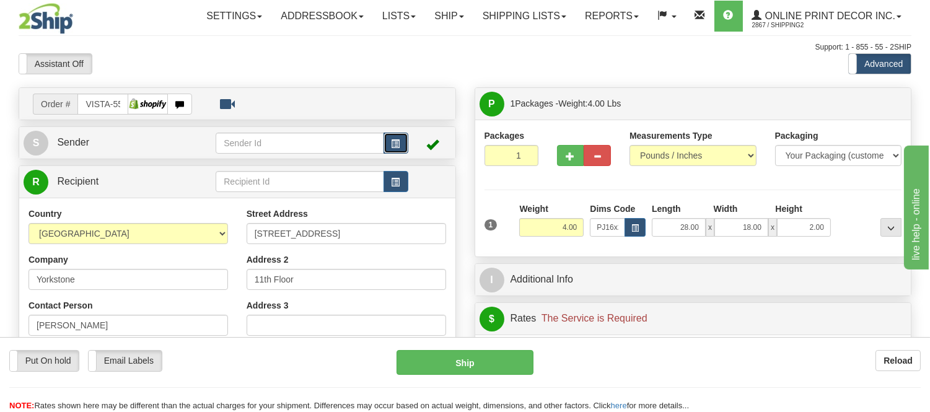
click at [400, 144] on button "button" at bounding box center [396, 143] width 25 height 21
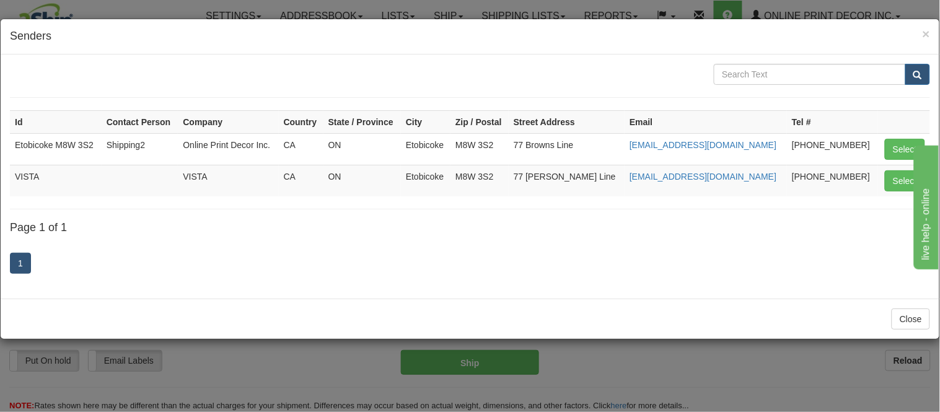
click at [869, 180] on td "[PHONE_NUMBER]" at bounding box center [832, 181] width 91 height 32
click at [908, 180] on button "Select" at bounding box center [905, 180] width 40 height 21
type input "VISTA"
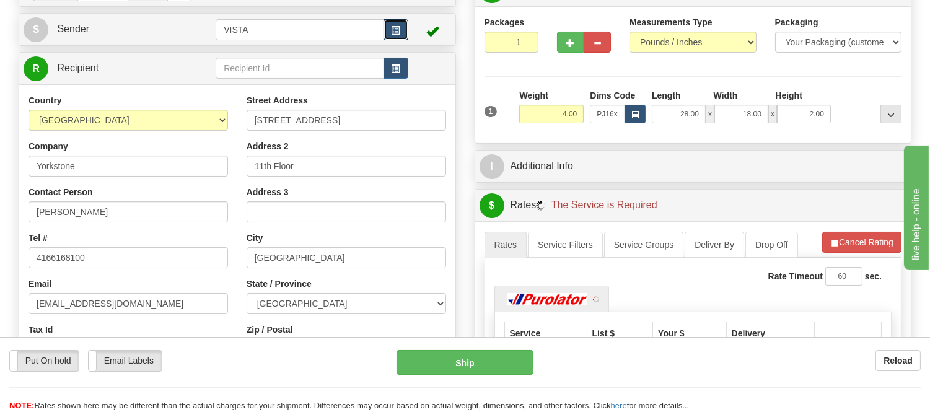
scroll to position [138, 0]
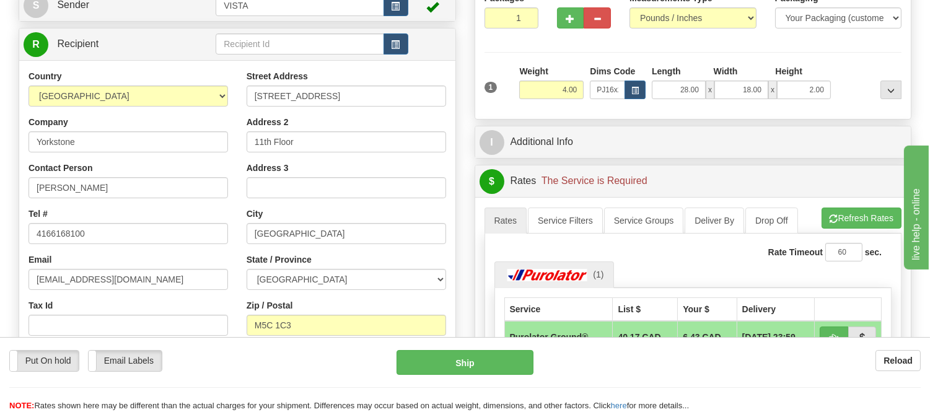
click at [861, 221] on li "Refresh Rates Cancel Rating" at bounding box center [862, 218] width 80 height 21
click at [861, 221] on button "Refresh Rates" at bounding box center [862, 218] width 80 height 21
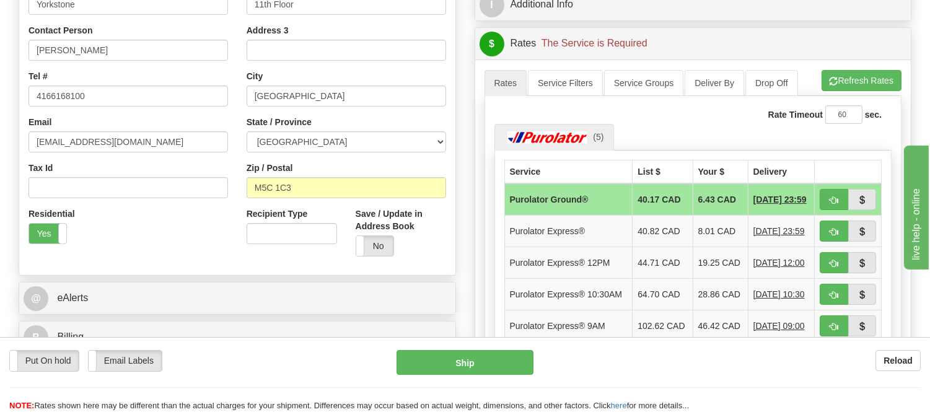
scroll to position [344, 0]
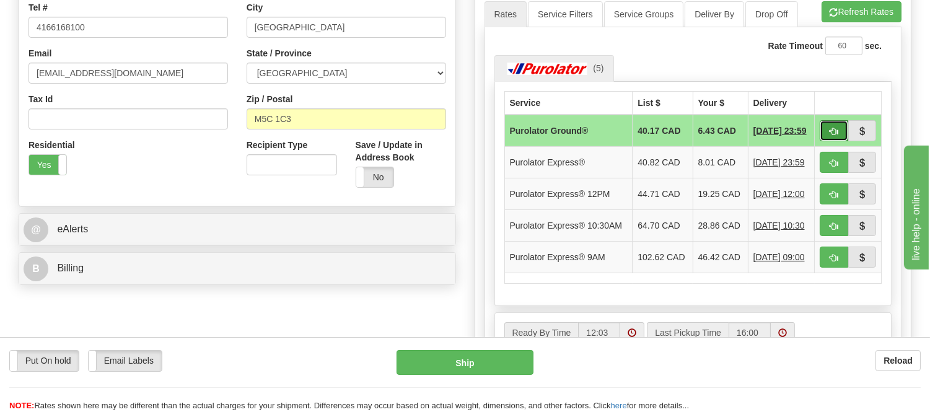
click at [837, 131] on span "button" at bounding box center [834, 132] width 9 height 8
type input "260"
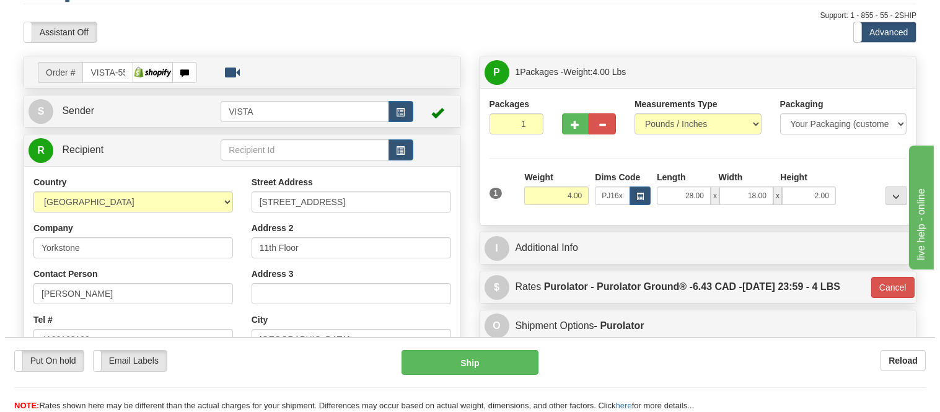
scroll to position [0, 0]
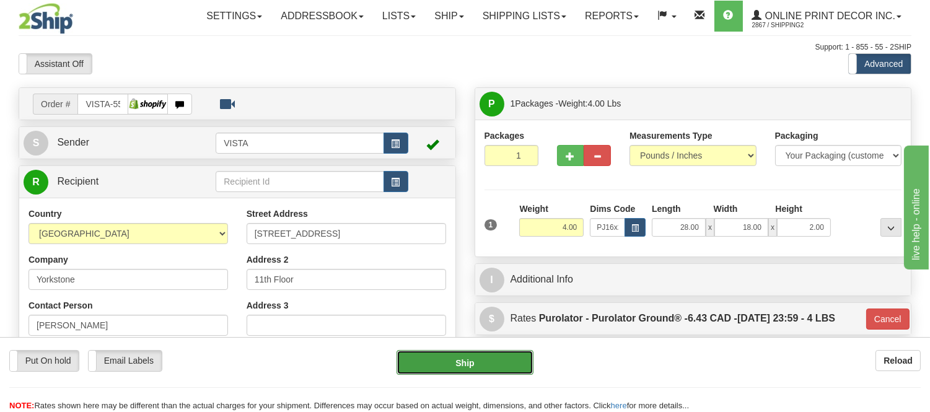
click at [473, 369] on button "Ship" at bounding box center [465, 362] width 136 height 25
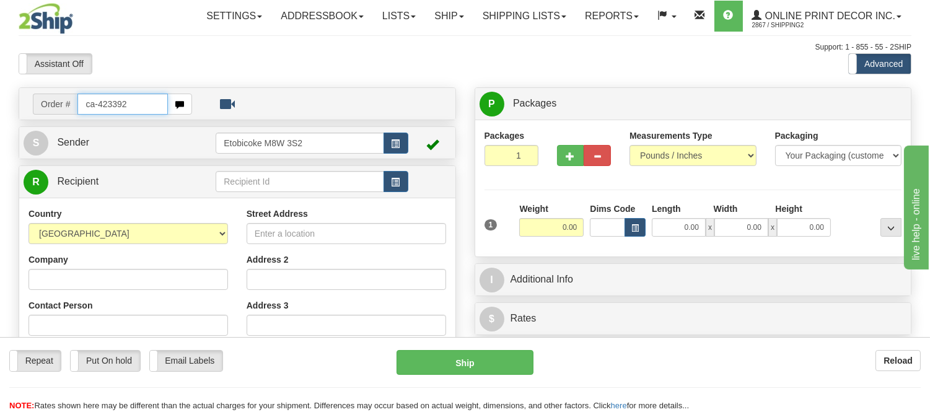
type input "ca-423392"
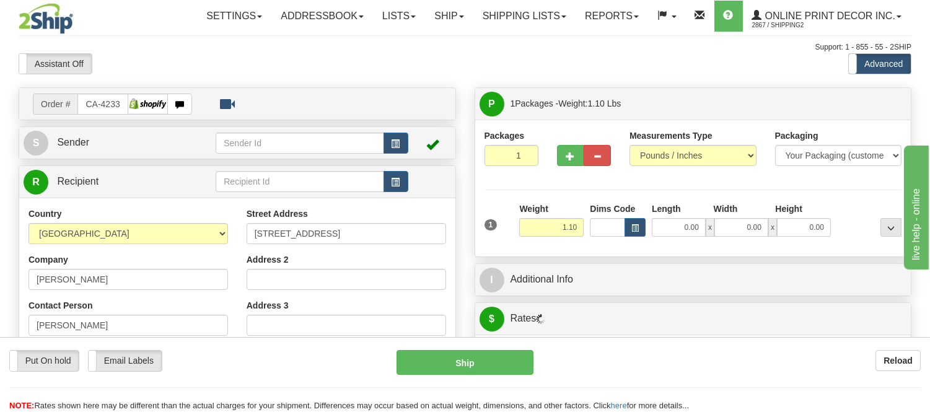
type input "[GEOGRAPHIC_DATA]"
click at [632, 227] on span "button" at bounding box center [634, 228] width 7 height 7
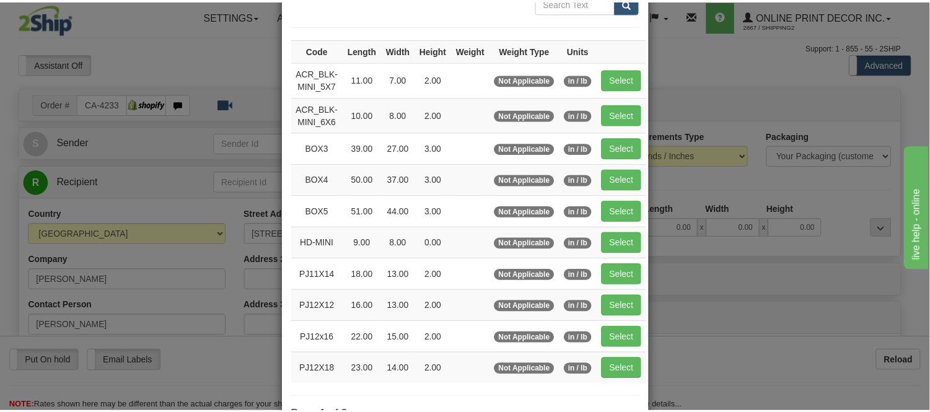
scroll to position [138, 0]
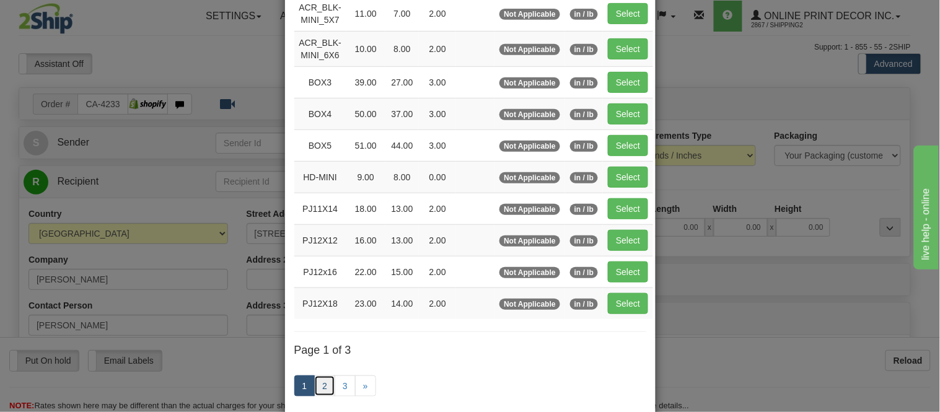
click at [321, 384] on link "2" at bounding box center [324, 386] width 21 height 21
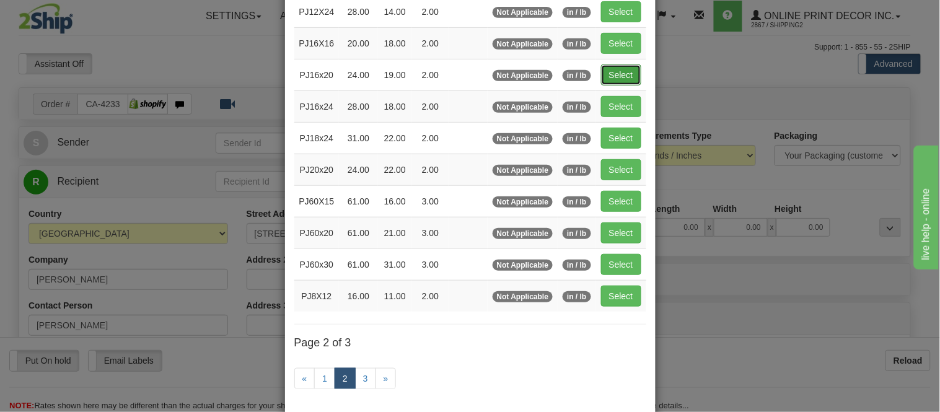
click at [622, 72] on button "Select" at bounding box center [621, 74] width 40 height 21
type input "PJ16x20"
type input "24.00"
type input "19.00"
type input "2.00"
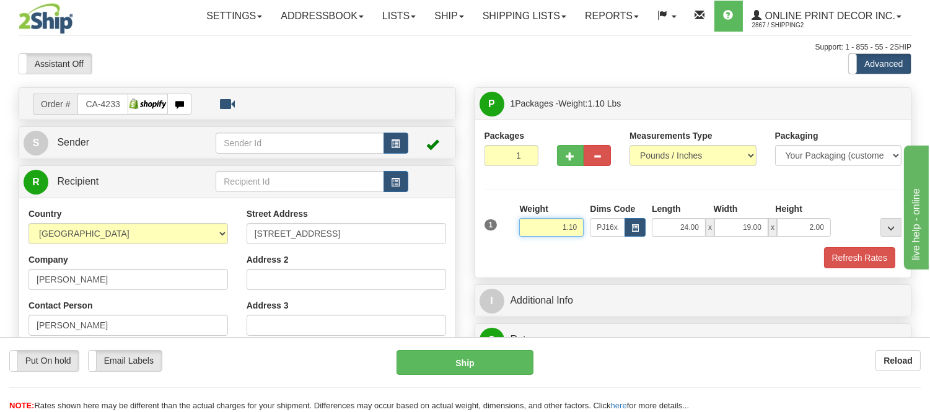
drag, startPoint x: 580, startPoint y: 224, endPoint x: 509, endPoint y: 237, distance: 72.4
click at [509, 237] on div "1 Weight 1.10 Dims Code x x" at bounding box center [693, 225] width 424 height 44
type input "2.20"
click at [849, 259] on button "Refresh Rates" at bounding box center [859, 257] width 71 height 21
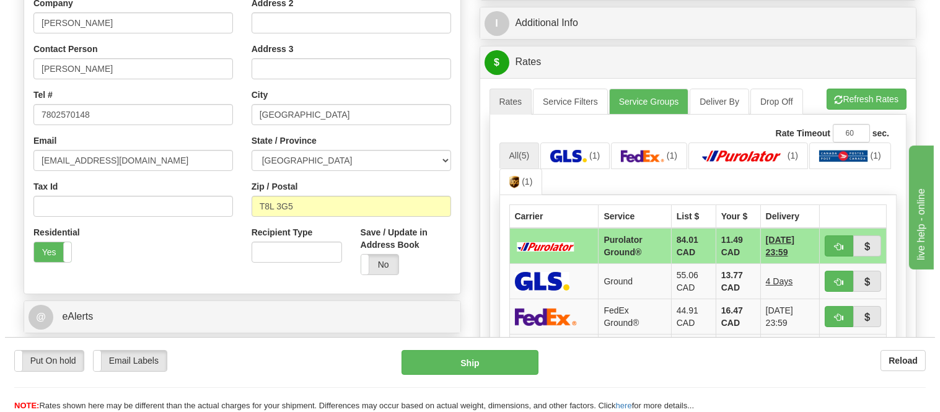
scroll to position [275, 0]
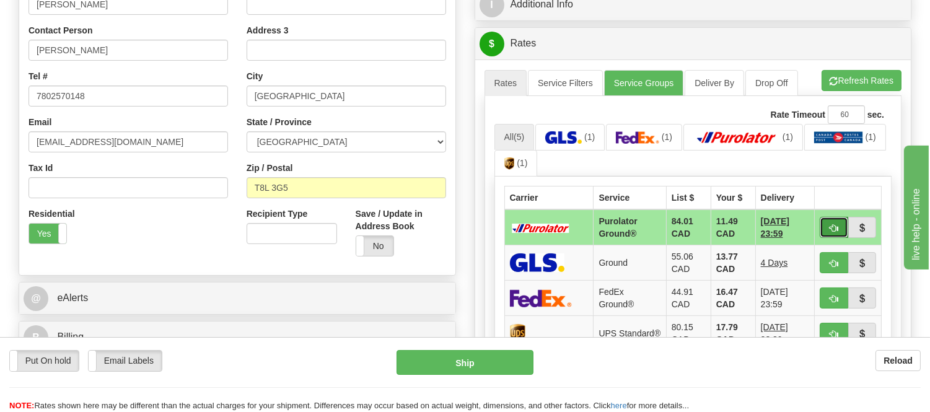
click at [837, 226] on span "button" at bounding box center [834, 228] width 9 height 8
type input "260"
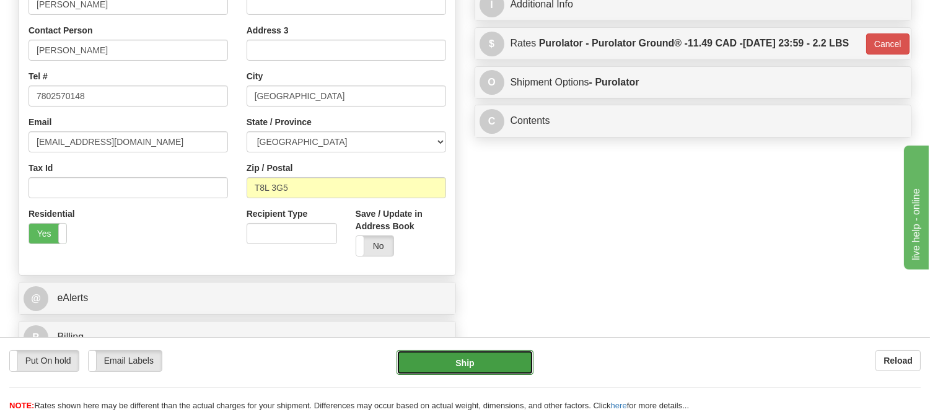
click at [493, 358] on button "Ship" at bounding box center [465, 362] width 136 height 25
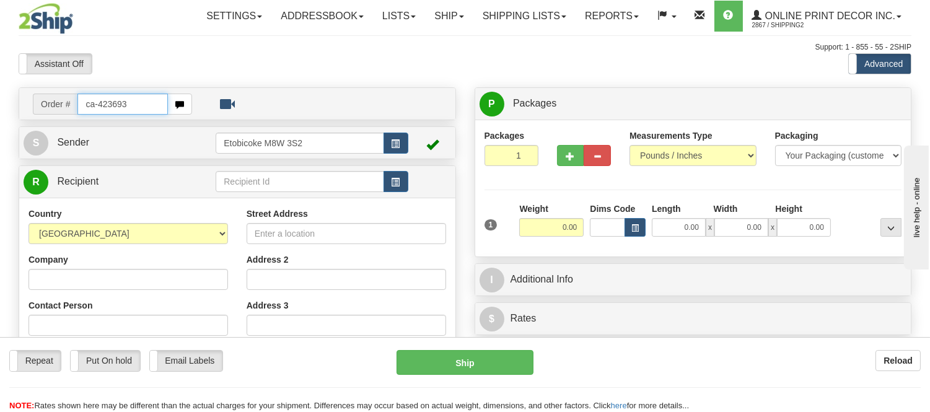
type input "ca-423693"
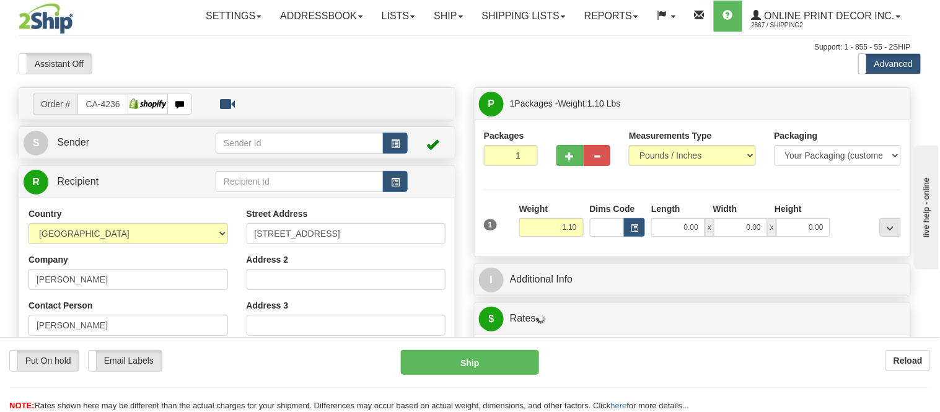
type input "AMARANTH"
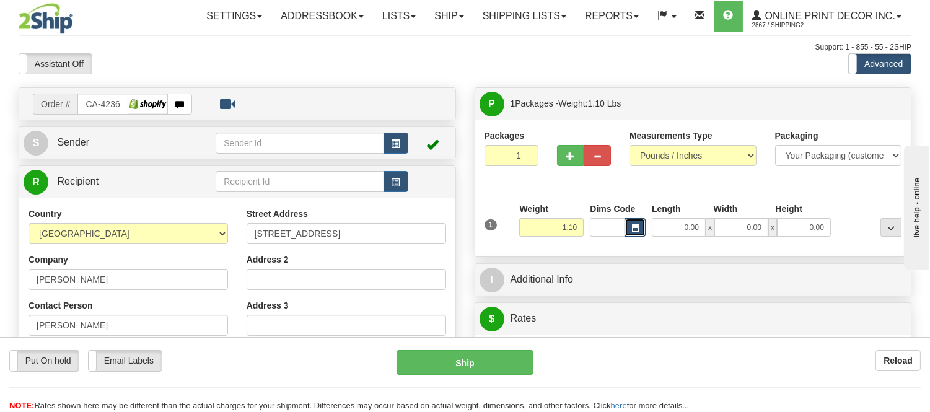
click at [640, 230] on button "button" at bounding box center [635, 227] width 21 height 19
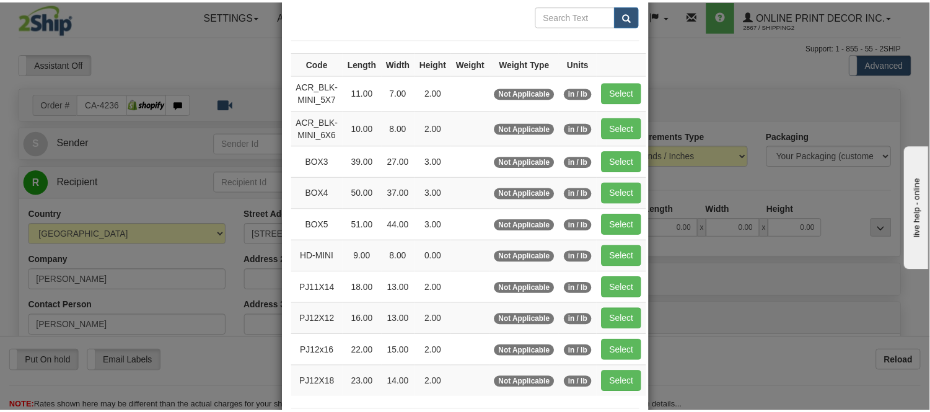
scroll to position [138, 0]
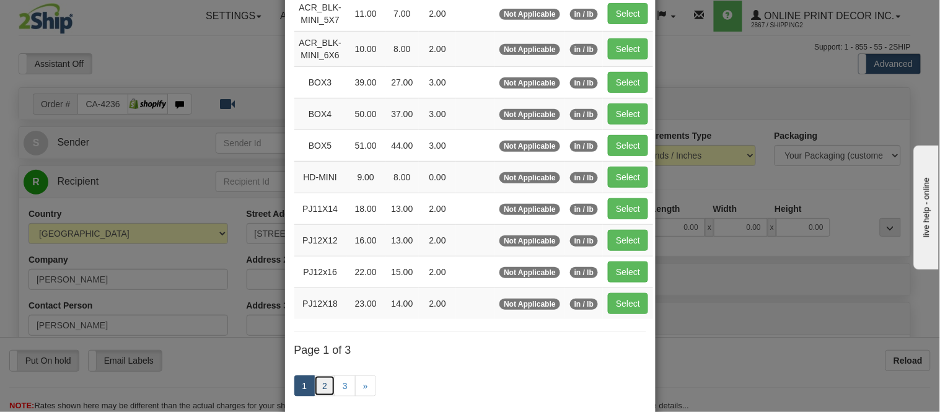
click at [326, 387] on link "2" at bounding box center [324, 386] width 21 height 21
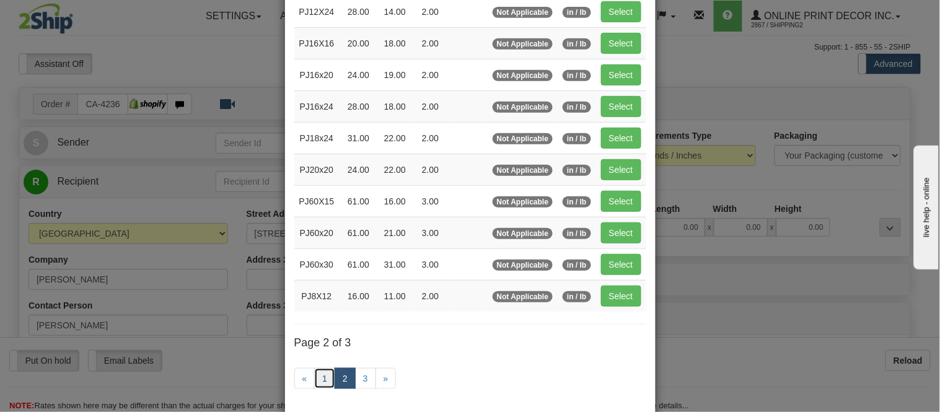
click at [326, 385] on link "1" at bounding box center [324, 378] width 21 height 21
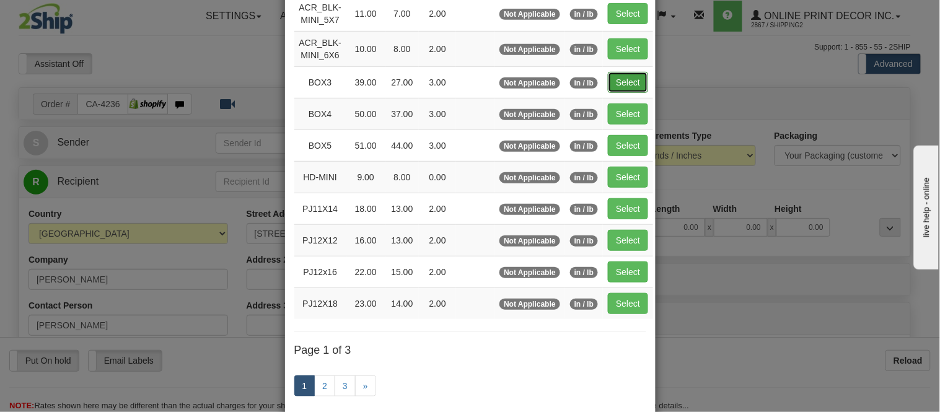
click at [617, 89] on button "Select" at bounding box center [628, 82] width 40 height 21
type input "BOX3"
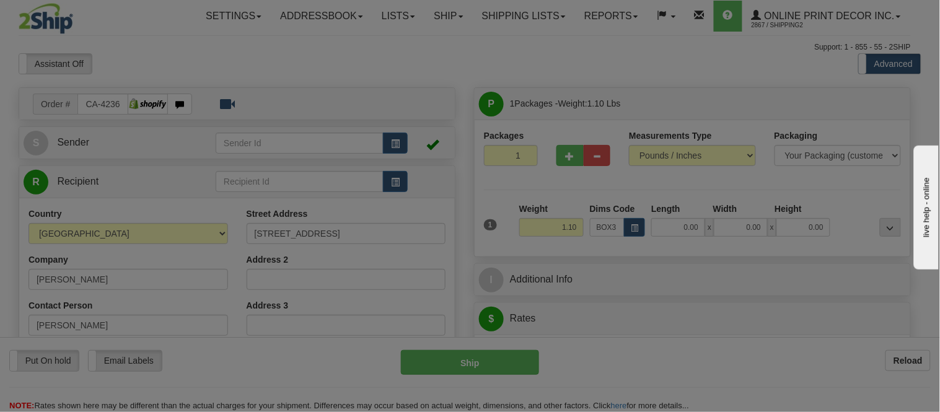
type input "39.00"
type input "27.00"
type input "3.00"
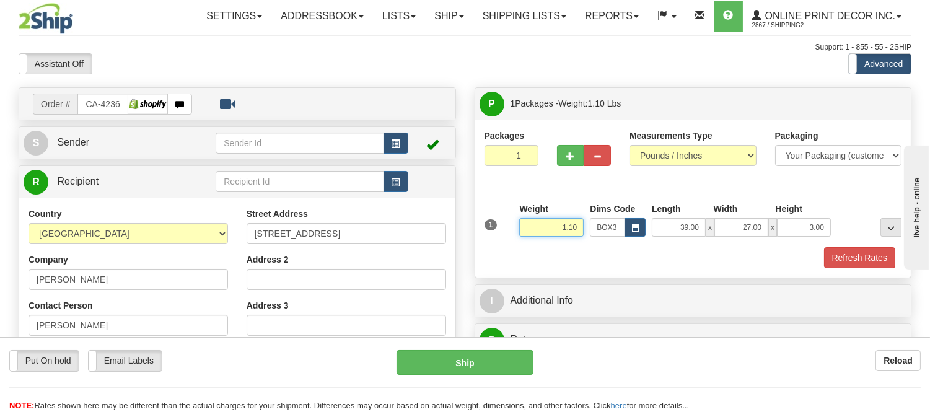
drag, startPoint x: 581, startPoint y: 224, endPoint x: 451, endPoint y: 219, distance: 129.6
click at [451, 87] on div "Order # CA-423693 S" at bounding box center [465, 87] width 912 height 0
type input "1"
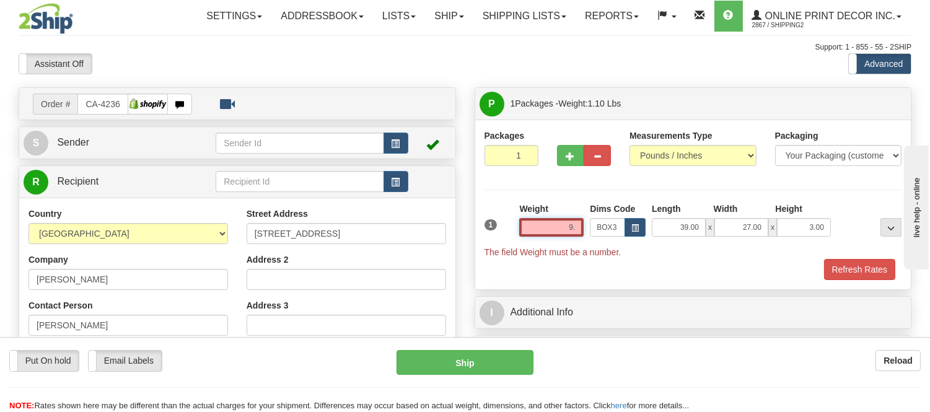
type input "9"
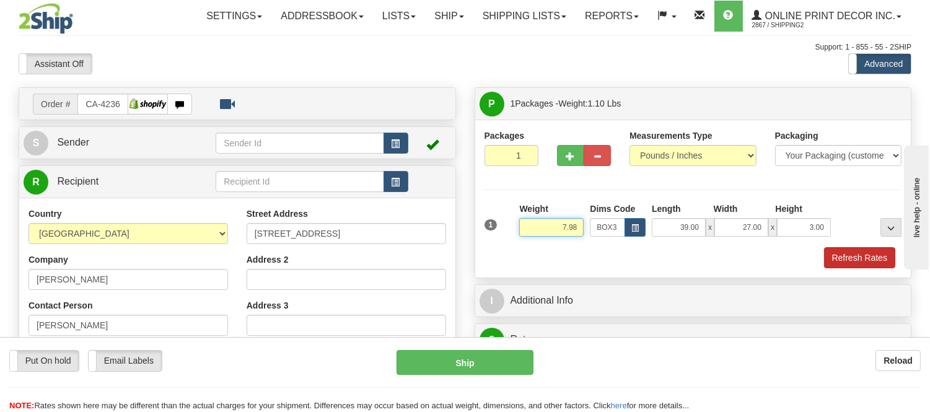
type input "7.98"
click at [843, 262] on button "Refresh Rates" at bounding box center [859, 257] width 71 height 21
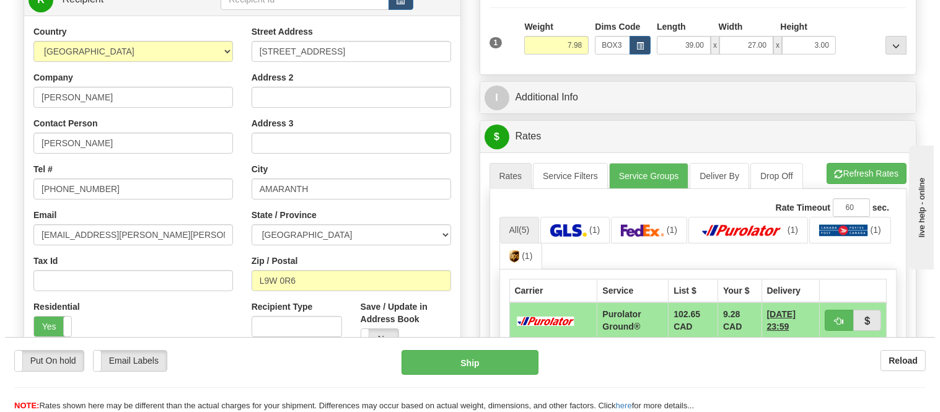
scroll to position [206, 0]
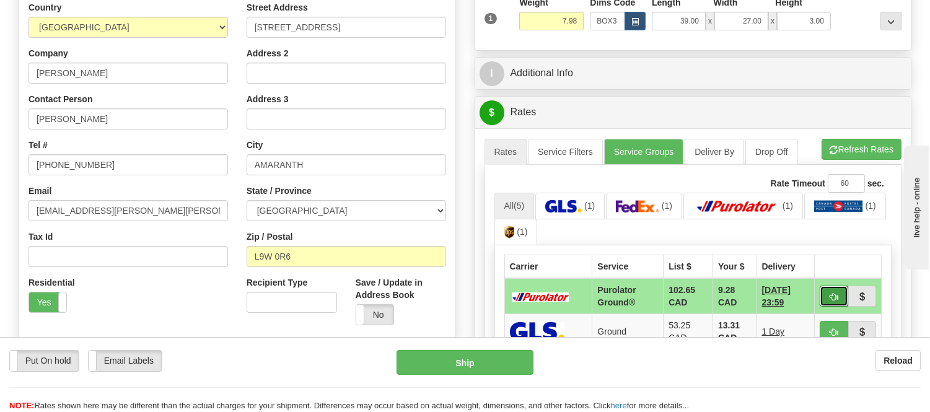
click at [830, 299] on span "button" at bounding box center [834, 297] width 9 height 8
type input "260"
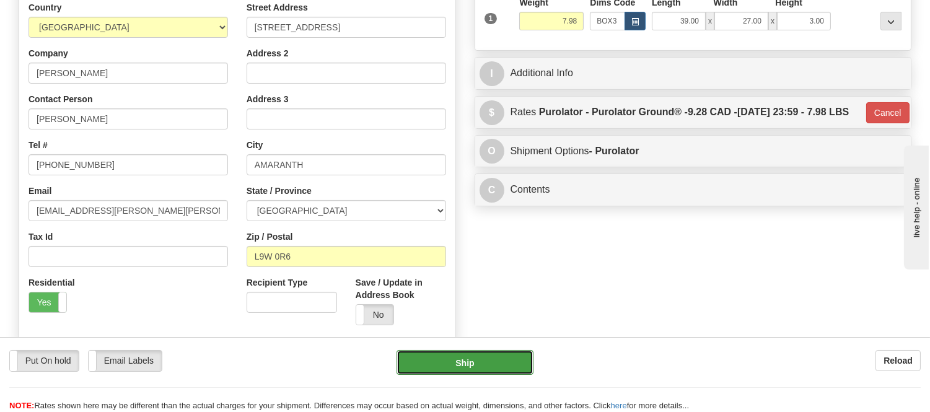
click at [499, 369] on button "Ship" at bounding box center [465, 362] width 136 height 25
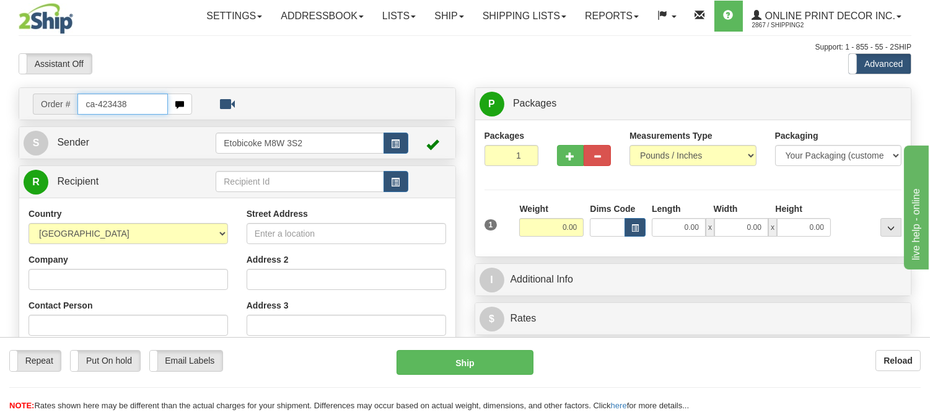
type input "ca-423438"
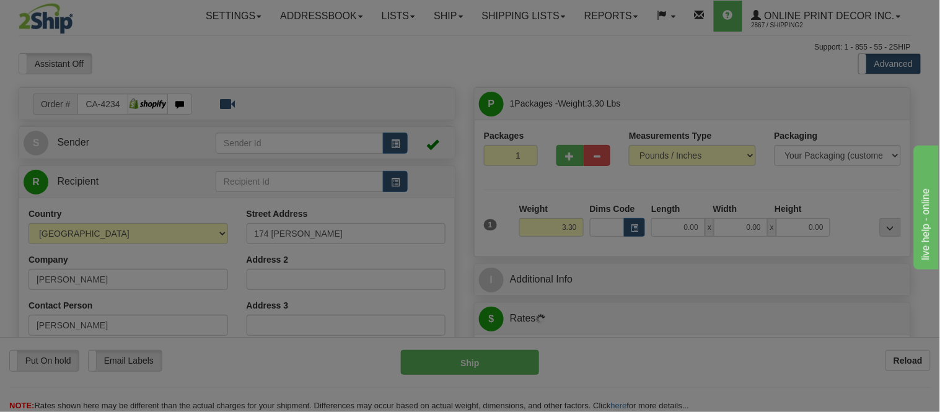
type input "[PERSON_NAME]"
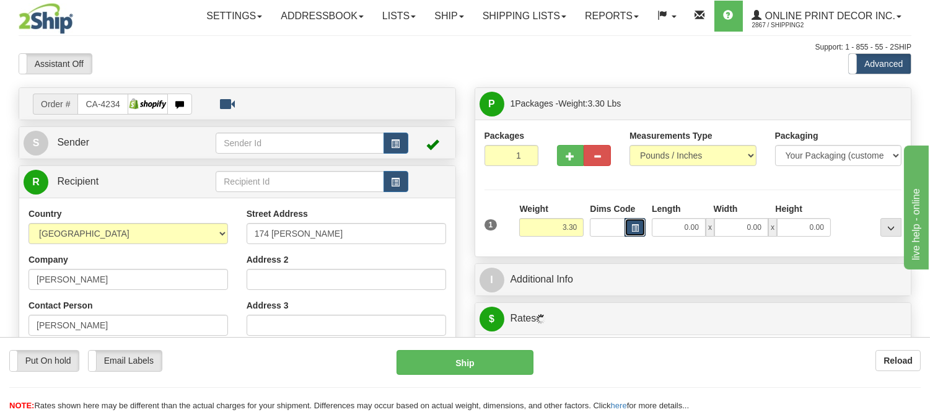
click at [626, 226] on button "button" at bounding box center [635, 227] width 21 height 19
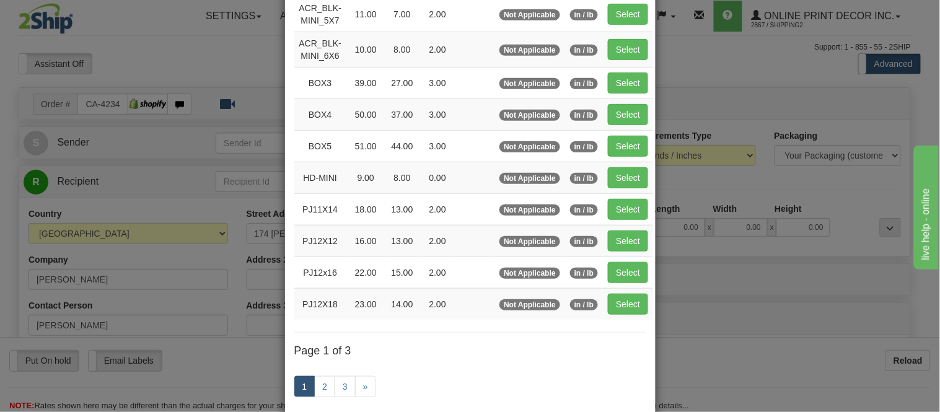
scroll to position [138, 0]
click at [316, 392] on link "2" at bounding box center [324, 386] width 21 height 21
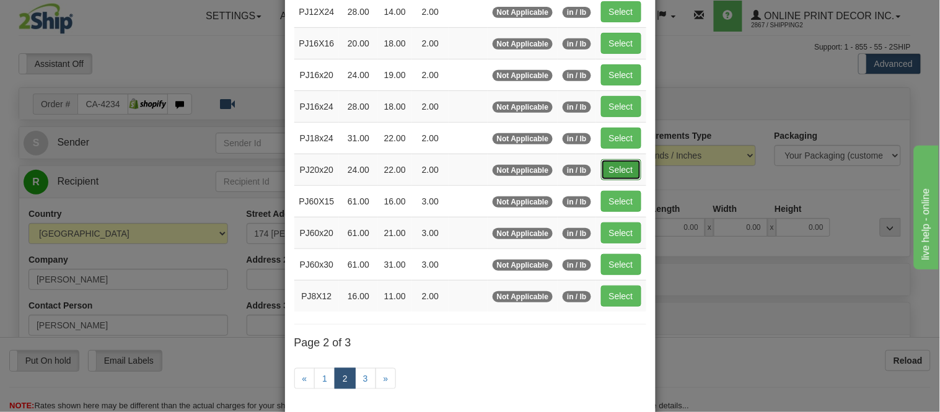
click at [628, 170] on button "Select" at bounding box center [621, 169] width 40 height 21
type input "PJ20x20"
type input "24.00"
type input "22.00"
type input "2.00"
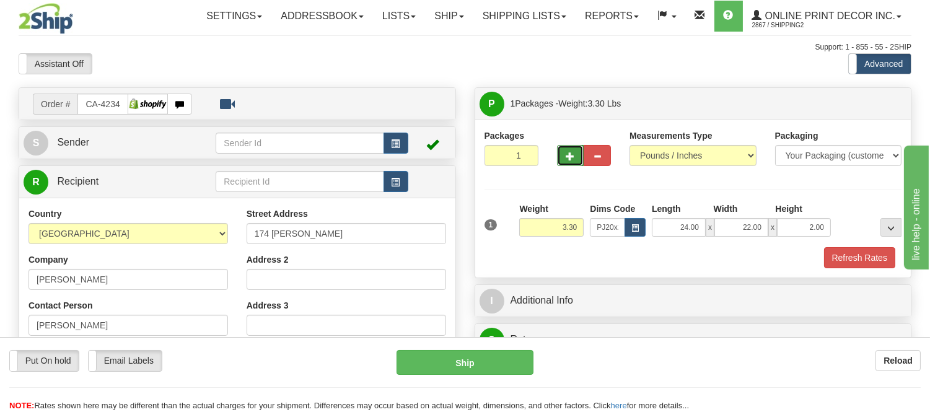
click at [570, 152] on span "button" at bounding box center [570, 156] width 9 height 8
radio input "true"
type input "2"
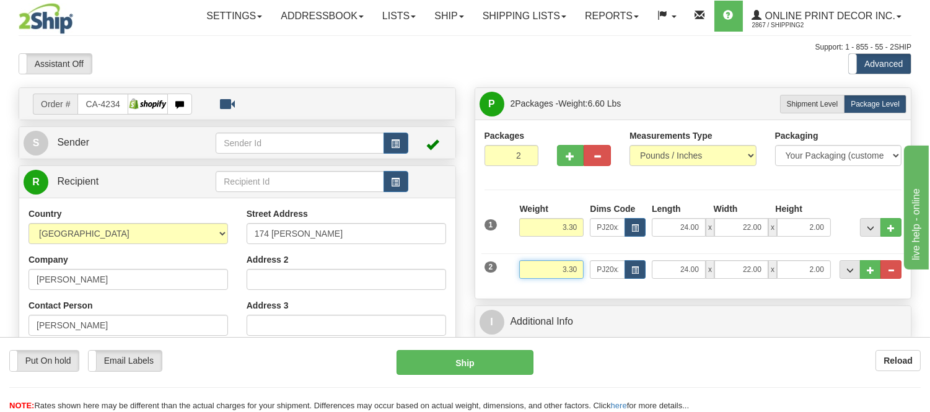
drag, startPoint x: 579, startPoint y: 265, endPoint x: 548, endPoint y: 271, distance: 31.5
click at [548, 271] on input "3.30" at bounding box center [551, 269] width 64 height 19
click button "Delete" at bounding box center [0, 0] width 0 height 0
type input "2.00"
click at [640, 260] on div "2 Weight 2.00 Dims Code PJ20x20 Length Width" at bounding box center [693, 268] width 424 height 42
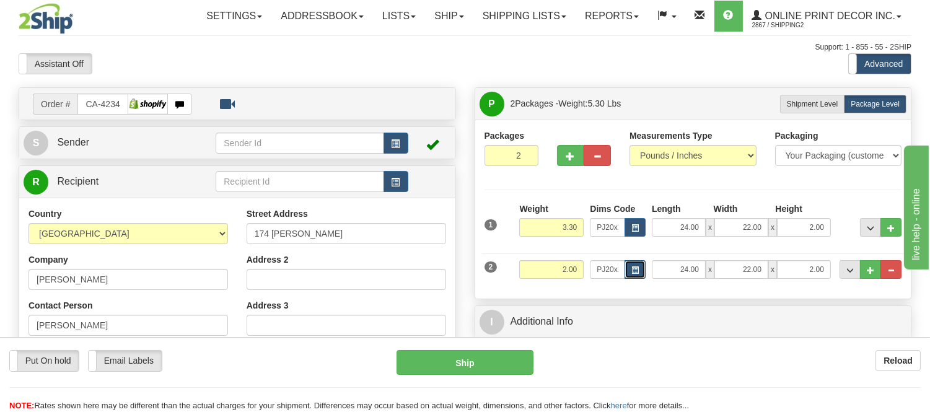
click at [641, 262] on button "button" at bounding box center [635, 269] width 21 height 19
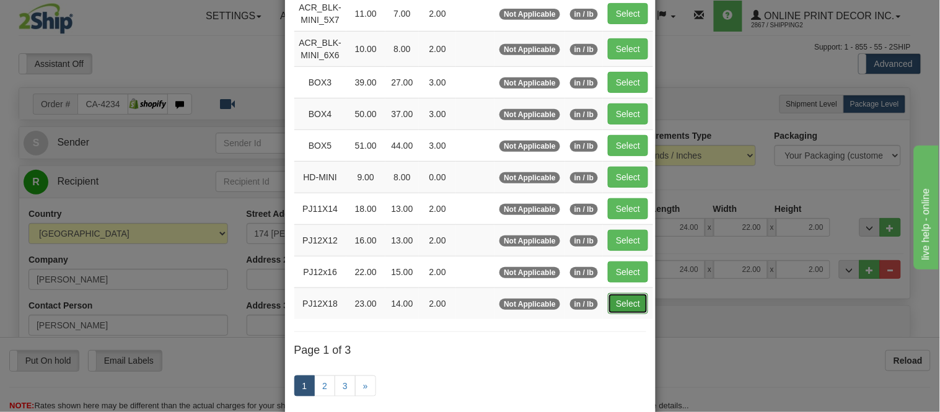
click at [630, 311] on button "Select" at bounding box center [628, 303] width 40 height 21
type input "PJ12X18"
type input "23.00"
type input "14.00"
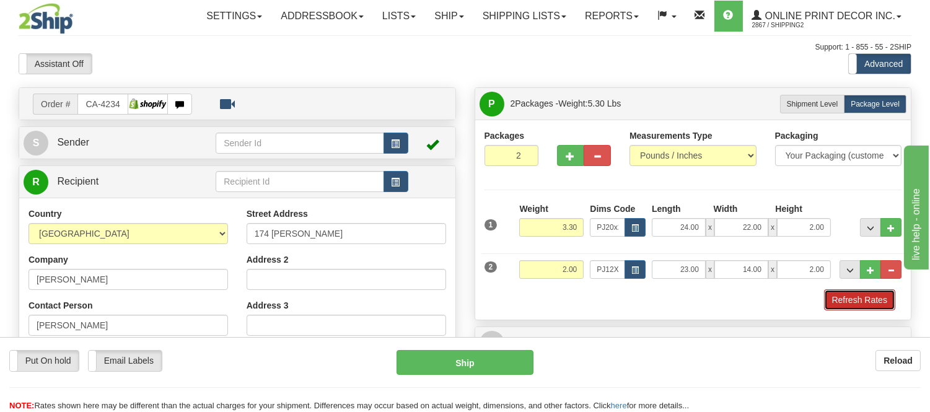
click at [834, 293] on button "Refresh Rates" at bounding box center [859, 299] width 71 height 21
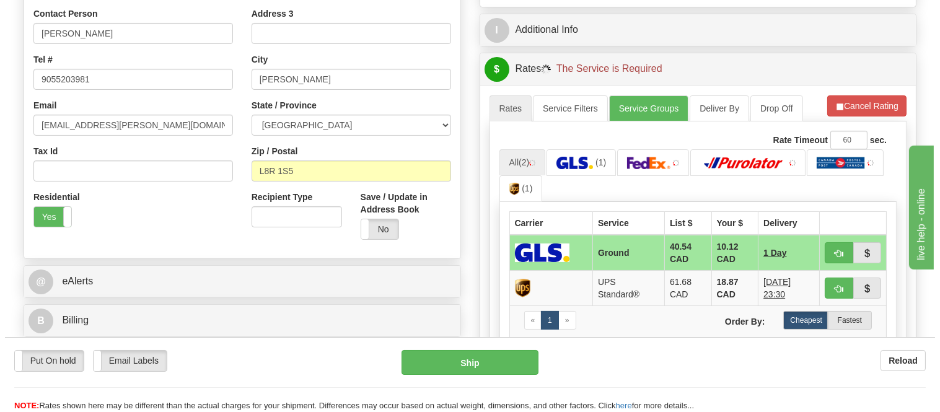
scroll to position [304, 0]
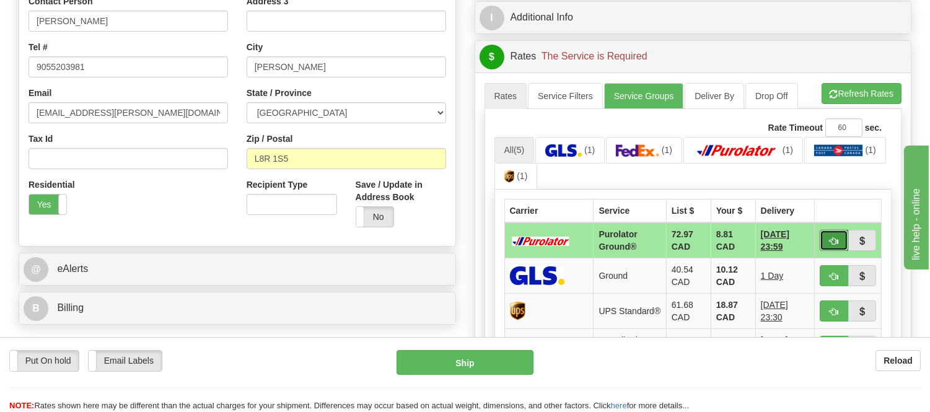
click at [823, 235] on button "button" at bounding box center [834, 240] width 29 height 21
type input "260"
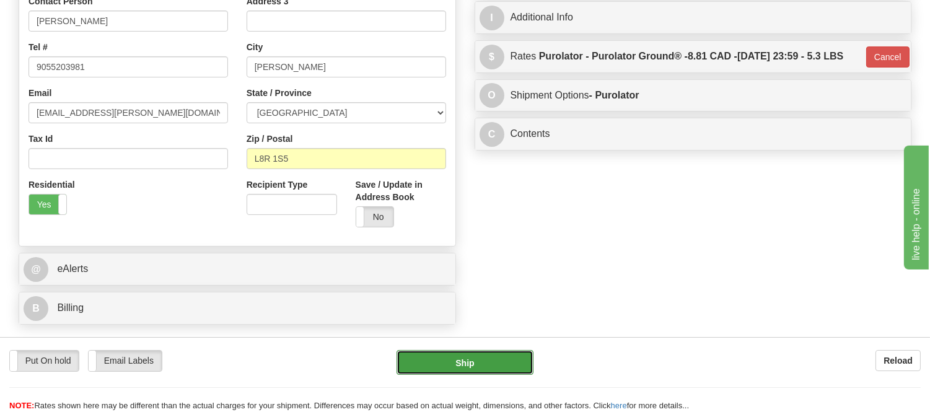
click at [503, 363] on button "Ship" at bounding box center [465, 362] width 136 height 25
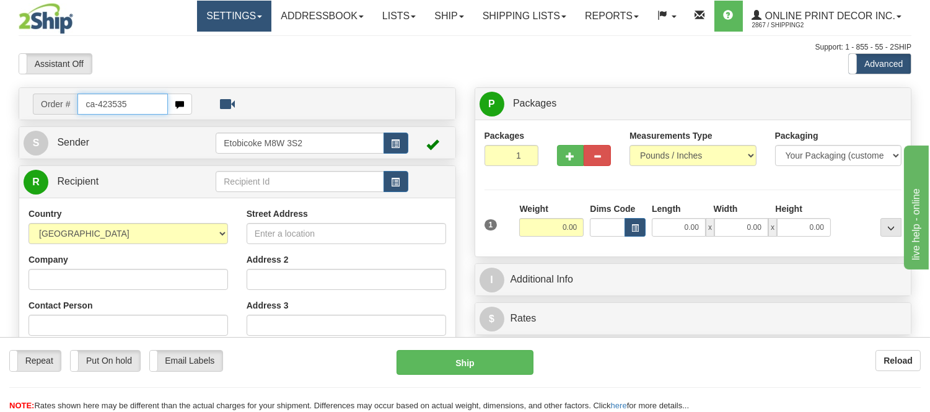
type input "ca-423535"
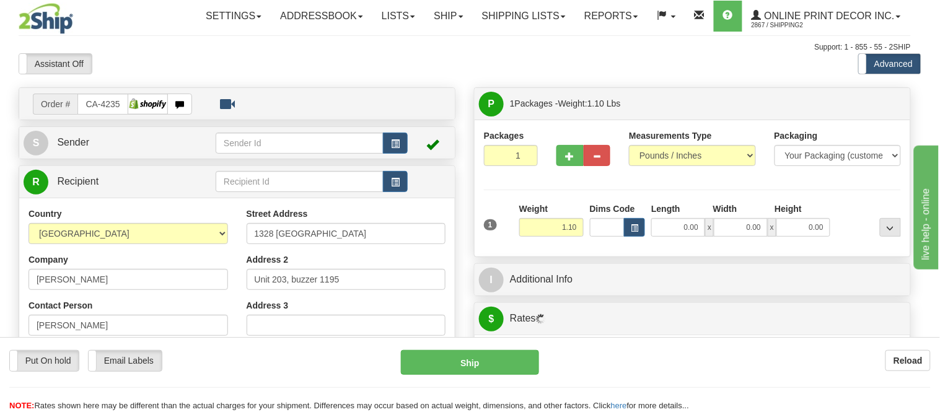
type input "[GEOGRAPHIC_DATA]"
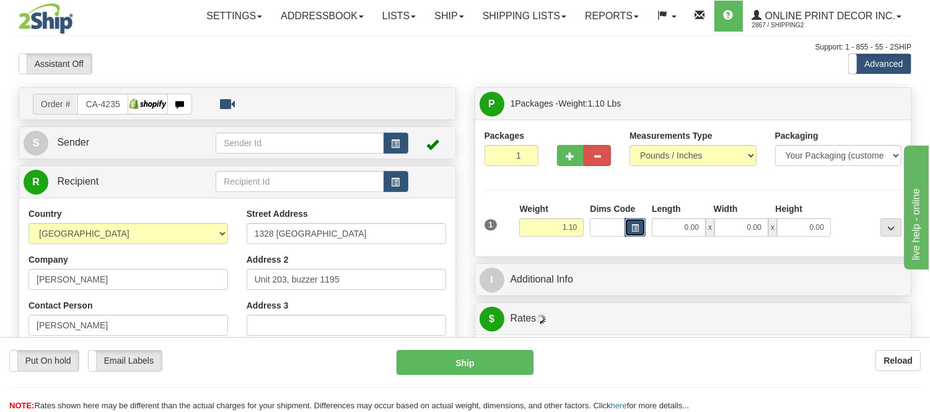
click at [630, 224] on button "button" at bounding box center [635, 227] width 21 height 19
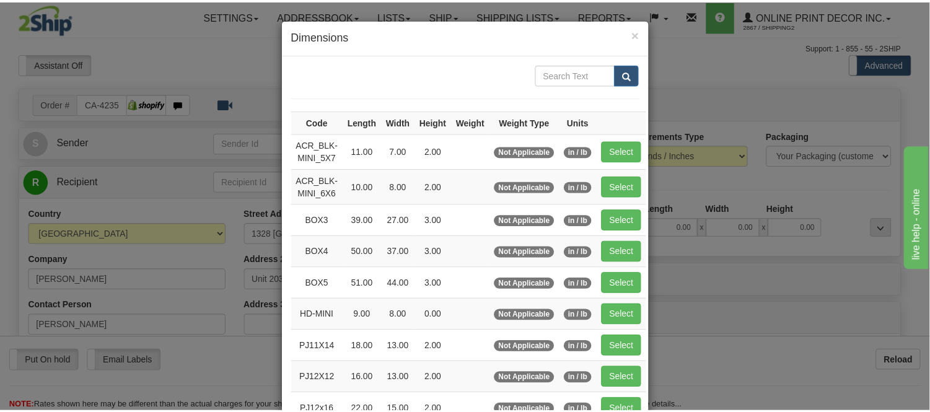
scroll to position [138, 0]
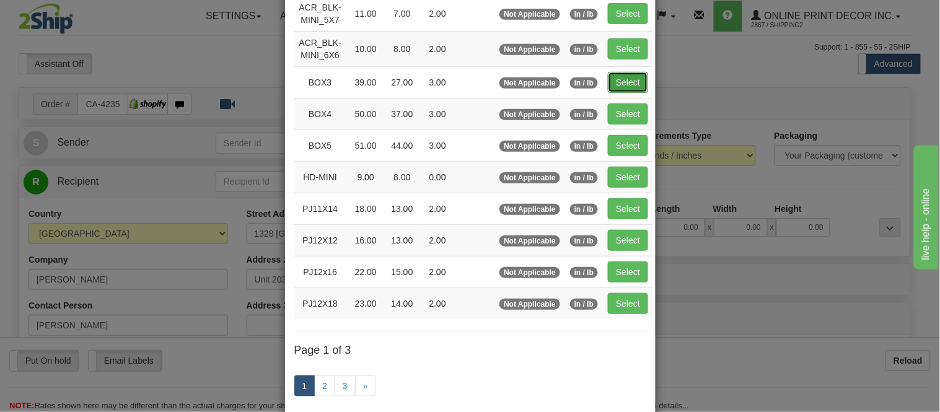
click at [618, 79] on button "Select" at bounding box center [628, 82] width 40 height 21
type input "BOX3"
type input "39.00"
type input "27.00"
type input "3.00"
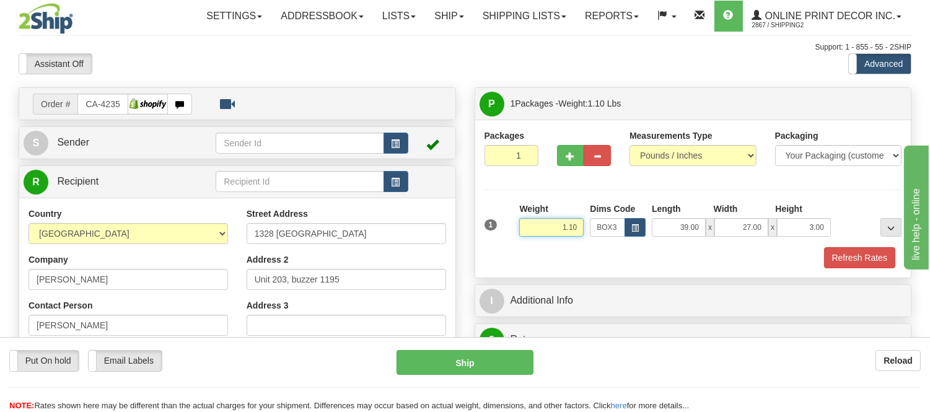
drag, startPoint x: 581, startPoint y: 226, endPoint x: 509, endPoint y: 219, distance: 72.2
click at [509, 219] on div "1 Weight 1.10 Dims Code BOX3" at bounding box center [693, 225] width 424 height 44
type input "7.98"
click at [880, 263] on button "Refresh Rates" at bounding box center [859, 257] width 71 height 21
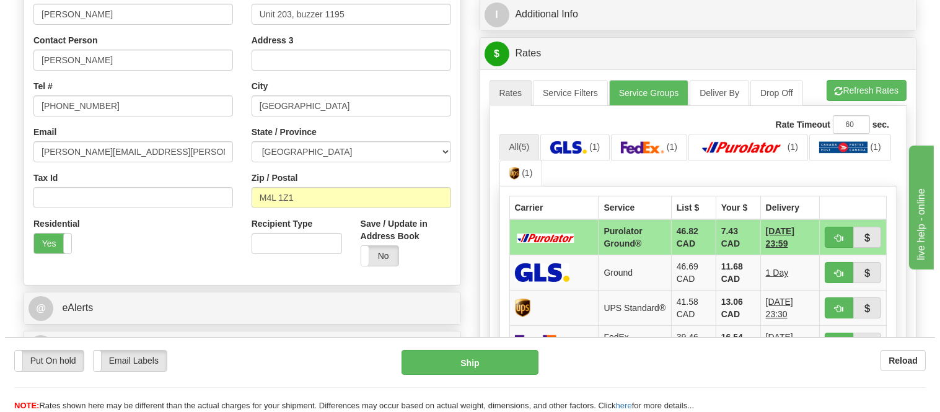
scroll to position [281, 0]
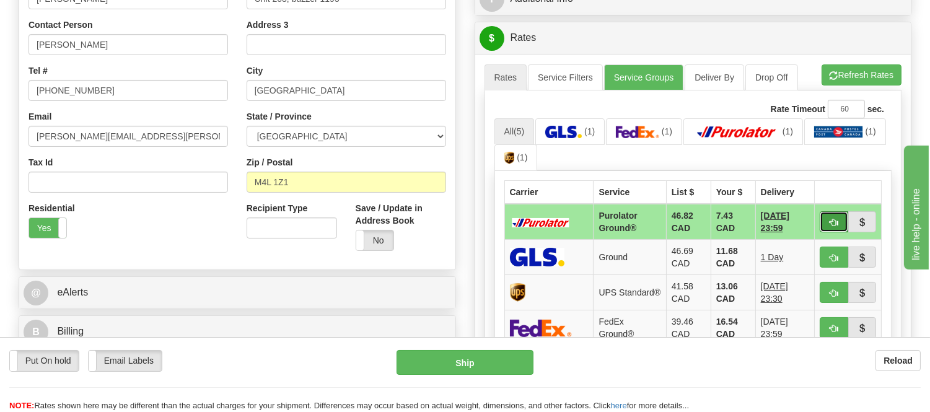
click at [825, 227] on button "button" at bounding box center [834, 221] width 29 height 21
type input "260"
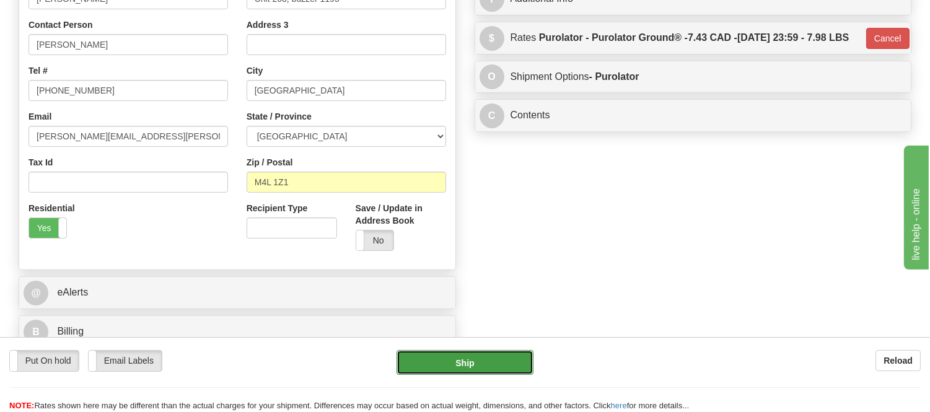
click at [481, 364] on button "Ship" at bounding box center [465, 362] width 136 height 25
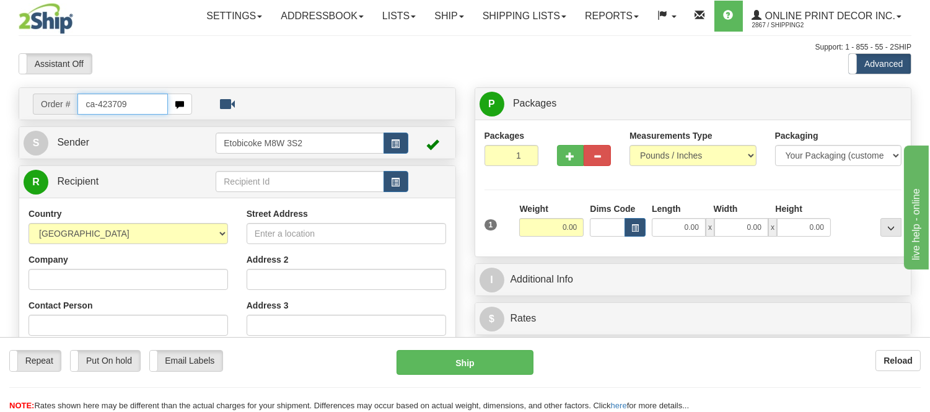
type input "ca-423709"
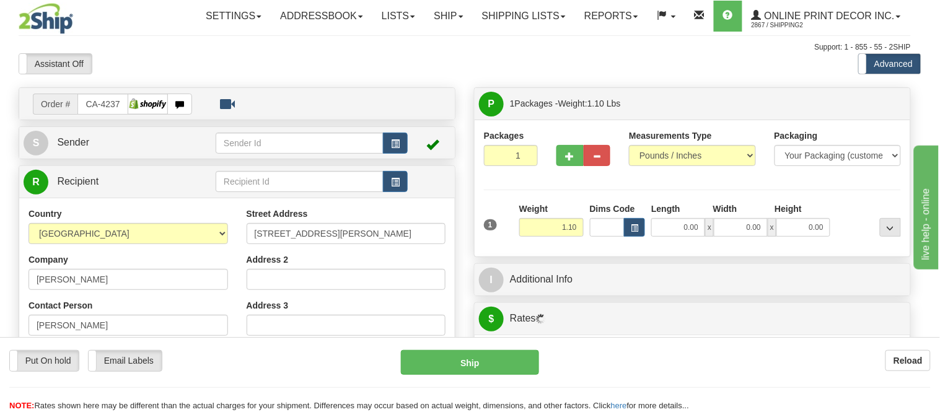
type input "WIARTON"
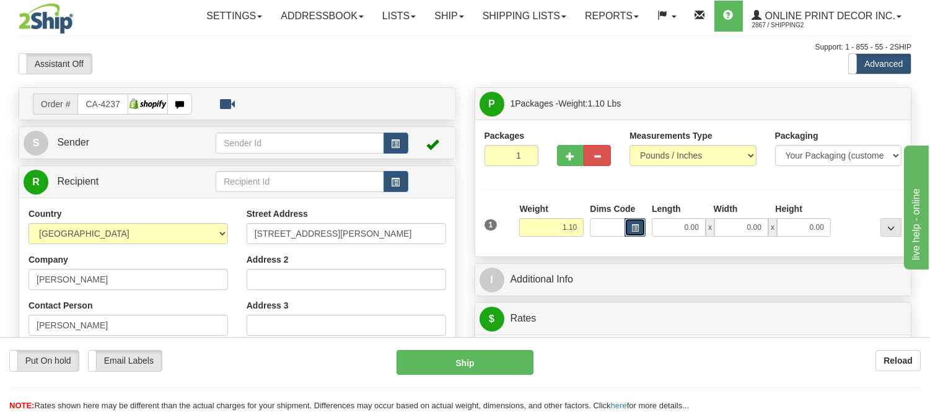
click at [632, 232] on span "button" at bounding box center [634, 228] width 7 height 7
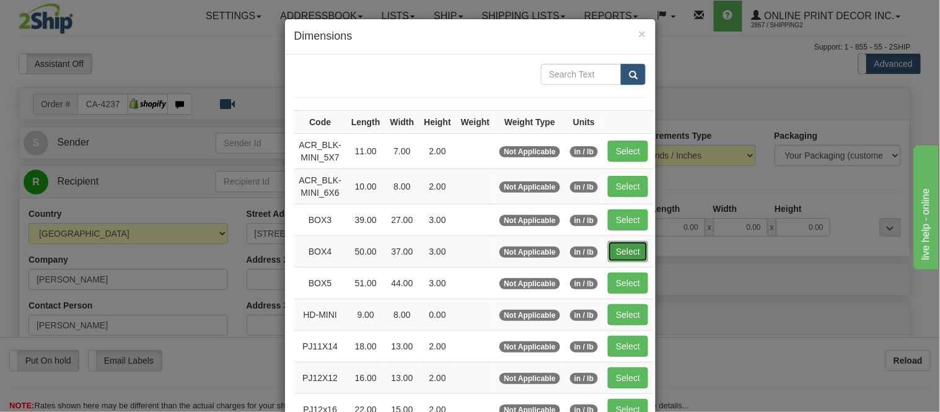
click at [617, 246] on button "Select" at bounding box center [628, 251] width 40 height 21
type input "BOX4"
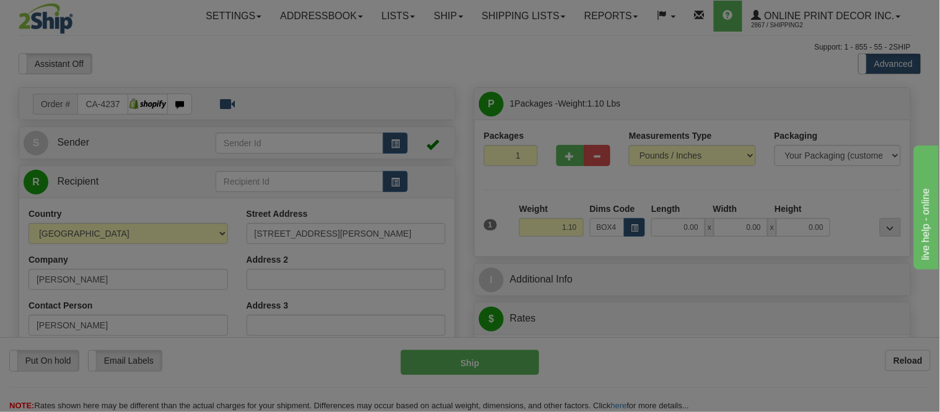
type input "50.00"
type input "37.00"
type input "3.00"
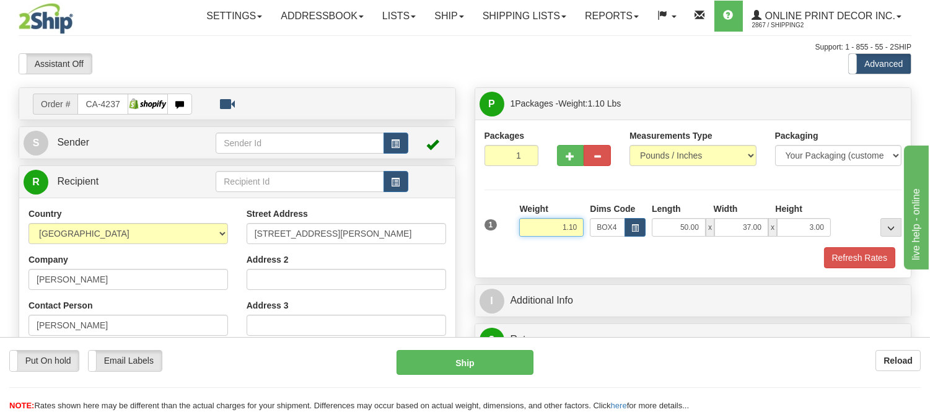
drag, startPoint x: 581, startPoint y: 227, endPoint x: 514, endPoint y: 218, distance: 67.0
click at [514, 218] on div "1 Weight 1.10 Dims Code BOX4" at bounding box center [693, 225] width 424 height 44
type input "11.98"
click at [872, 258] on button "Refresh Rates" at bounding box center [859, 257] width 71 height 21
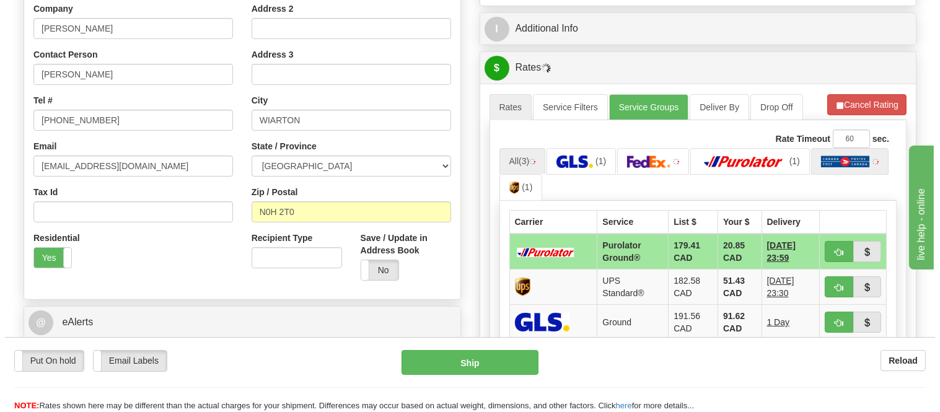
scroll to position [275, 0]
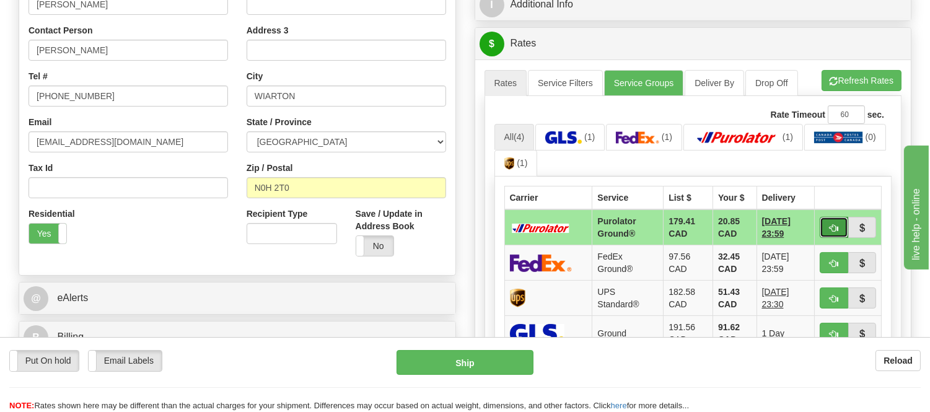
click at [833, 224] on span "button" at bounding box center [834, 228] width 9 height 8
type input "260"
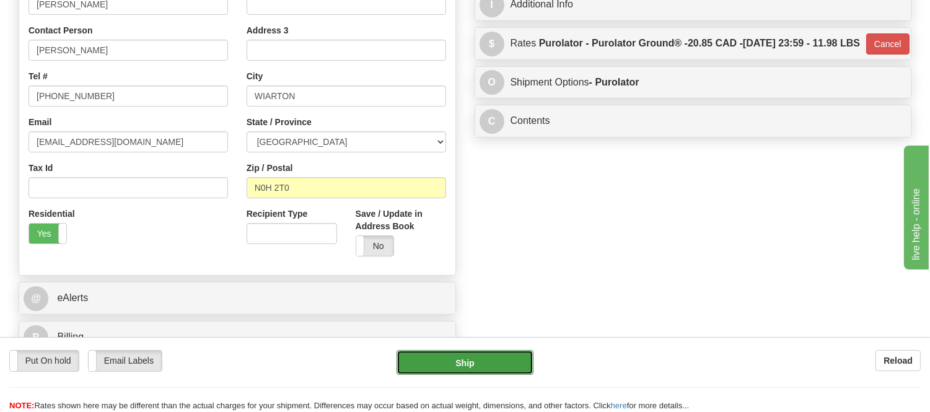
click at [485, 364] on button "Ship" at bounding box center [465, 362] width 136 height 25
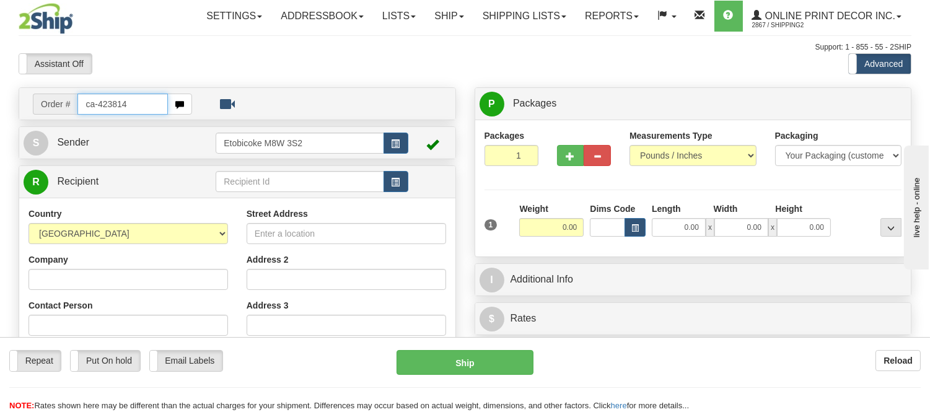
type input "ca-423814"
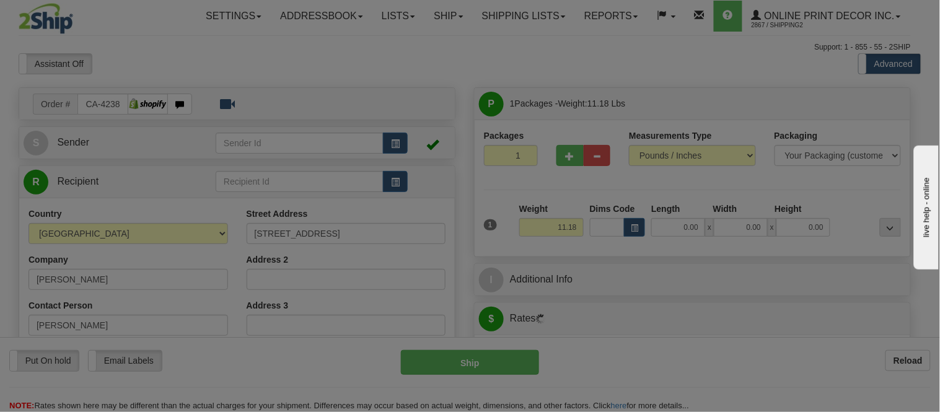
type input "CALGARY"
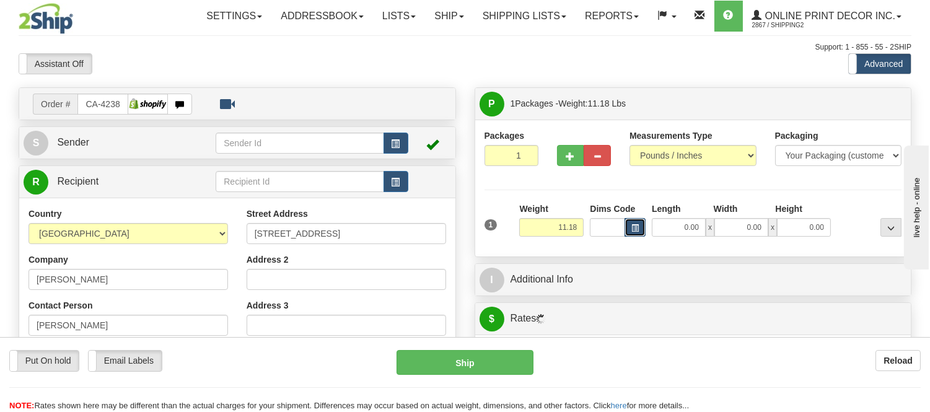
click at [633, 225] on span "button" at bounding box center [634, 228] width 7 height 7
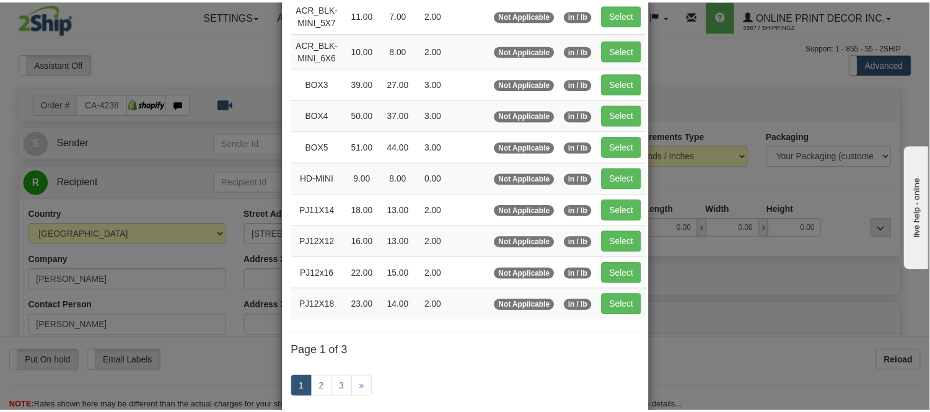
scroll to position [138, 0]
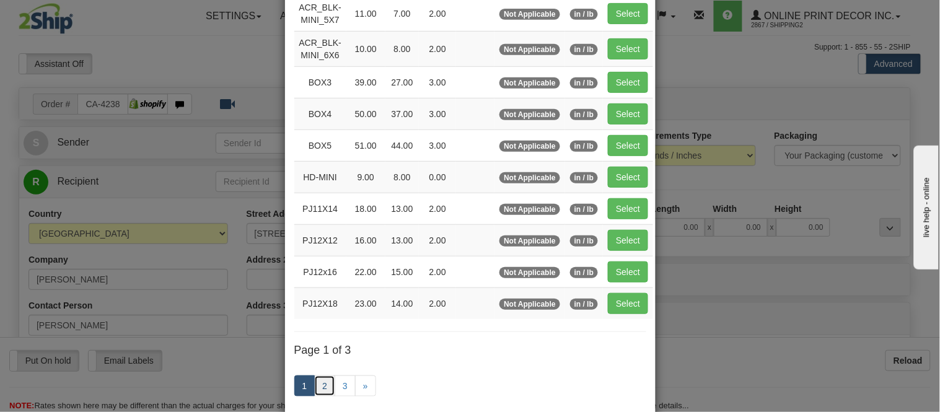
click at [314, 384] on link "2" at bounding box center [324, 386] width 21 height 21
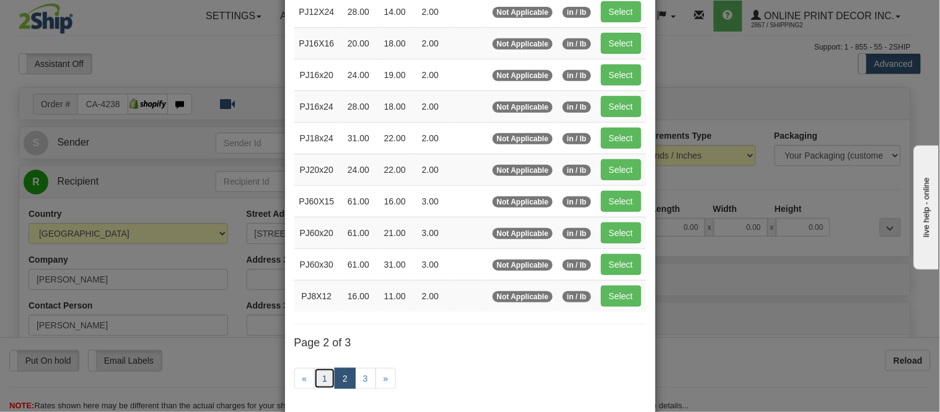
click at [322, 379] on link "1" at bounding box center [324, 378] width 21 height 21
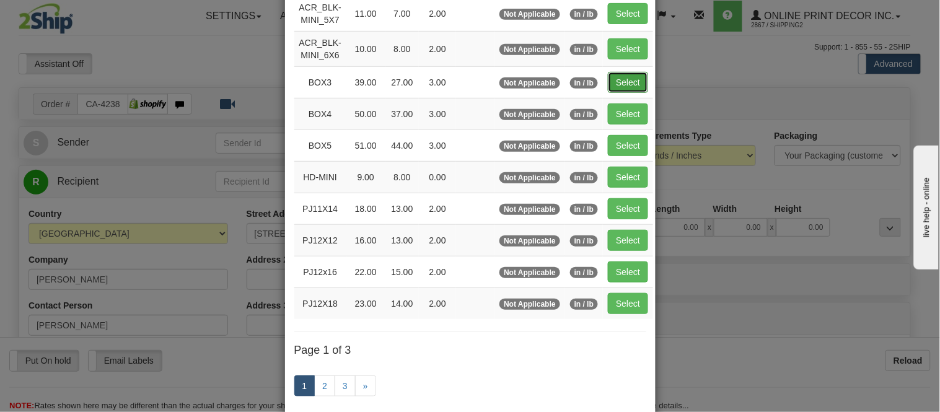
click at [617, 77] on button "Select" at bounding box center [628, 82] width 40 height 21
type input "BOX3"
type input "39.00"
type input "27.00"
type input "3.00"
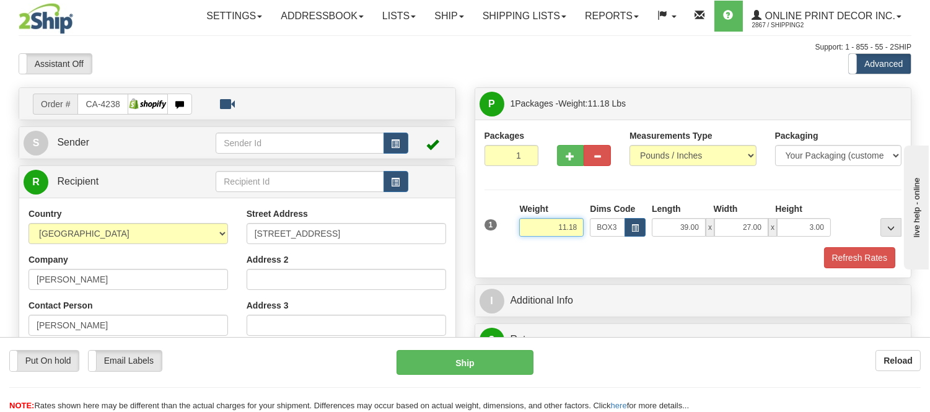
drag, startPoint x: 578, startPoint y: 226, endPoint x: 535, endPoint y: 234, distance: 44.1
click at [535, 234] on input "11.18" at bounding box center [551, 227] width 64 height 19
type input "9.90"
click at [875, 271] on div "Packages 1 1 Measurements Type" at bounding box center [693, 199] width 436 height 158
click at [875, 258] on button "Refresh Rates" at bounding box center [859, 257] width 71 height 21
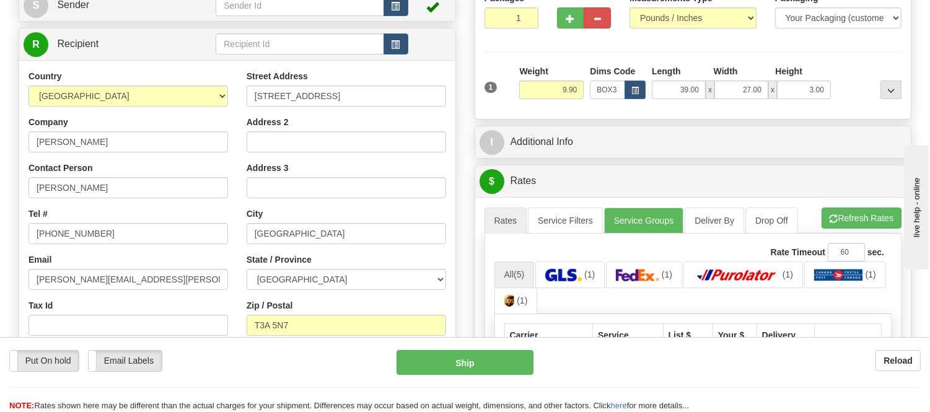
click at [853, 220] on button "Refresh Rates" at bounding box center [862, 218] width 80 height 21
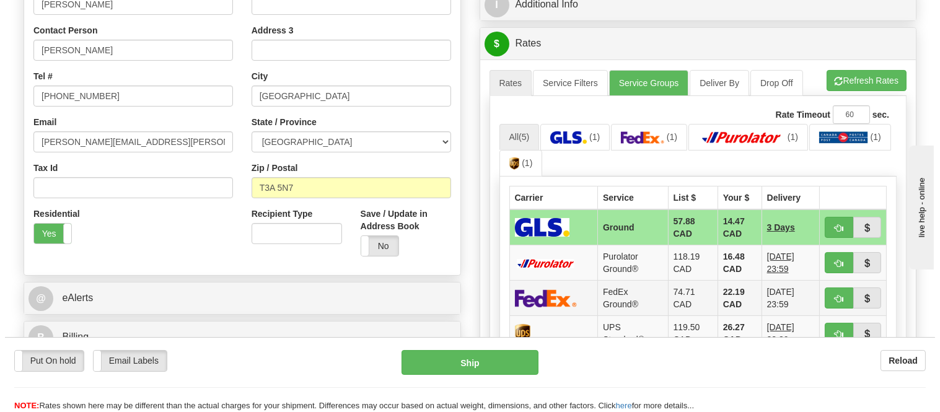
scroll to position [344, 0]
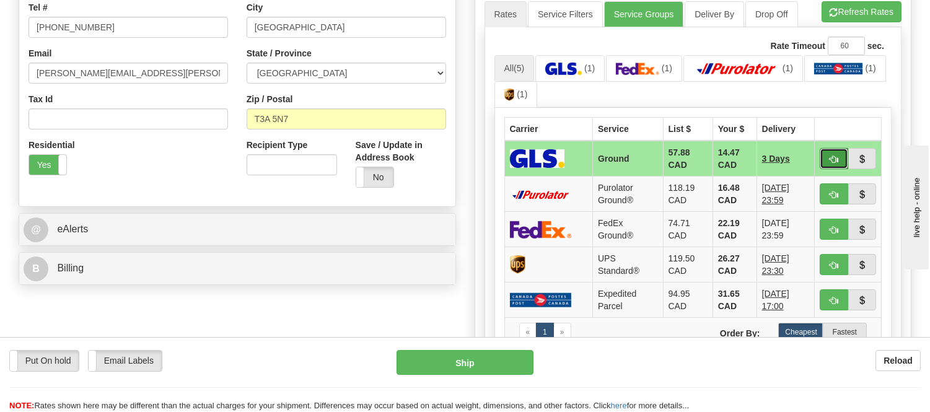
click at [828, 155] on button "button" at bounding box center [834, 158] width 29 height 21
type input "1"
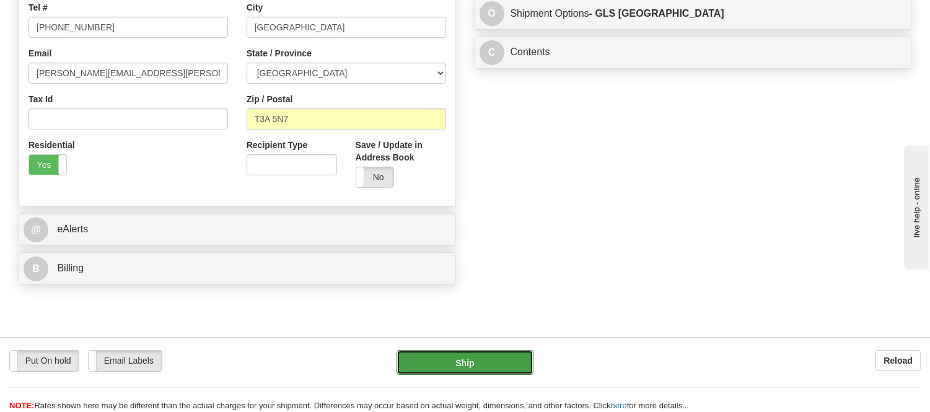
click at [510, 354] on button "Ship" at bounding box center [465, 362] width 136 height 25
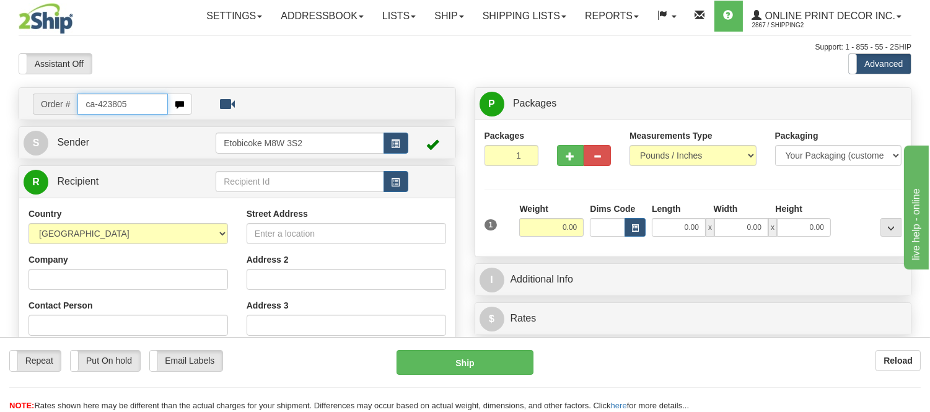
type input "ca-423805"
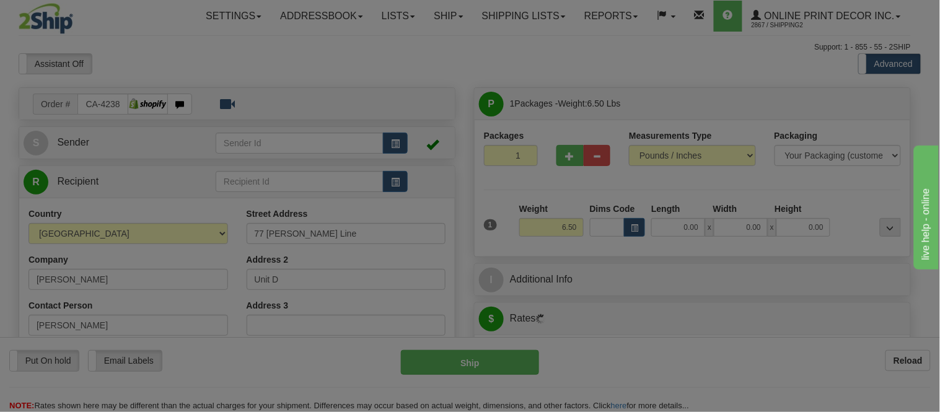
type input "ETOBICOKE"
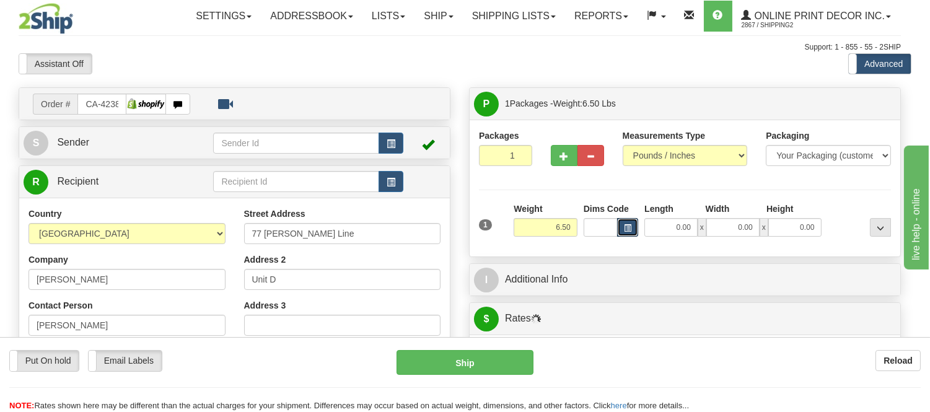
click at [631, 226] on span "button" at bounding box center [627, 228] width 7 height 7
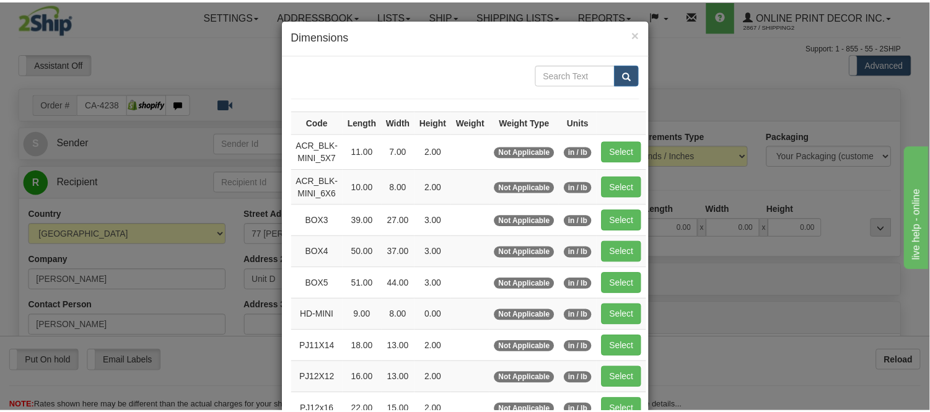
scroll to position [69, 0]
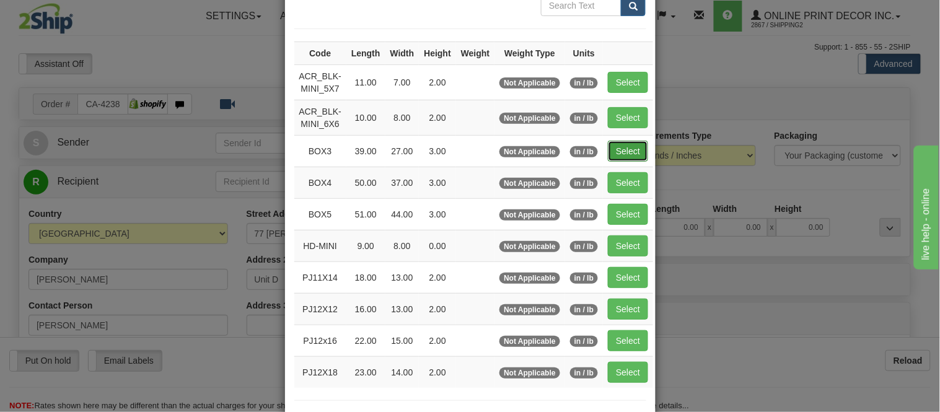
click at [620, 149] on button "Select" at bounding box center [628, 151] width 40 height 21
type input "BOX3"
type input "39.00"
type input "27.00"
type input "3.00"
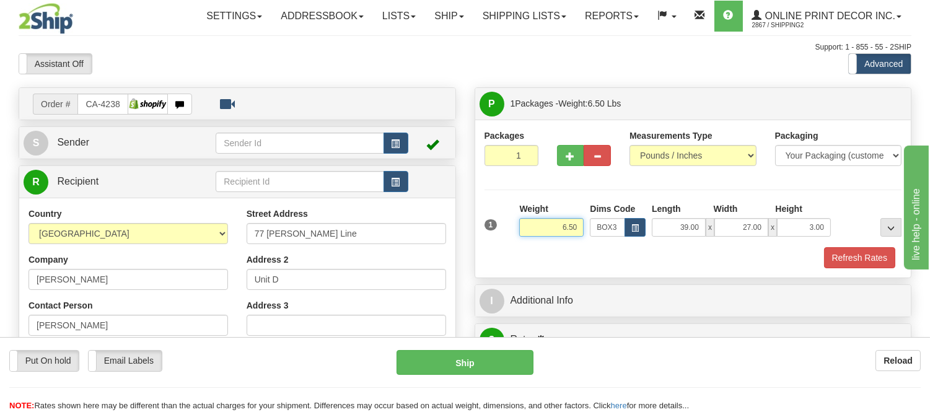
drag, startPoint x: 583, startPoint y: 226, endPoint x: 541, endPoint y: 231, distance: 41.8
click at [541, 231] on input "6.50" at bounding box center [551, 227] width 64 height 19
type input "11.98"
click at [885, 255] on button "Refresh Rates" at bounding box center [859, 257] width 71 height 21
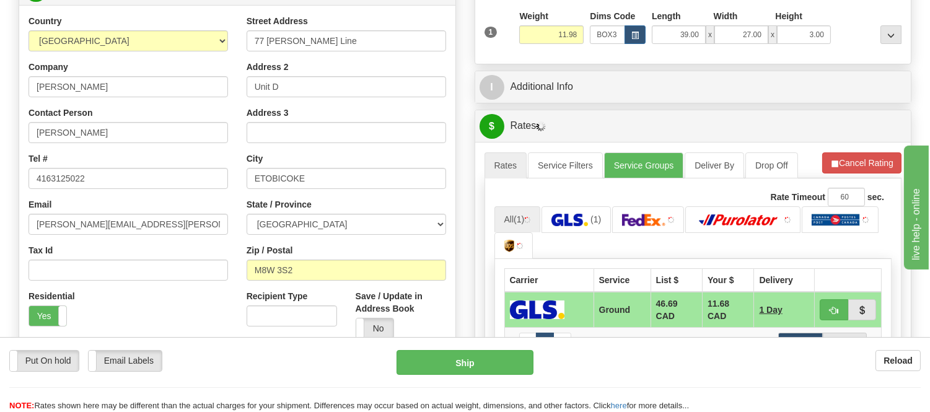
scroll to position [225, 0]
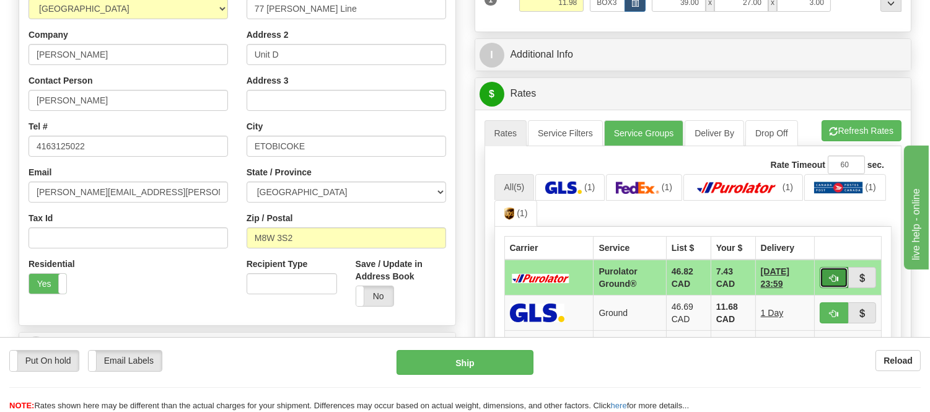
click at [829, 270] on button "button" at bounding box center [834, 277] width 29 height 21
type input "260"
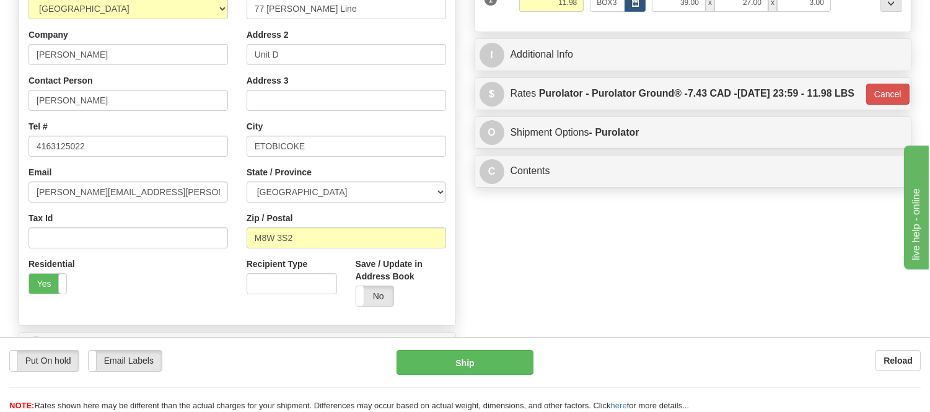
scroll to position [87, 0]
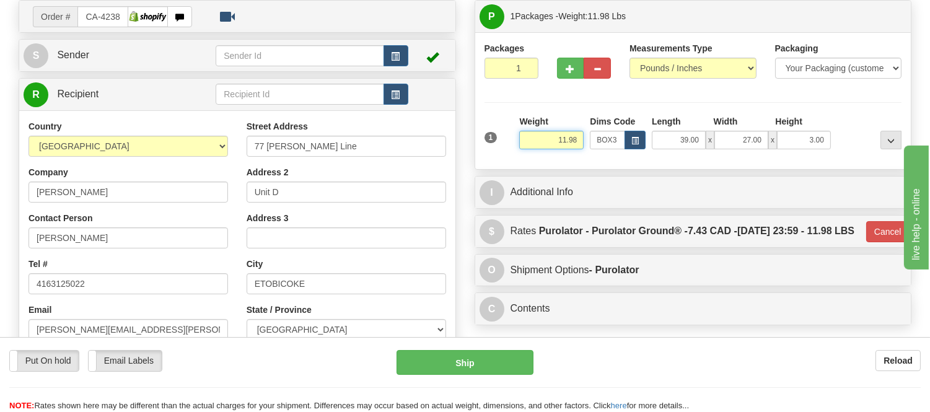
drag, startPoint x: 579, startPoint y: 144, endPoint x: 543, endPoint y: 152, distance: 36.7
click at [543, 152] on div "Weight 11.98" at bounding box center [551, 136] width 71 height 43
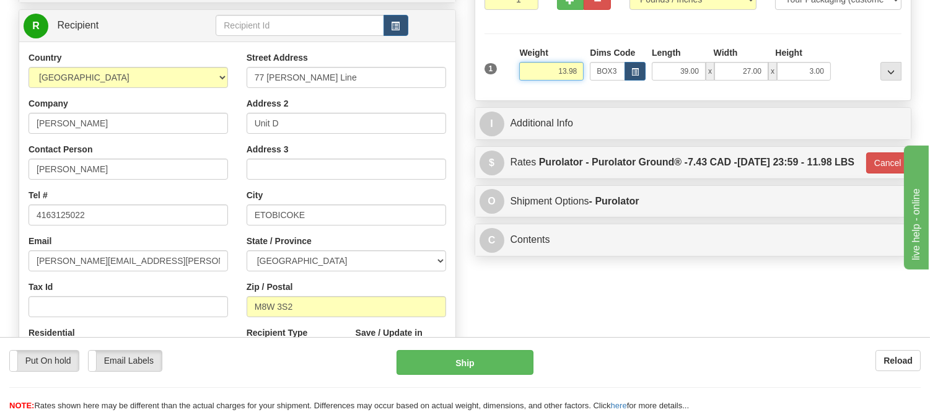
type input "13.98"
click at [875, 86] on div "1 Weight 13.98 Dims Code x x" at bounding box center [693, 68] width 424 height 44
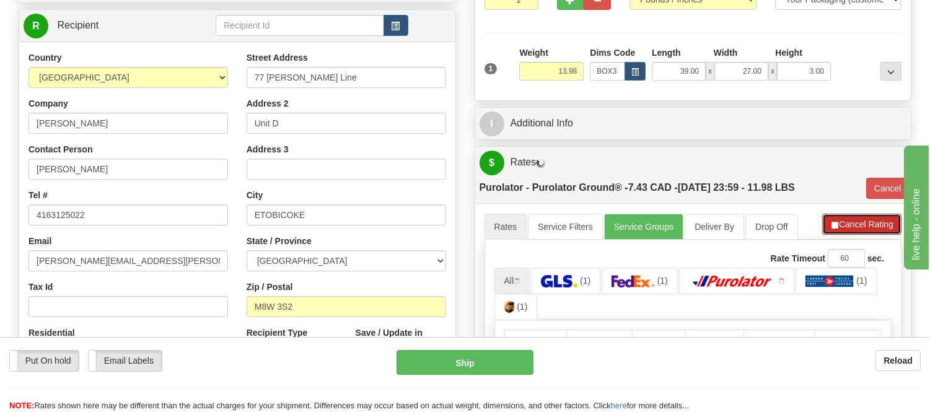
click at [845, 221] on button "Cancel Rating" at bounding box center [861, 224] width 79 height 21
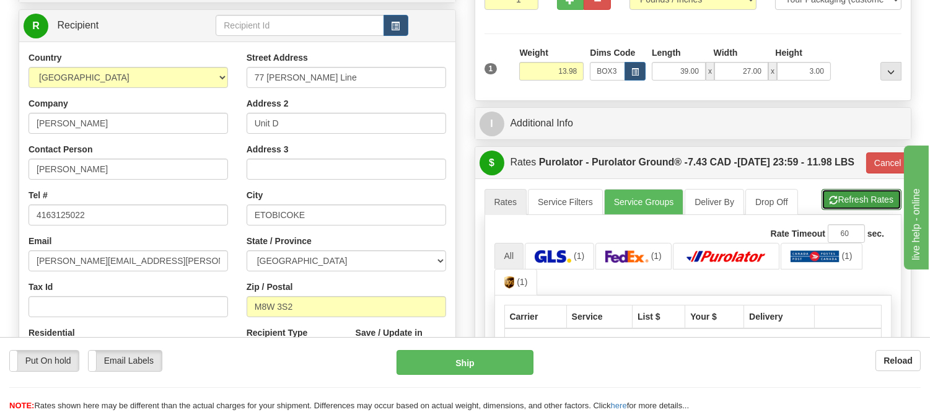
click at [845, 210] on button "Refresh Rates" at bounding box center [862, 199] width 80 height 21
type input "260"
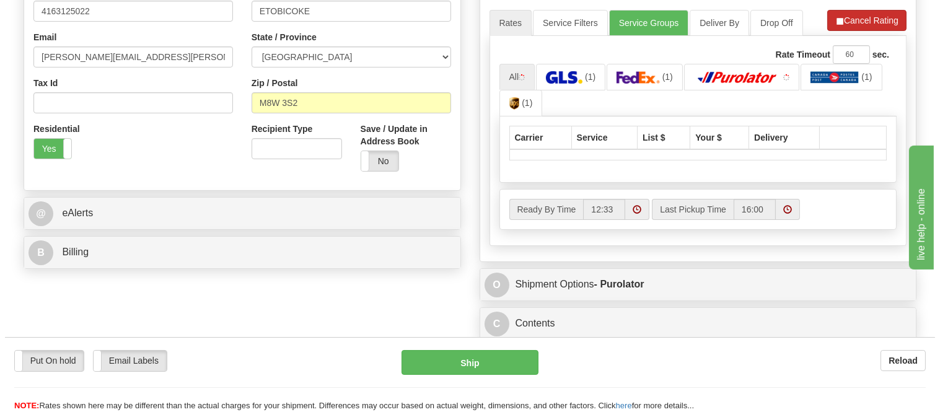
scroll to position [363, 0]
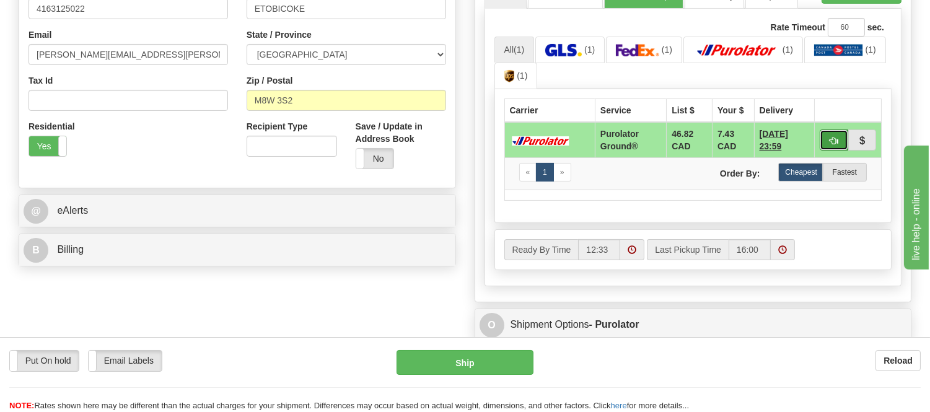
click at [833, 145] on span "button" at bounding box center [834, 141] width 9 height 8
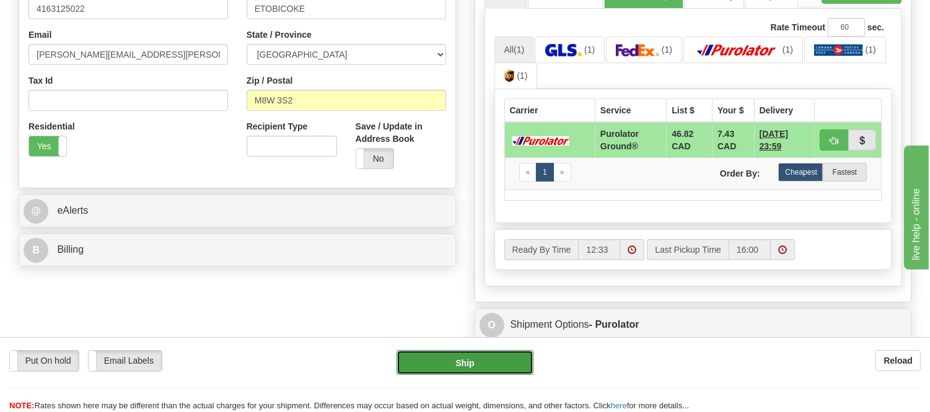
click at [473, 371] on button "Ship" at bounding box center [465, 362] width 136 height 25
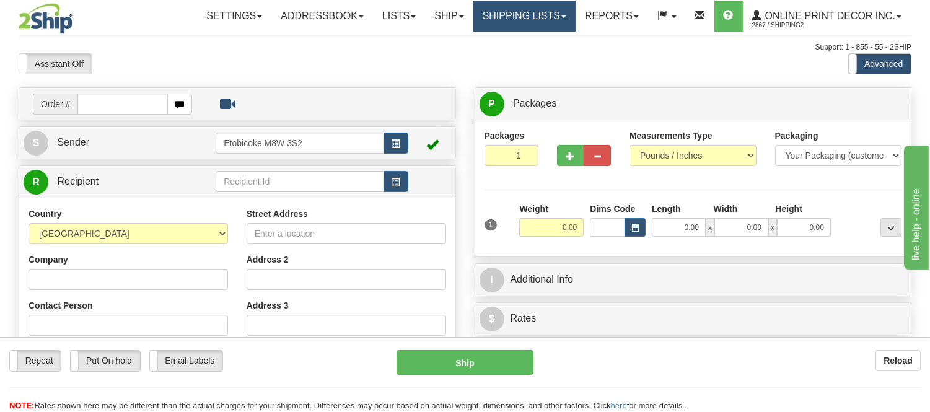
click at [530, 5] on link "Shipping lists" at bounding box center [524, 16] width 102 height 31
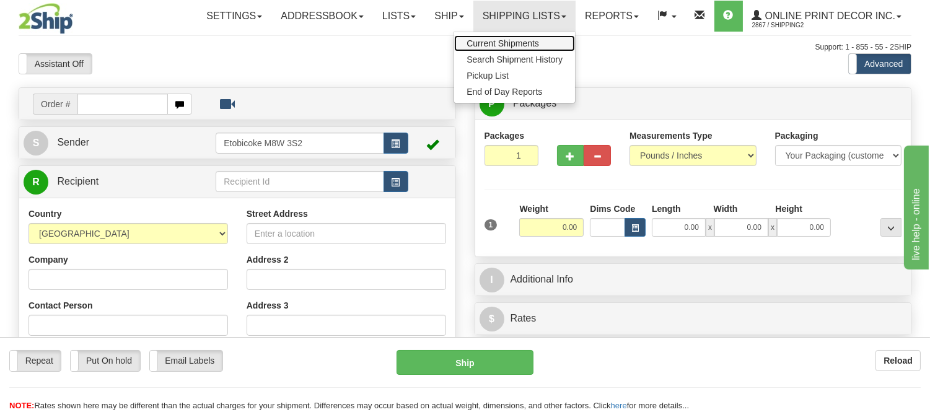
click at [510, 42] on span "Current Shipments" at bounding box center [503, 43] width 73 height 10
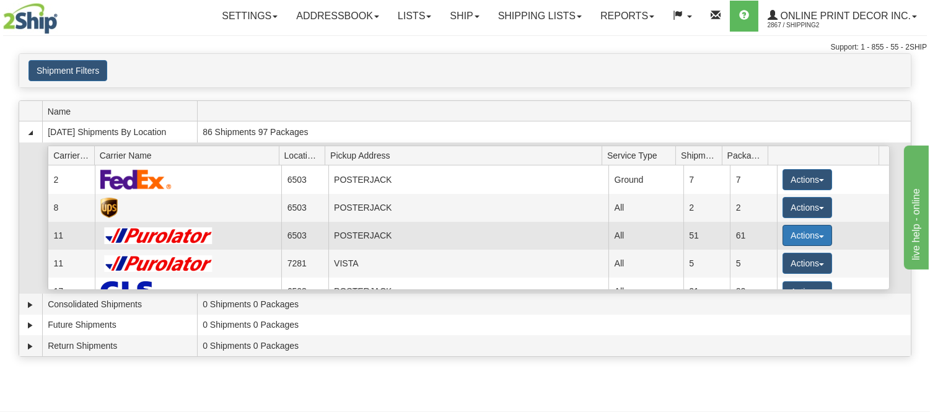
click at [798, 234] on button "Actions" at bounding box center [808, 235] width 50 height 21
click at [754, 262] on span "Details" at bounding box center [761, 258] width 33 height 9
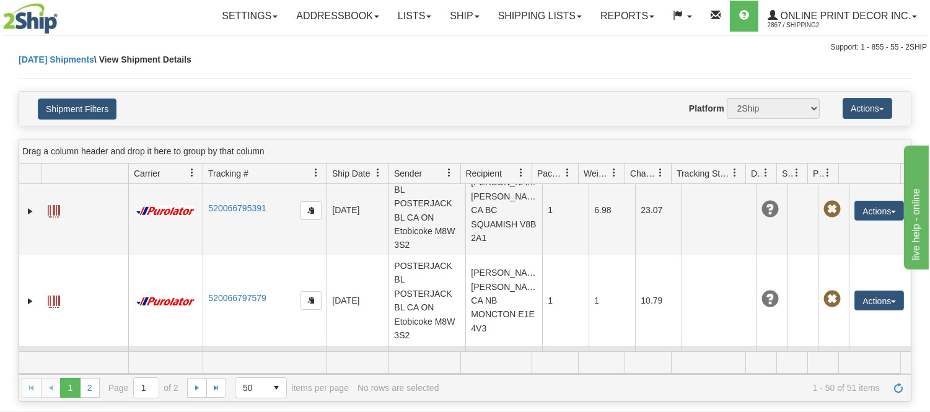
scroll to position [688, 0]
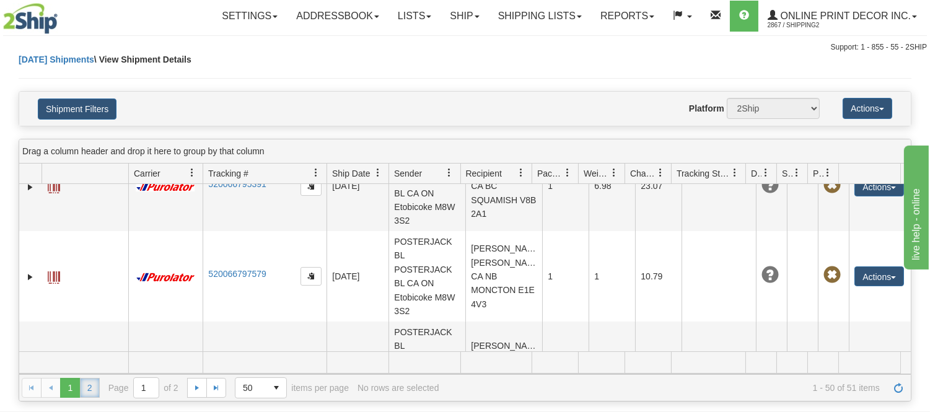
click at [88, 386] on link "2" at bounding box center [90, 388] width 20 height 20
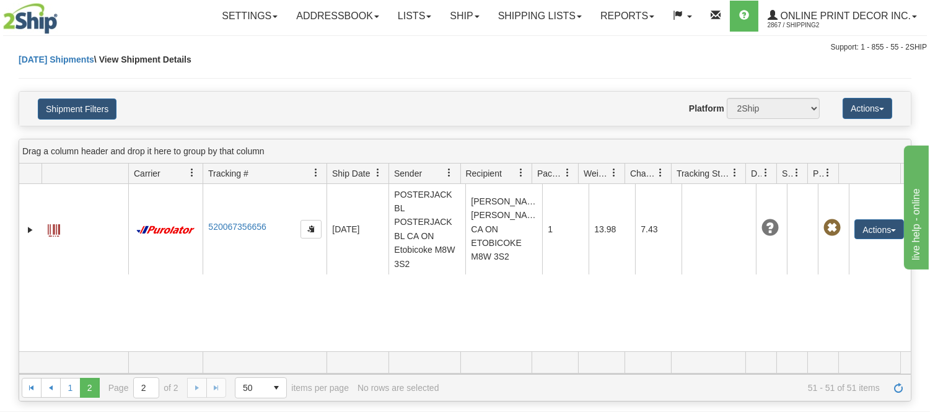
scroll to position [0, 0]
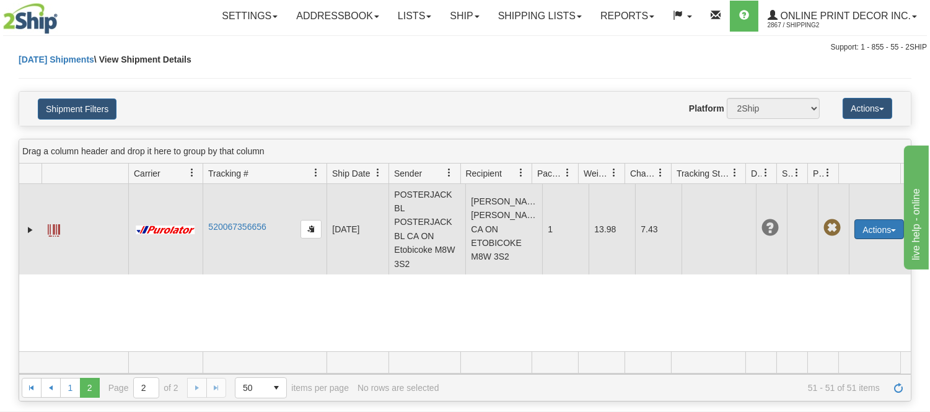
click at [874, 226] on button "Actions" at bounding box center [880, 229] width 50 height 20
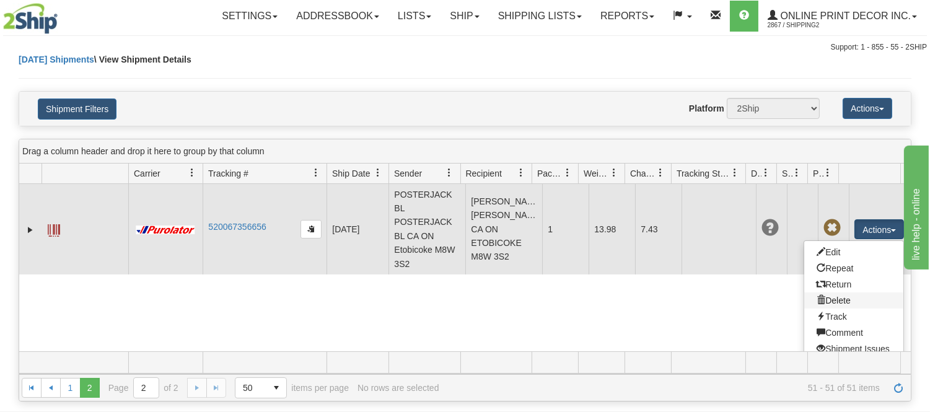
click at [839, 296] on link "Delete" at bounding box center [853, 300] width 99 height 16
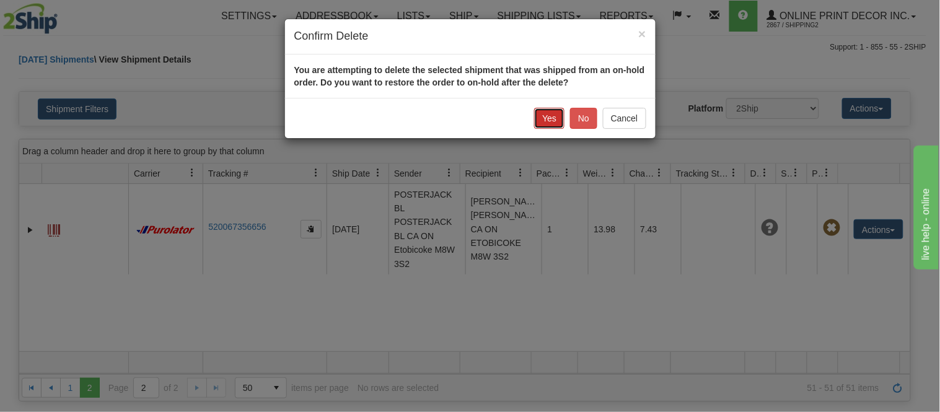
click at [559, 121] on button "Yes" at bounding box center [549, 118] width 30 height 21
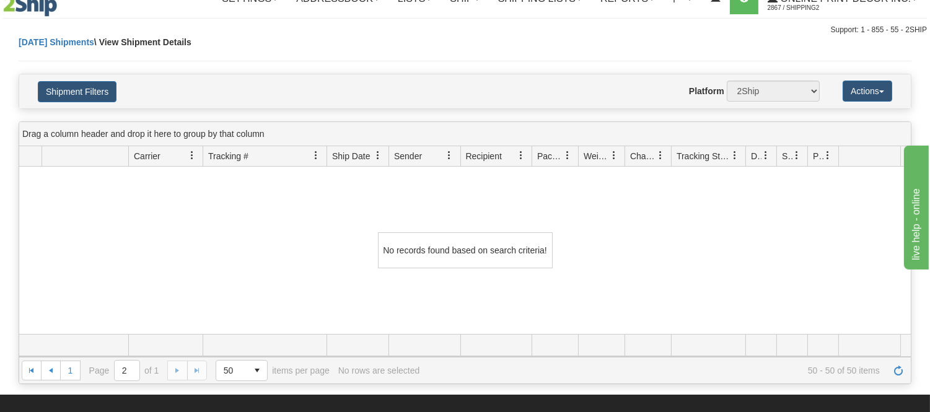
scroll to position [69, 0]
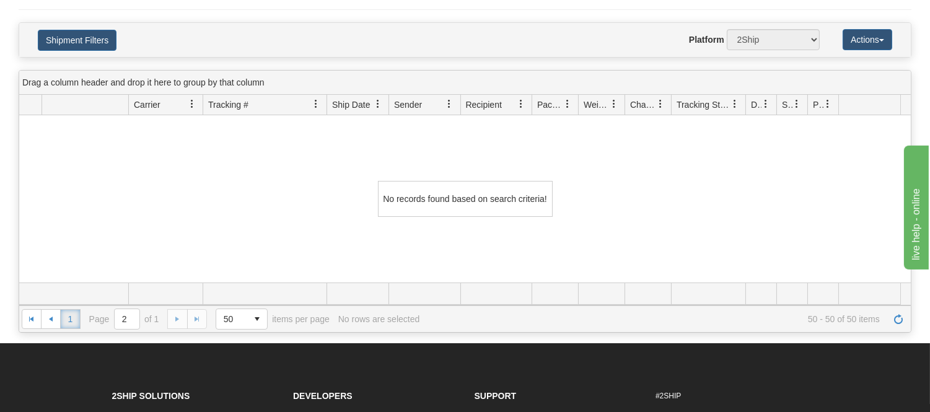
click at [77, 316] on link "1" at bounding box center [70, 319] width 20 height 20
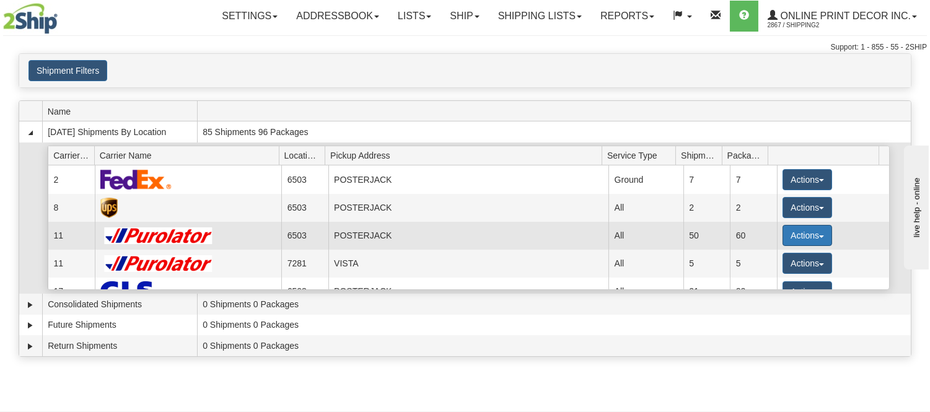
click at [819, 237] on span "button" at bounding box center [821, 236] width 5 height 2
click at [773, 260] on span "Details" at bounding box center [761, 258] width 33 height 9
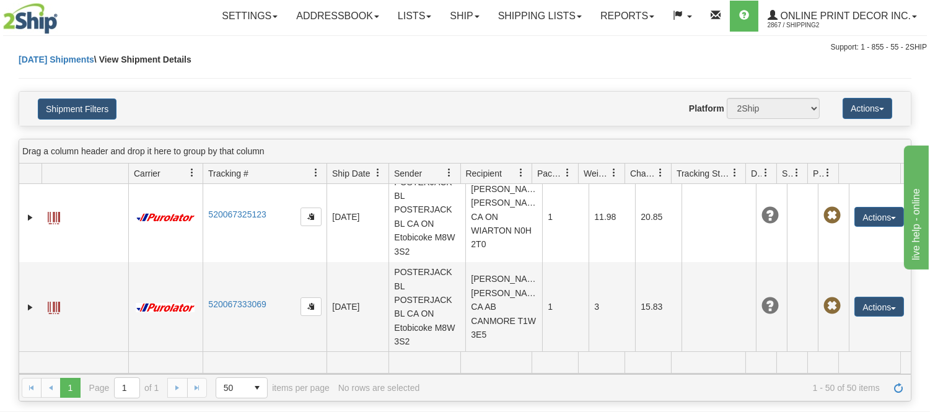
scroll to position [4384, 0]
click at [467, 13] on link "Ship" at bounding box center [465, 16] width 48 height 31
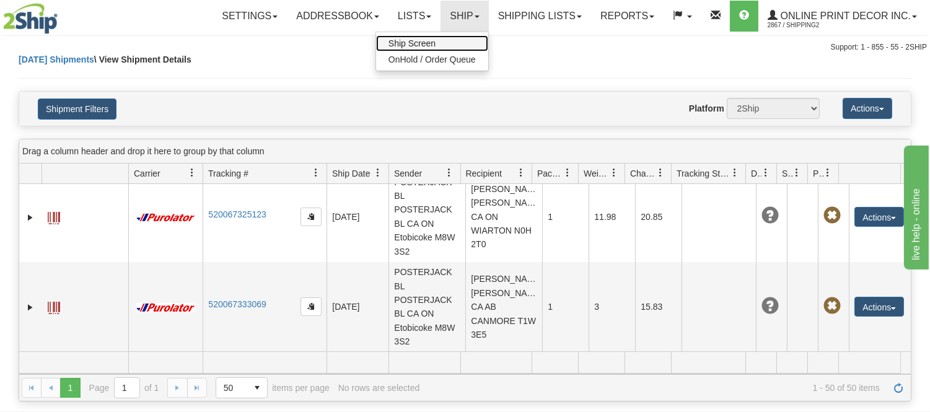
click at [449, 39] on link "Ship Screen" at bounding box center [432, 43] width 112 height 16
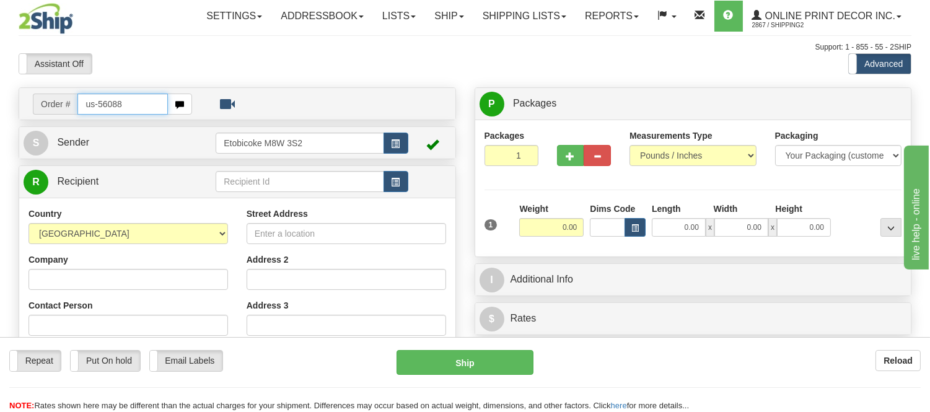
type input "us-56088"
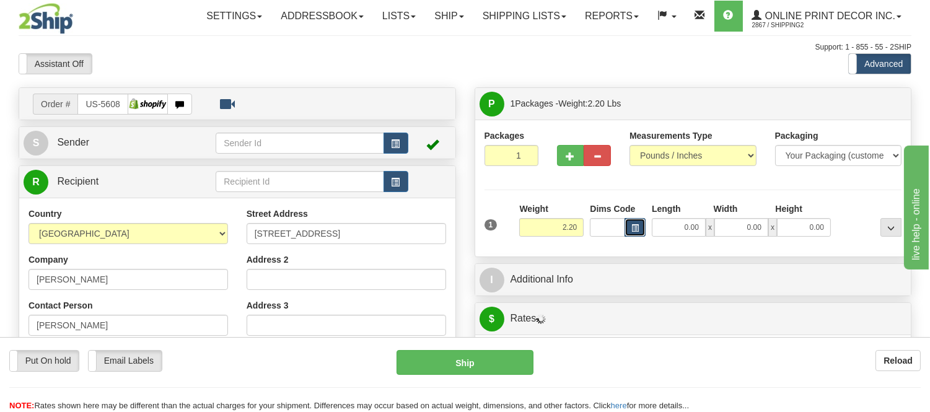
click at [638, 225] on span "button" at bounding box center [634, 228] width 7 height 7
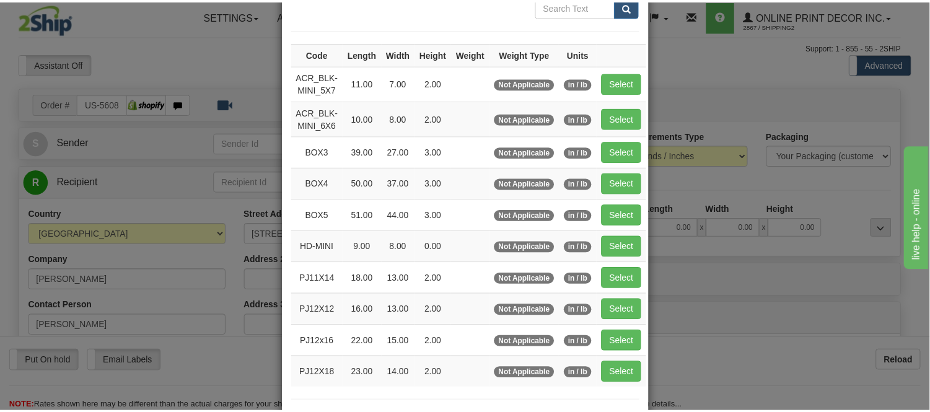
scroll to position [138, 0]
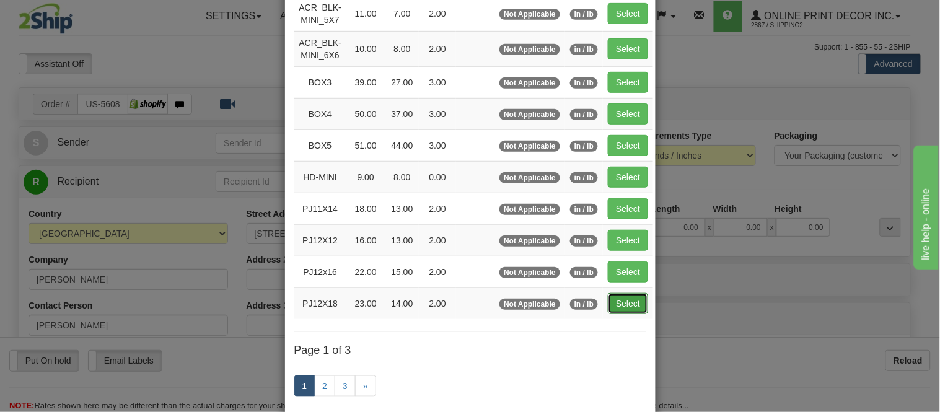
click at [617, 311] on button "Select" at bounding box center [628, 303] width 40 height 21
type input "PJ12X18"
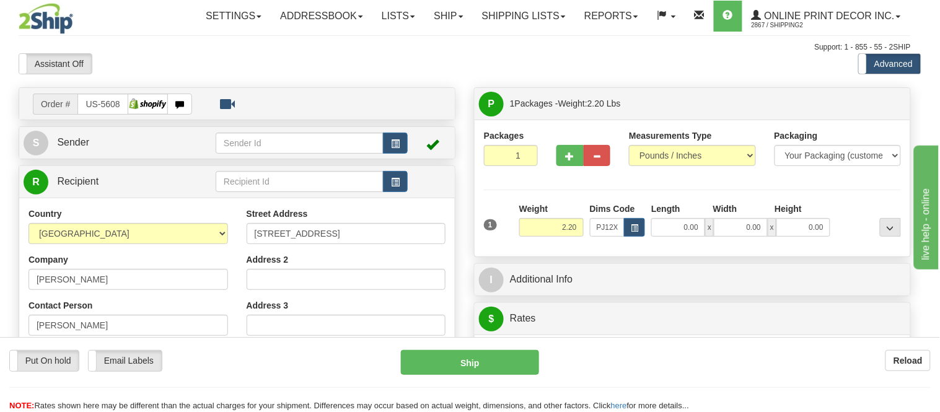
type input "23.00"
type input "14.00"
type input "2.00"
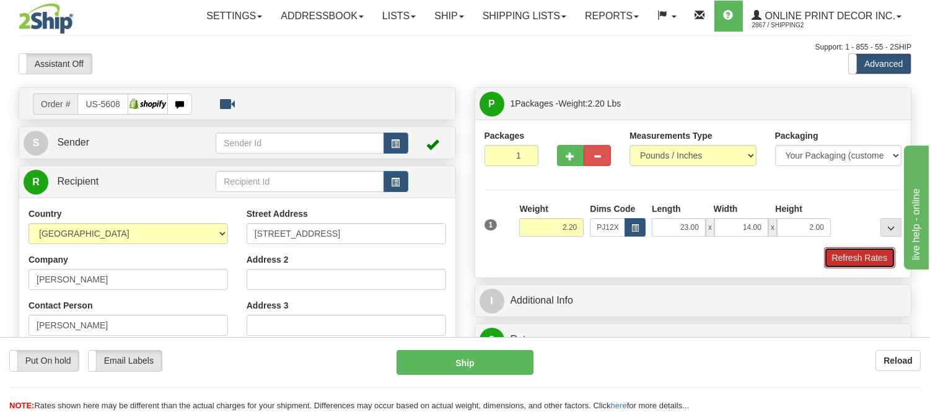
click at [853, 255] on button "Refresh Rates" at bounding box center [859, 257] width 71 height 21
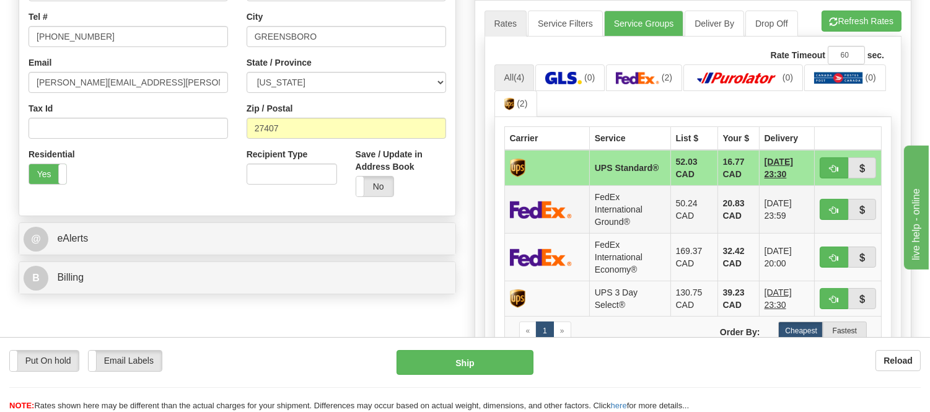
scroll to position [344, 0]
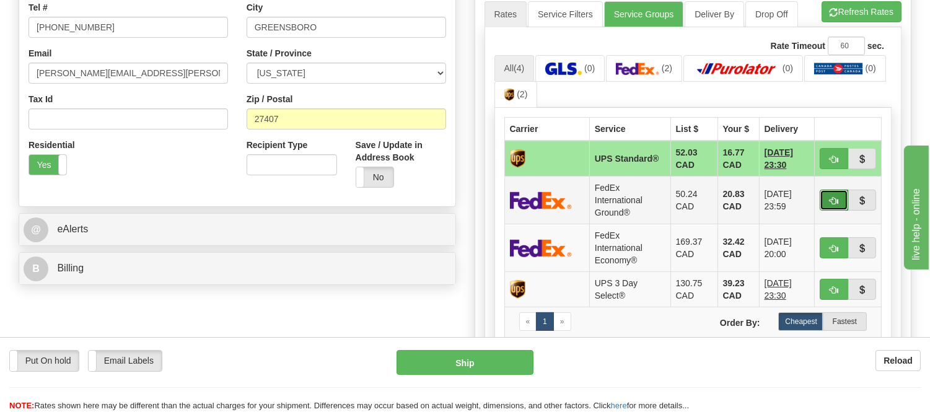
click at [830, 197] on span "button" at bounding box center [834, 201] width 9 height 8
type input "92"
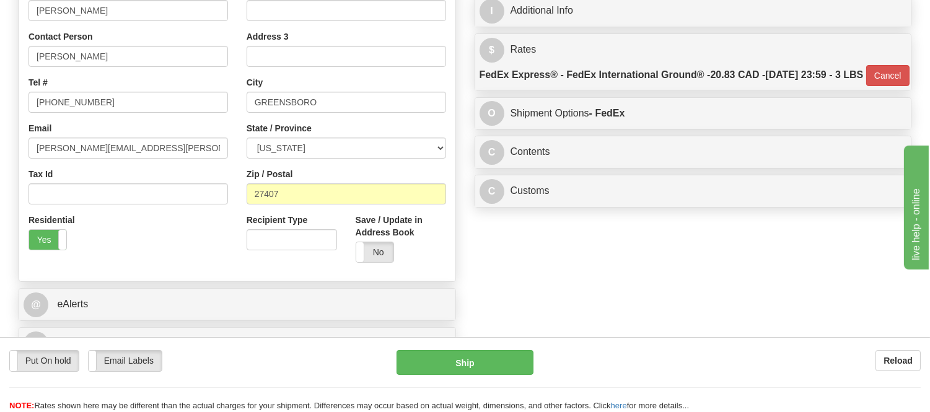
scroll to position [138, 0]
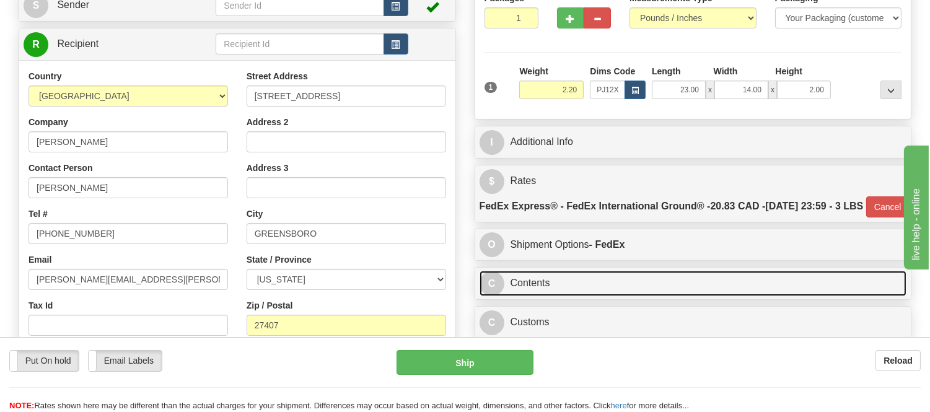
click at [659, 296] on link "C Contents" at bounding box center [694, 283] width 428 height 25
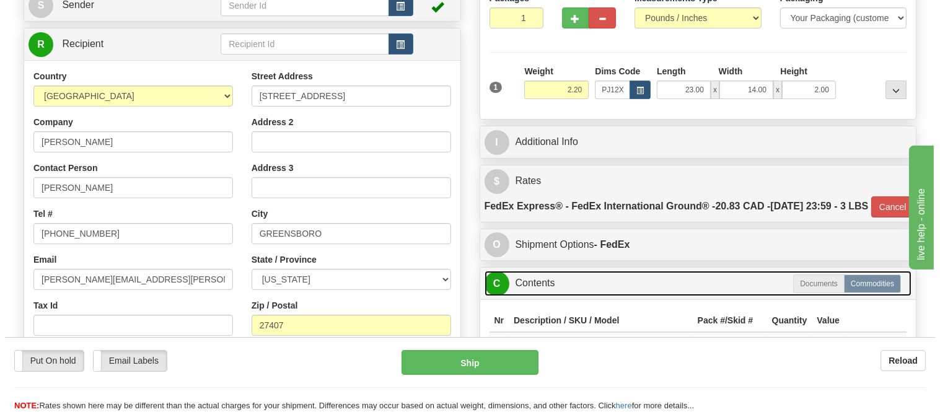
scroll to position [344, 0]
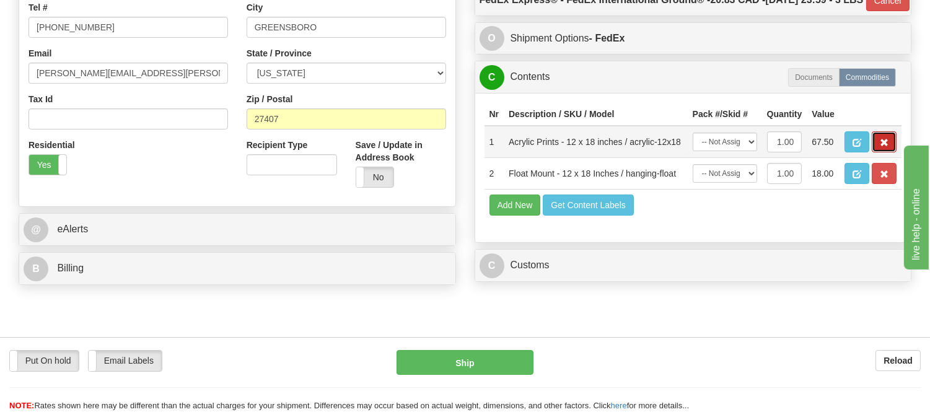
click at [874, 152] on button "button" at bounding box center [884, 141] width 25 height 21
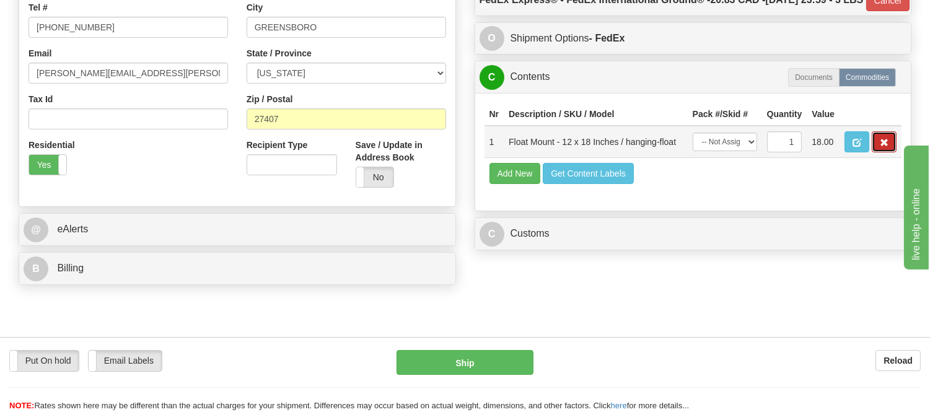
click at [875, 152] on button "button" at bounding box center [884, 141] width 25 height 21
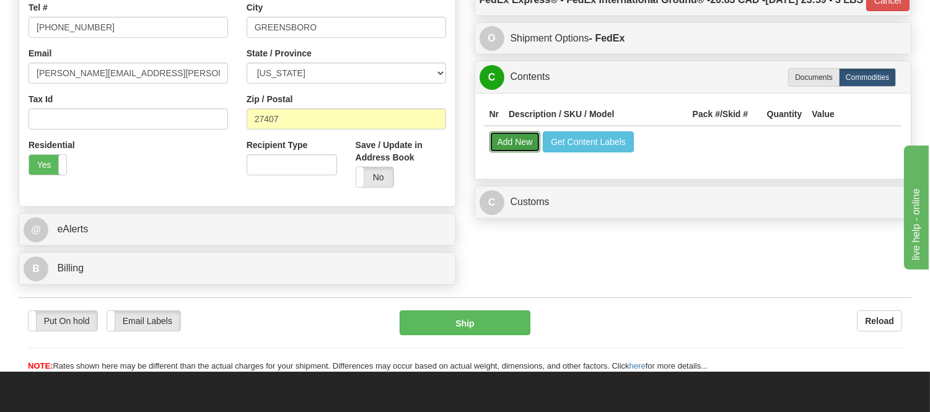
click at [522, 152] on button "Add New" at bounding box center [515, 141] width 51 height 21
select select
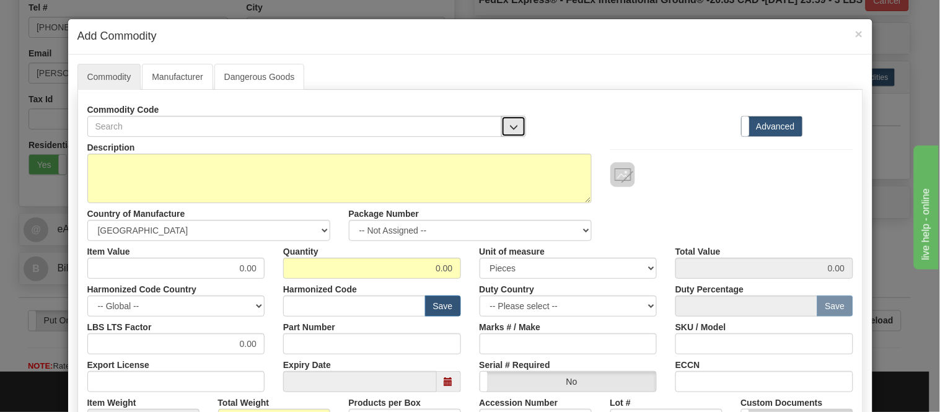
click at [509, 126] on span "button" at bounding box center [513, 127] width 9 height 8
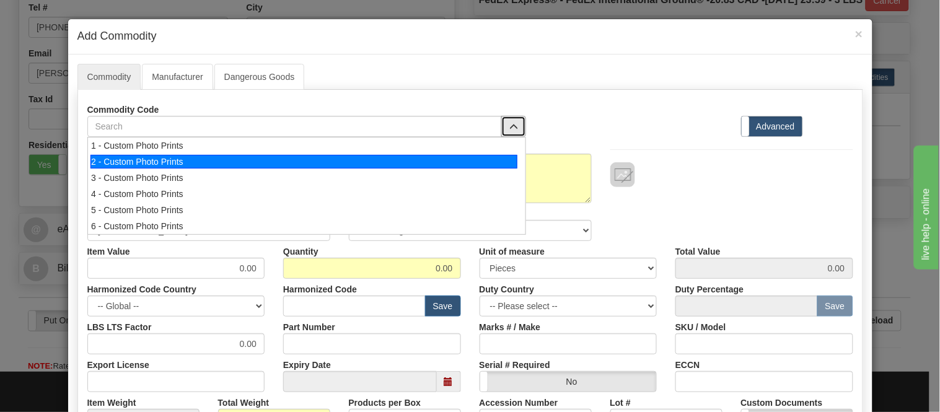
click at [502, 165] on div "2 - Custom Photo Prints" at bounding box center [303, 162] width 427 height 14
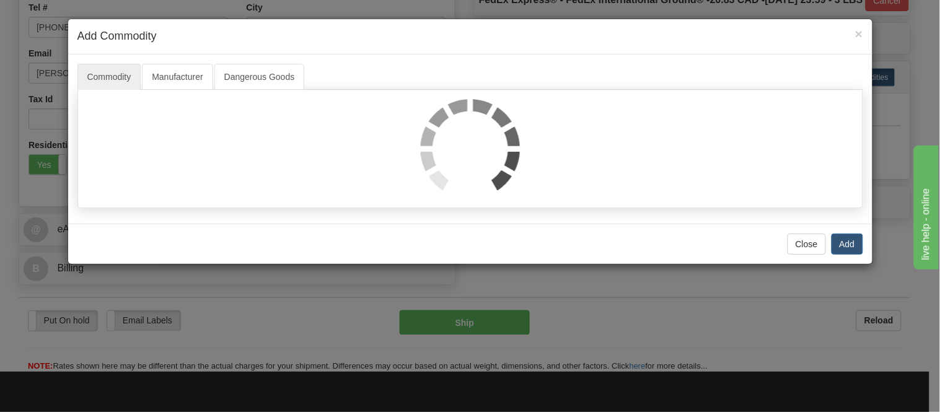
select select "1"
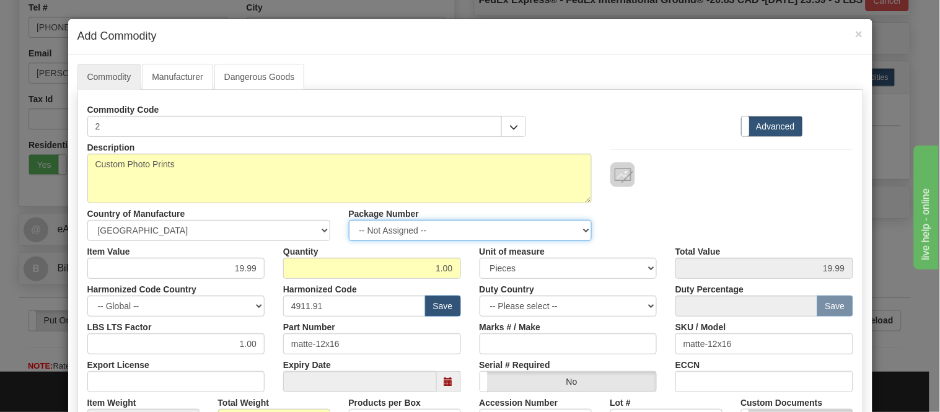
click at [405, 227] on select "-- Not Assigned -- Item 1" at bounding box center [470, 230] width 243 height 21
select select "0"
click at [349, 220] on select "-- Not Assigned -- Item 1" at bounding box center [470, 230] width 243 height 21
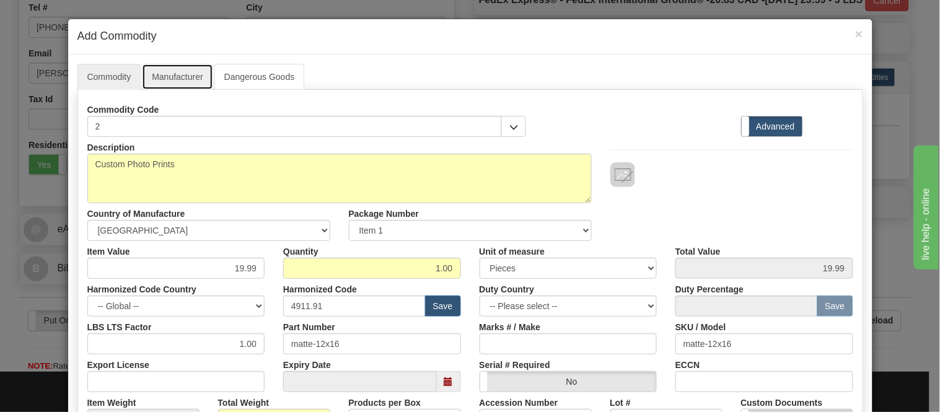
click at [170, 84] on link "Manufacturer" at bounding box center [177, 77] width 71 height 26
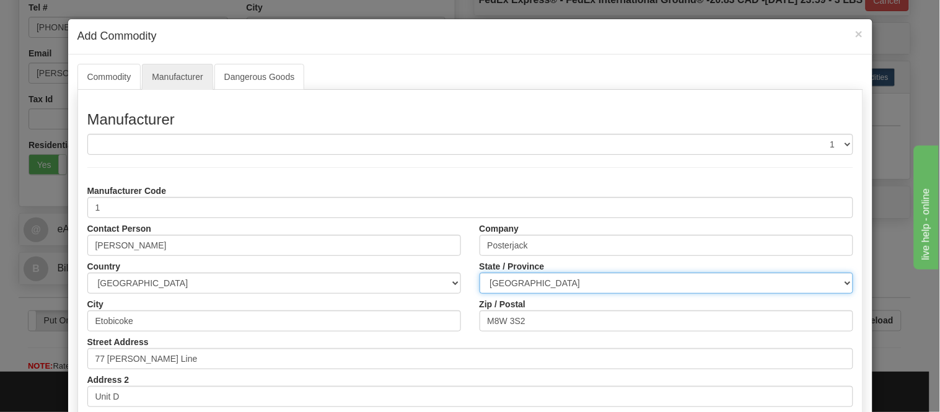
click at [521, 280] on select "ALBERTA BRITISH COLUMBIA MANITOBA NEW BRUNSWICK NEWFOUNDLAND NOVA SCOTIA NUNAVU…" at bounding box center [667, 283] width 374 height 21
select select "ON"
click at [480, 273] on select "ALBERTA BRITISH COLUMBIA MANITOBA NEW BRUNSWICK NEWFOUNDLAND NOVA SCOTIA NUNAVU…" at bounding box center [667, 283] width 374 height 21
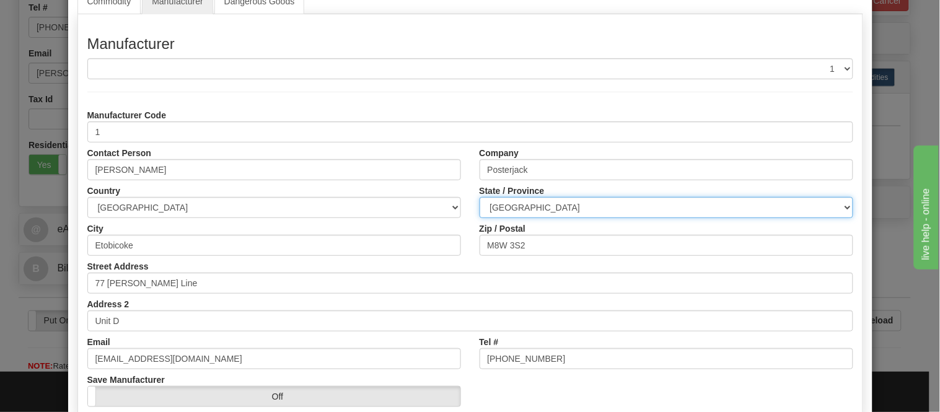
scroll to position [156, 0]
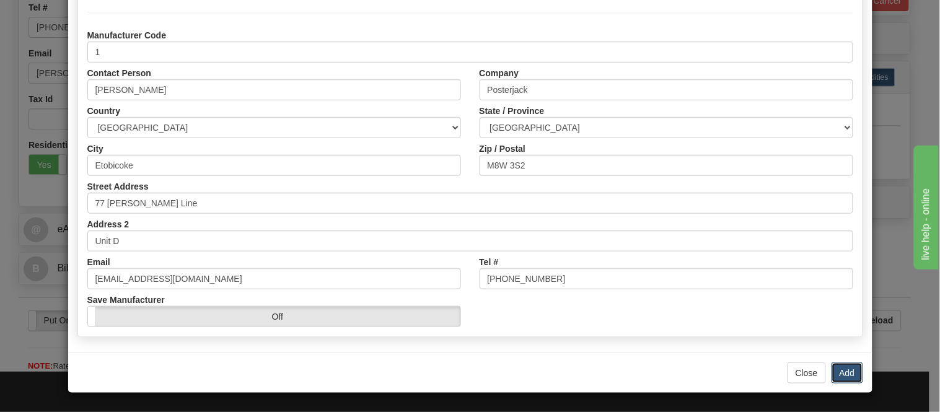
click at [850, 369] on button "Add" at bounding box center [848, 373] width 32 height 21
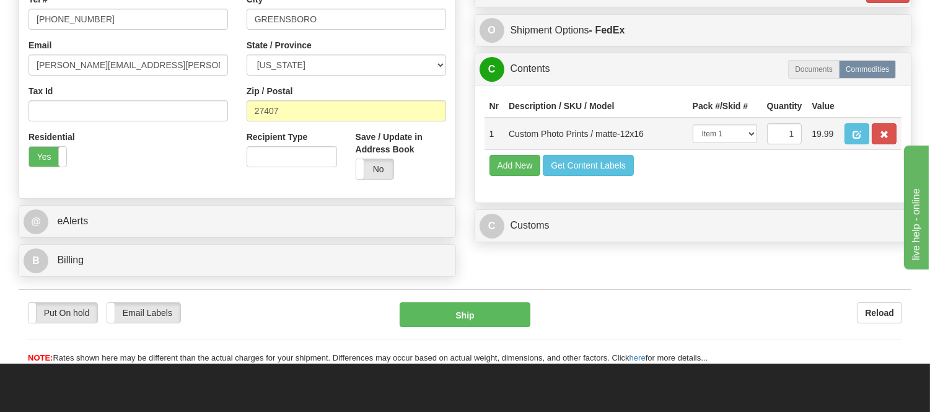
scroll to position [413, 0]
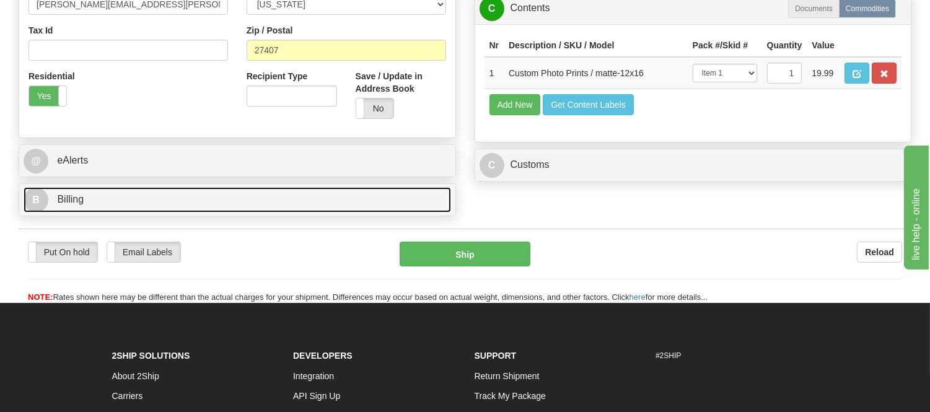
click at [77, 201] on span "Billing" at bounding box center [70, 199] width 27 height 11
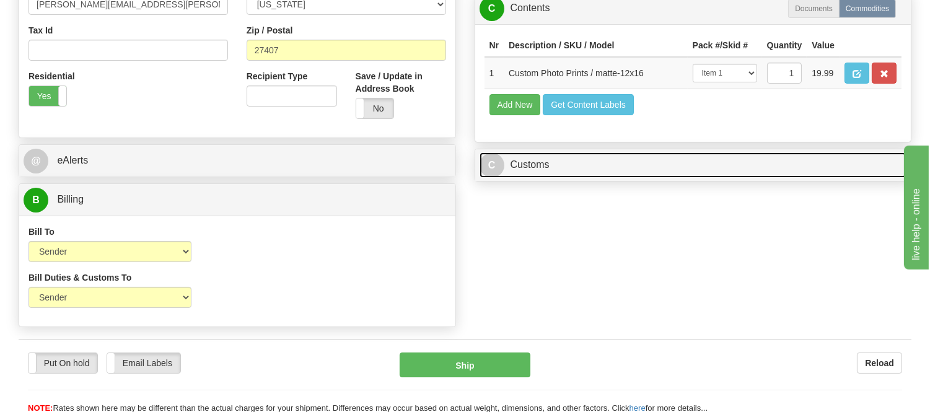
click at [503, 178] on link "C Customs" at bounding box center [694, 164] width 428 height 25
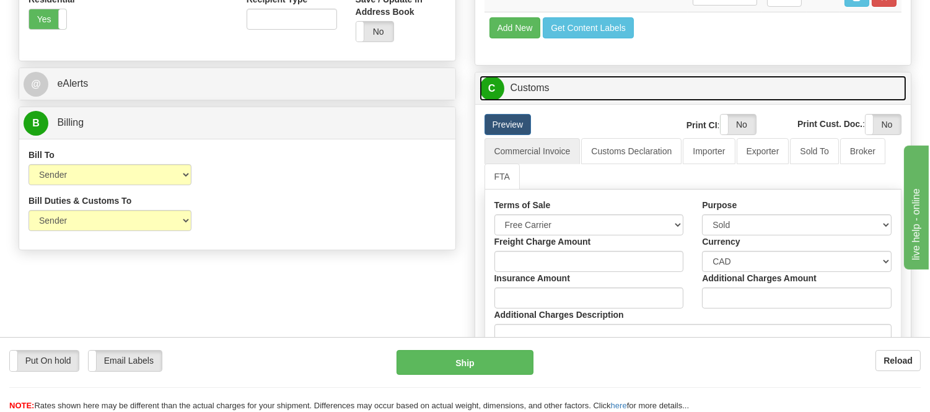
scroll to position [550, 0]
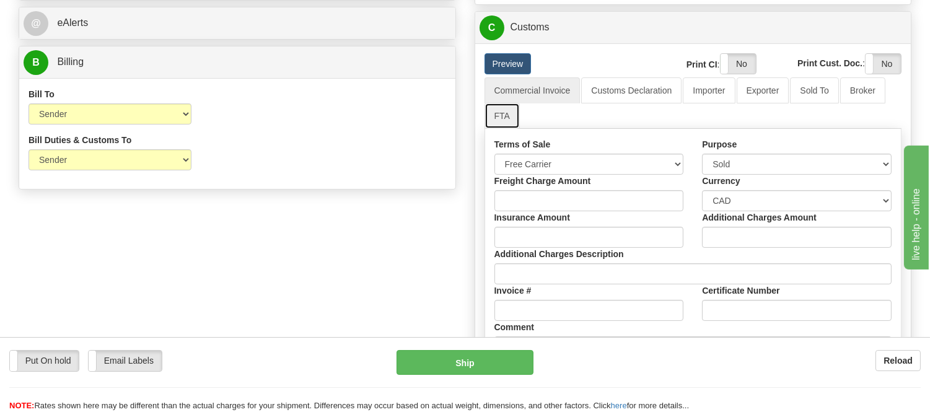
click at [507, 129] on link "FTA" at bounding box center [502, 116] width 35 height 26
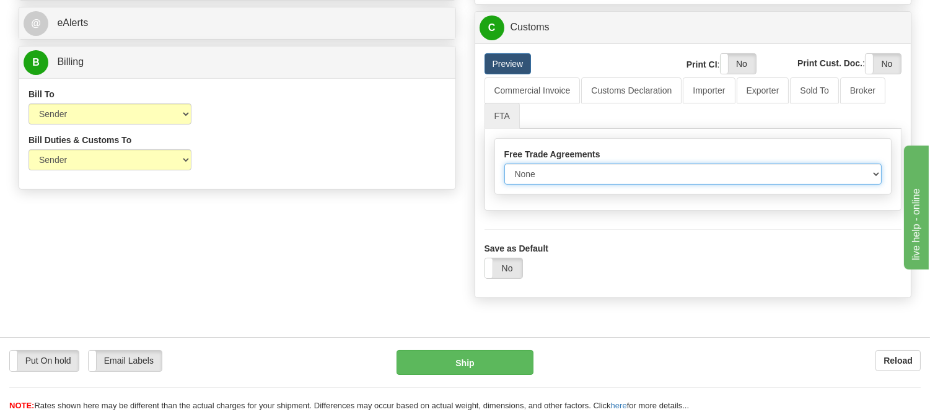
click at [542, 185] on select "None Other USMCA CETA CUKTCA" at bounding box center [693, 174] width 378 height 21
select select "1"
click at [504, 185] on select "None Other USMCA CETA CUKTCA" at bounding box center [693, 174] width 378 height 21
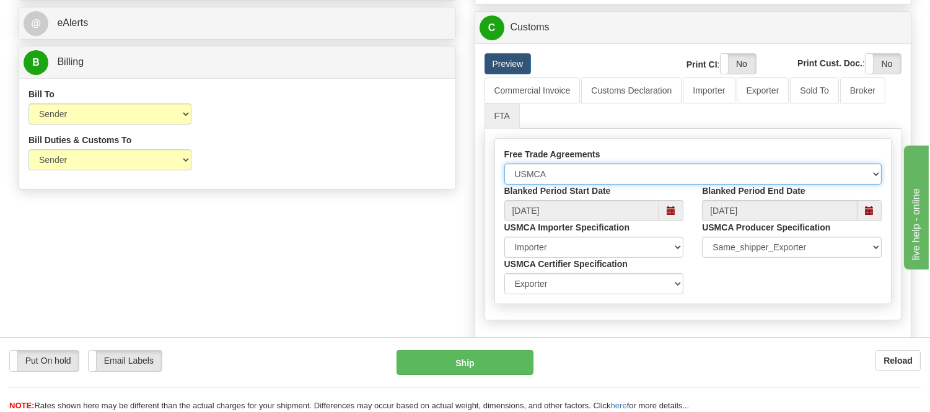
scroll to position [826, 0]
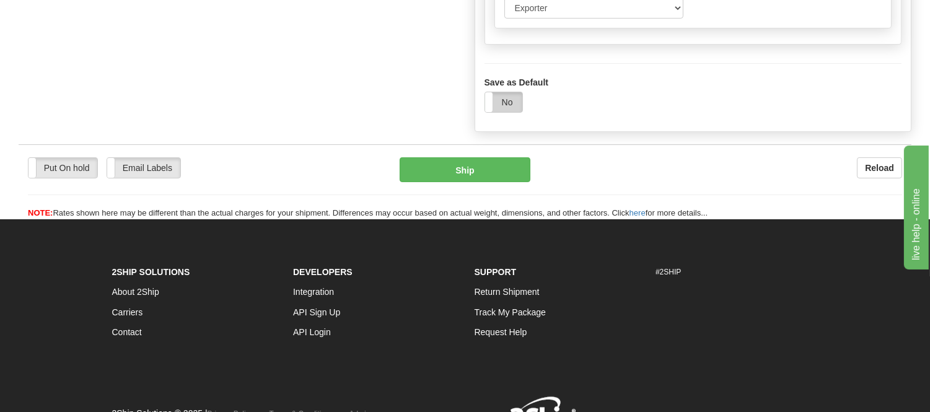
click at [514, 112] on label "No" at bounding box center [503, 102] width 37 height 20
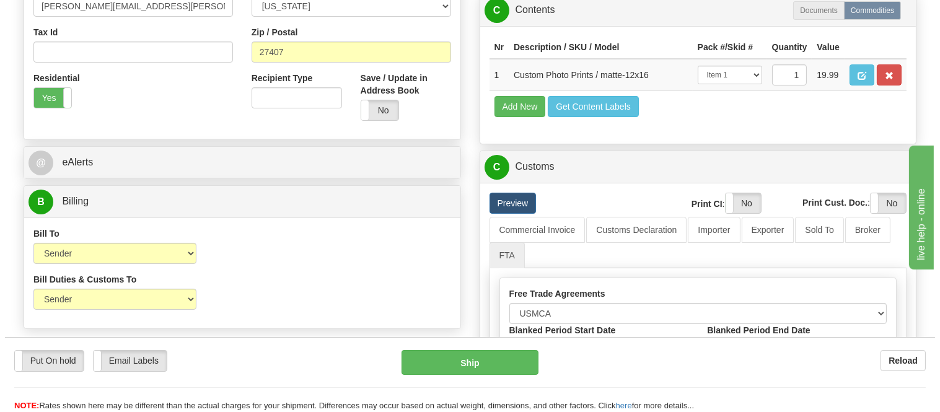
scroll to position [344, 0]
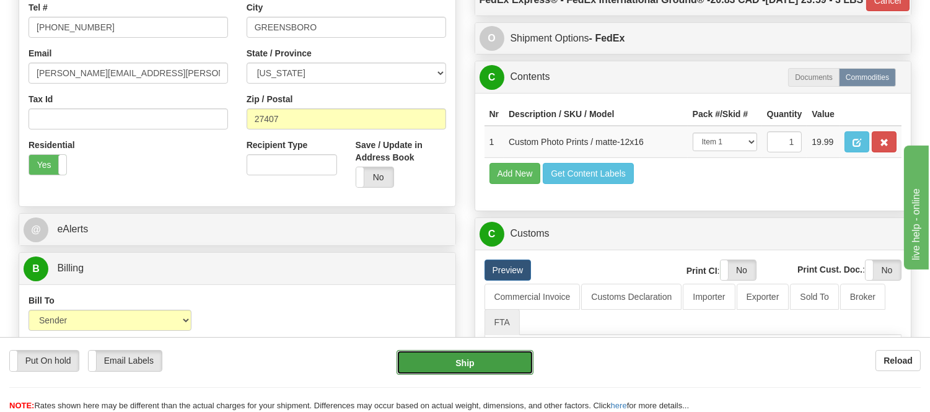
click at [500, 360] on button "Ship" at bounding box center [465, 362] width 136 height 25
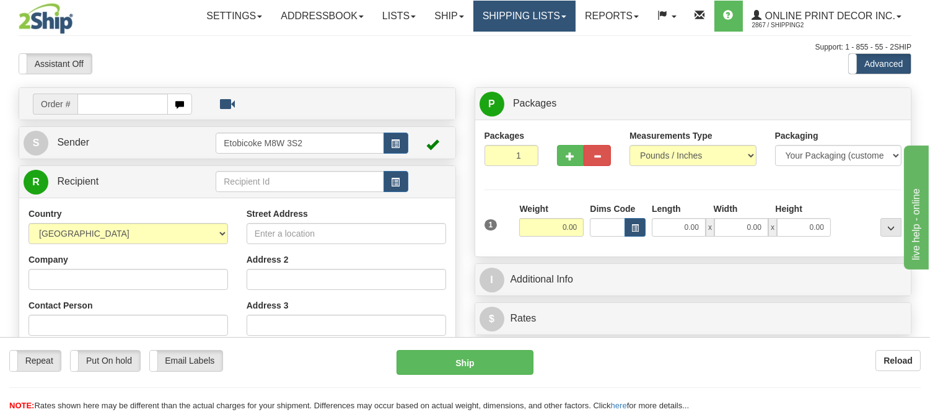
click at [495, 5] on link "Shipping lists" at bounding box center [524, 16] width 102 height 31
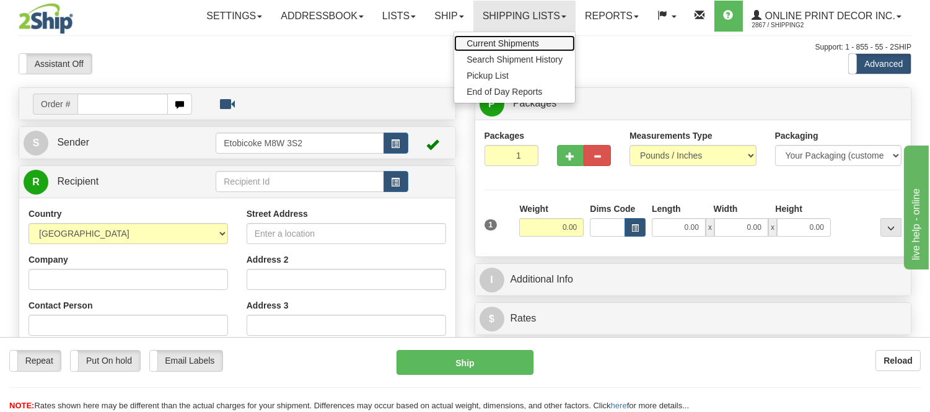
click at [472, 45] on span "Current Shipments" at bounding box center [503, 43] width 73 height 10
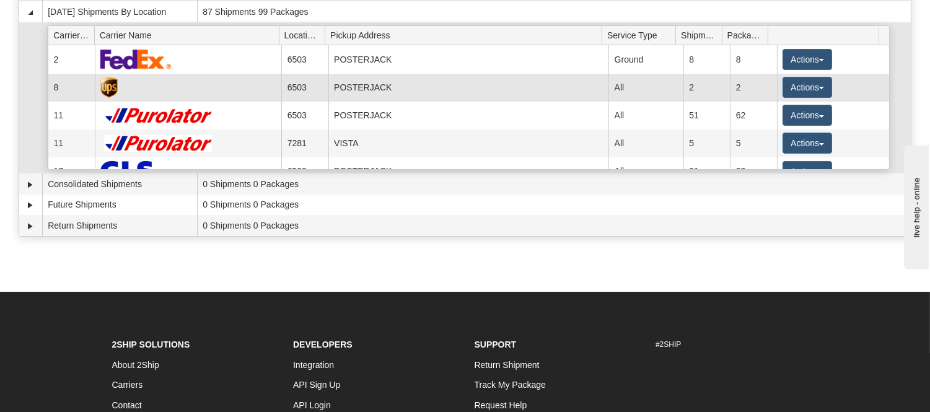
scroll to position [138, 0]
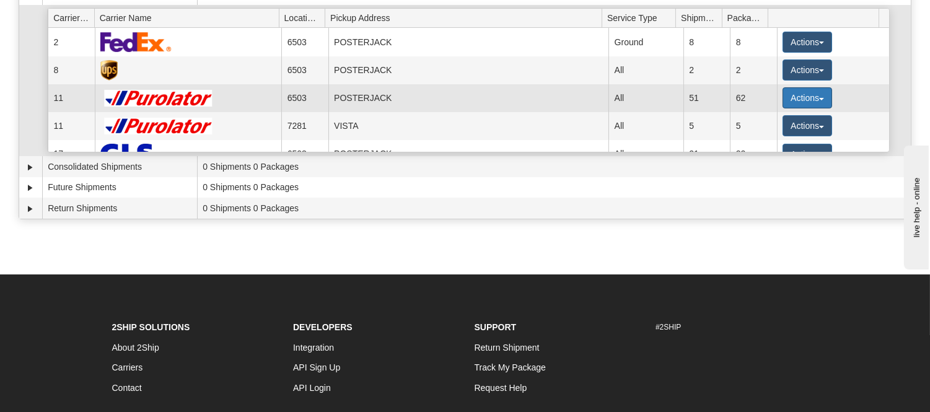
click at [783, 92] on button "Actions" at bounding box center [808, 97] width 50 height 21
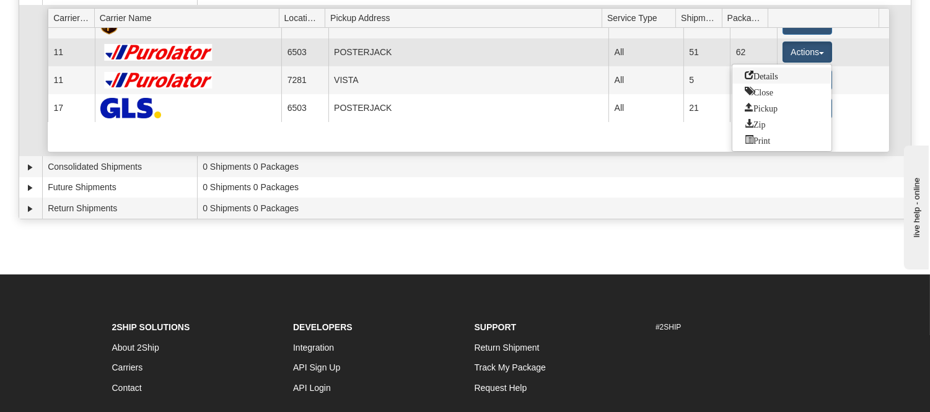
click at [771, 79] on link "Details" at bounding box center [781, 76] width 99 height 16
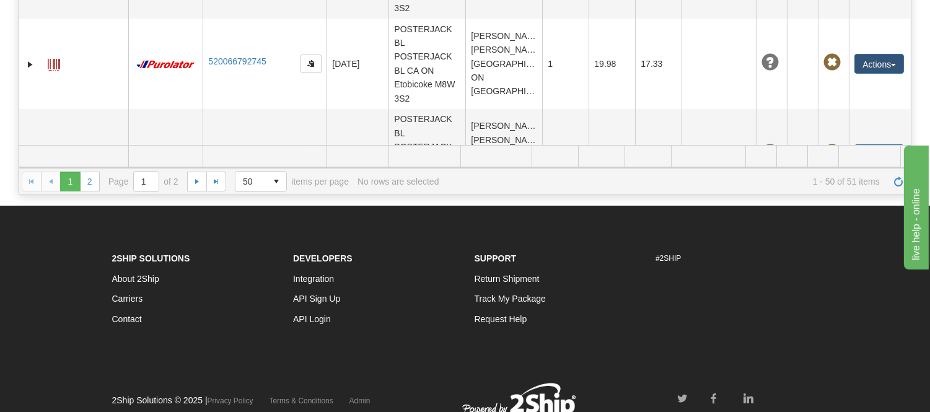
scroll to position [413, 0]
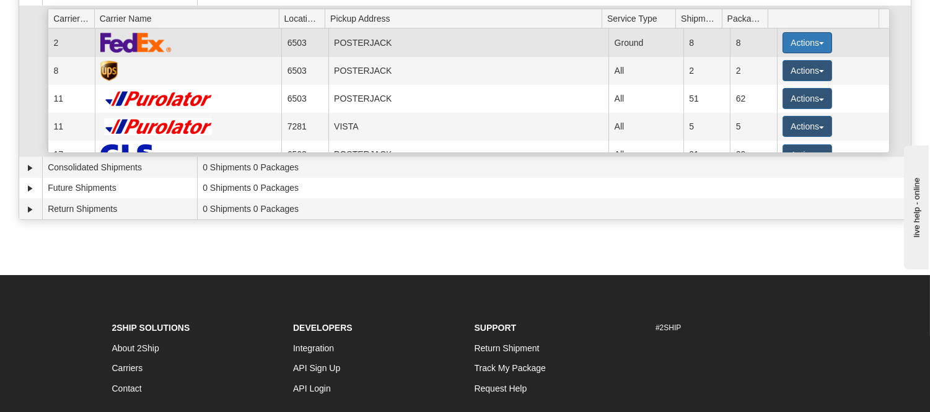
click at [791, 35] on button "Actions" at bounding box center [808, 42] width 50 height 21
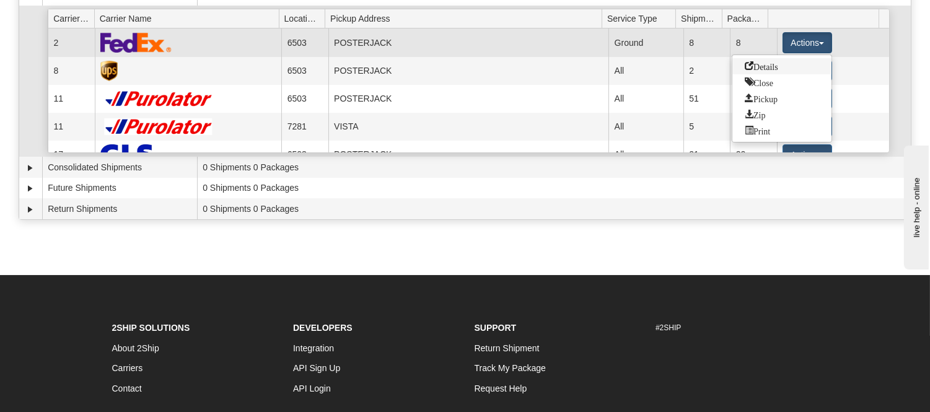
click at [760, 64] on span "Details" at bounding box center [761, 65] width 33 height 9
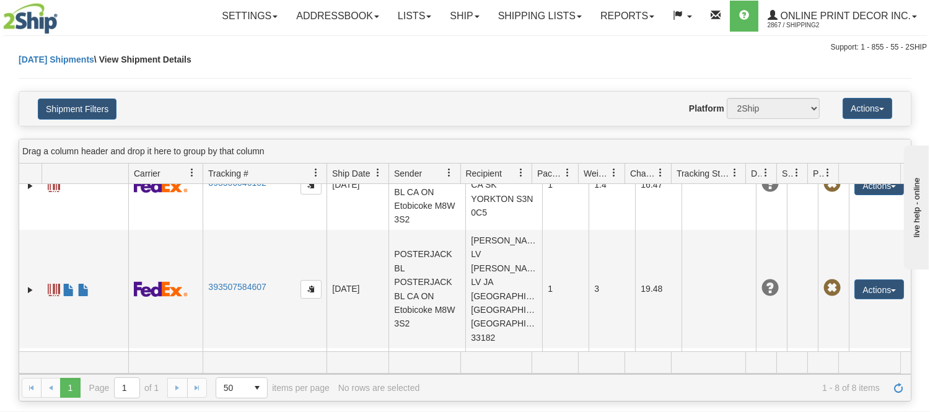
scroll to position [581, 0]
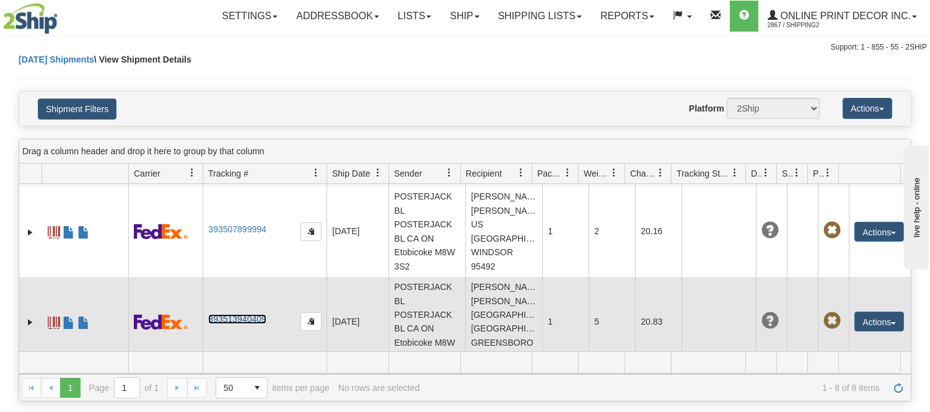
click at [246, 314] on link "393513940409" at bounding box center [237, 319] width 58 height 10
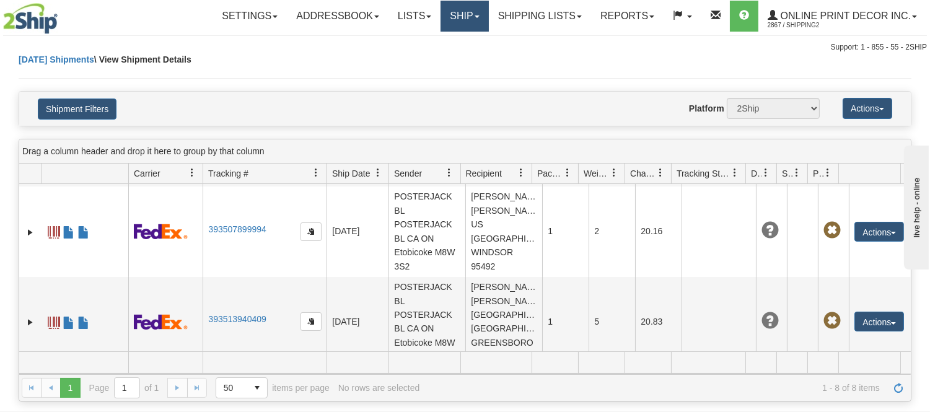
click at [449, 10] on link "Ship" at bounding box center [465, 16] width 48 height 31
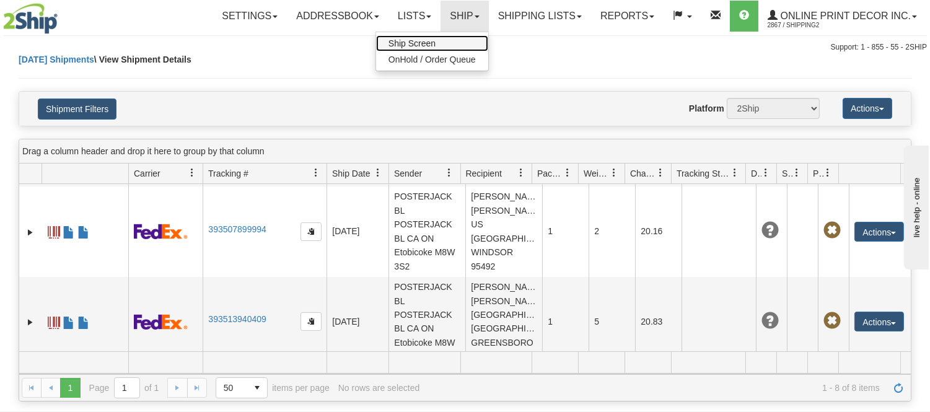
click at [454, 40] on link "Ship Screen" at bounding box center [432, 43] width 112 height 16
